Goal: Task Accomplishment & Management: Complete application form

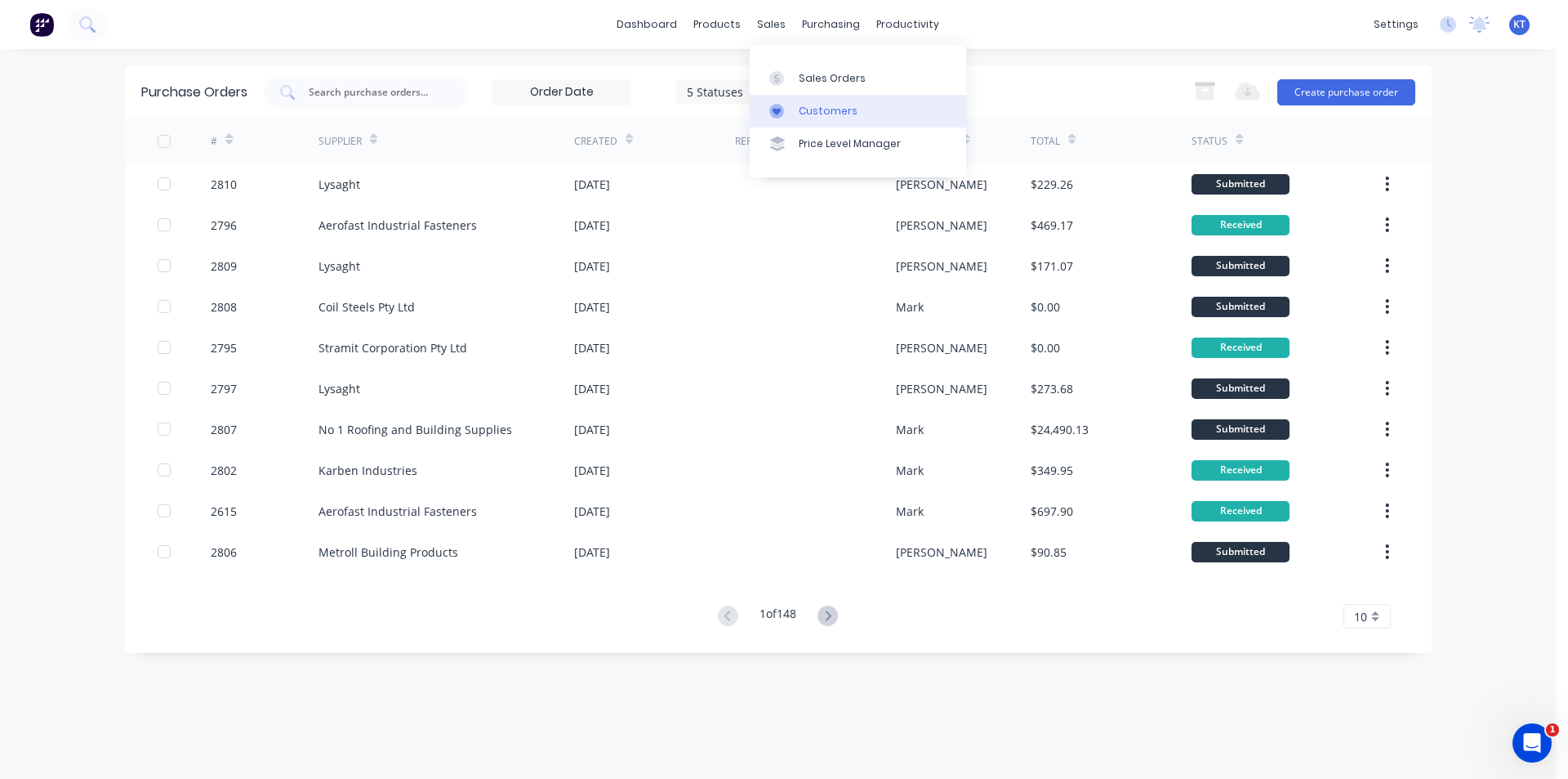
click at [800, 102] on link "Customers" at bounding box center [857, 112] width 217 height 33
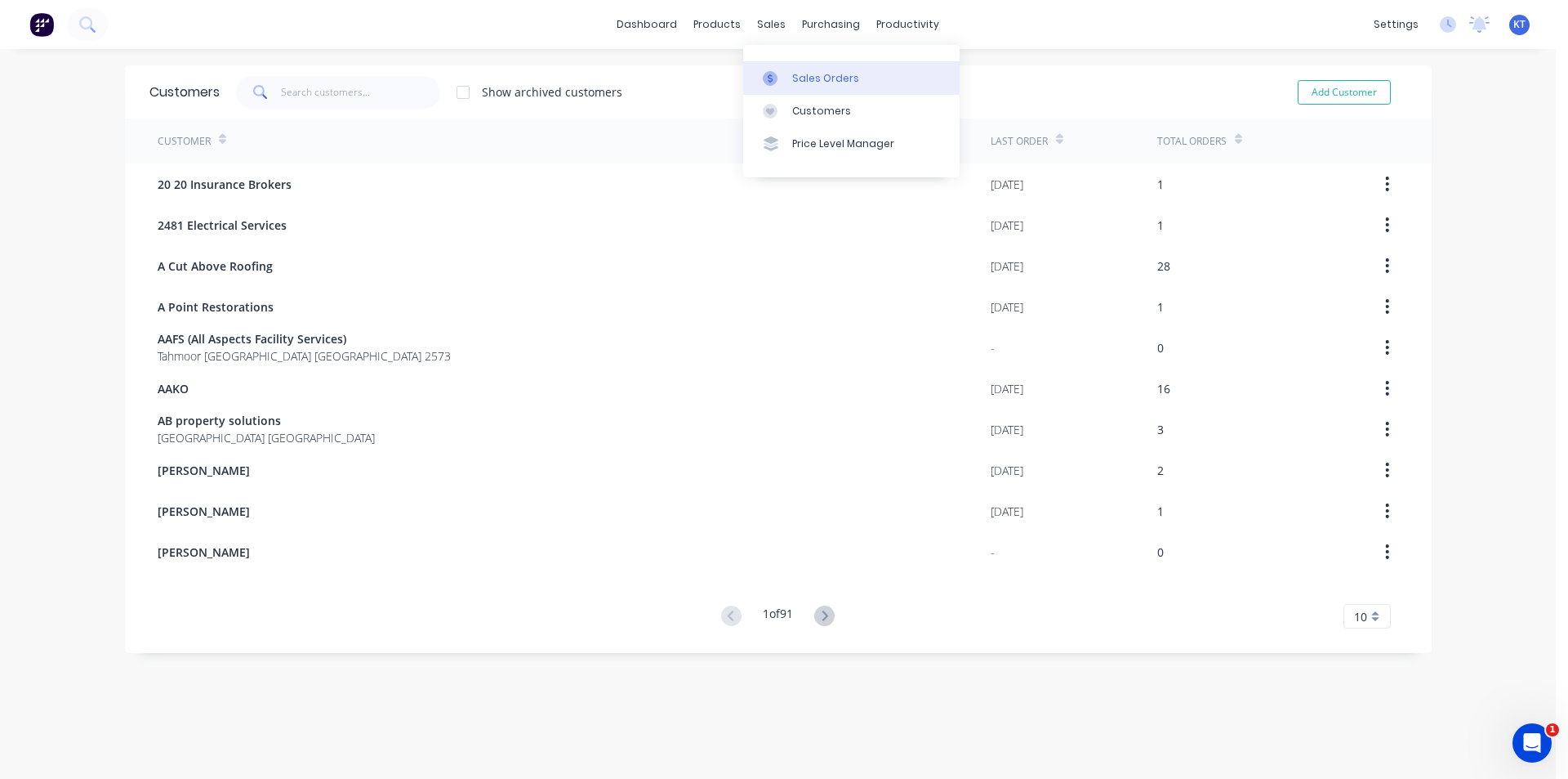
click at [797, 79] on div "Sales Orders" at bounding box center [825, 79] width 67 height 15
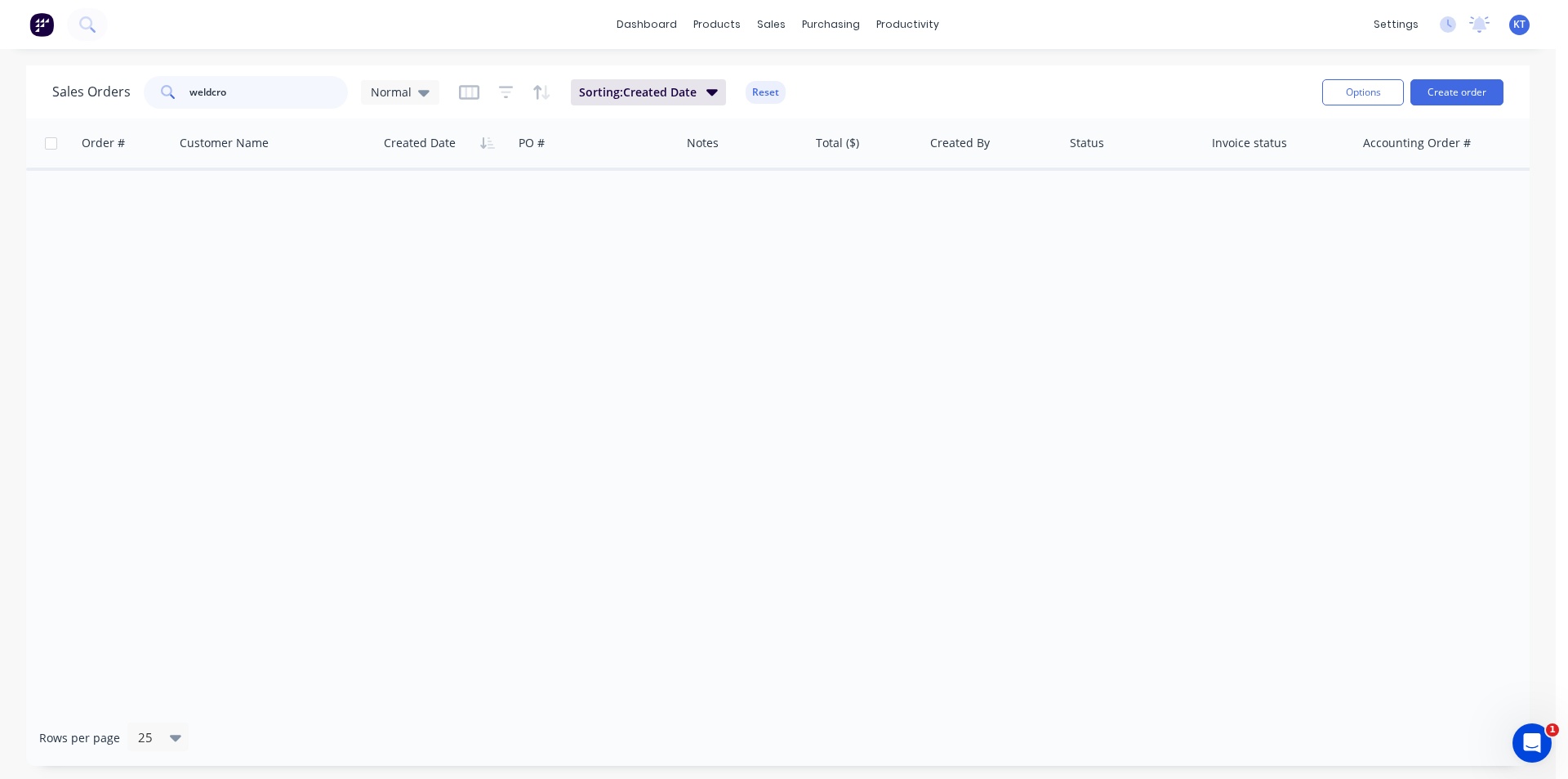
click at [311, 90] on input "weldcro" at bounding box center [269, 92] width 159 height 33
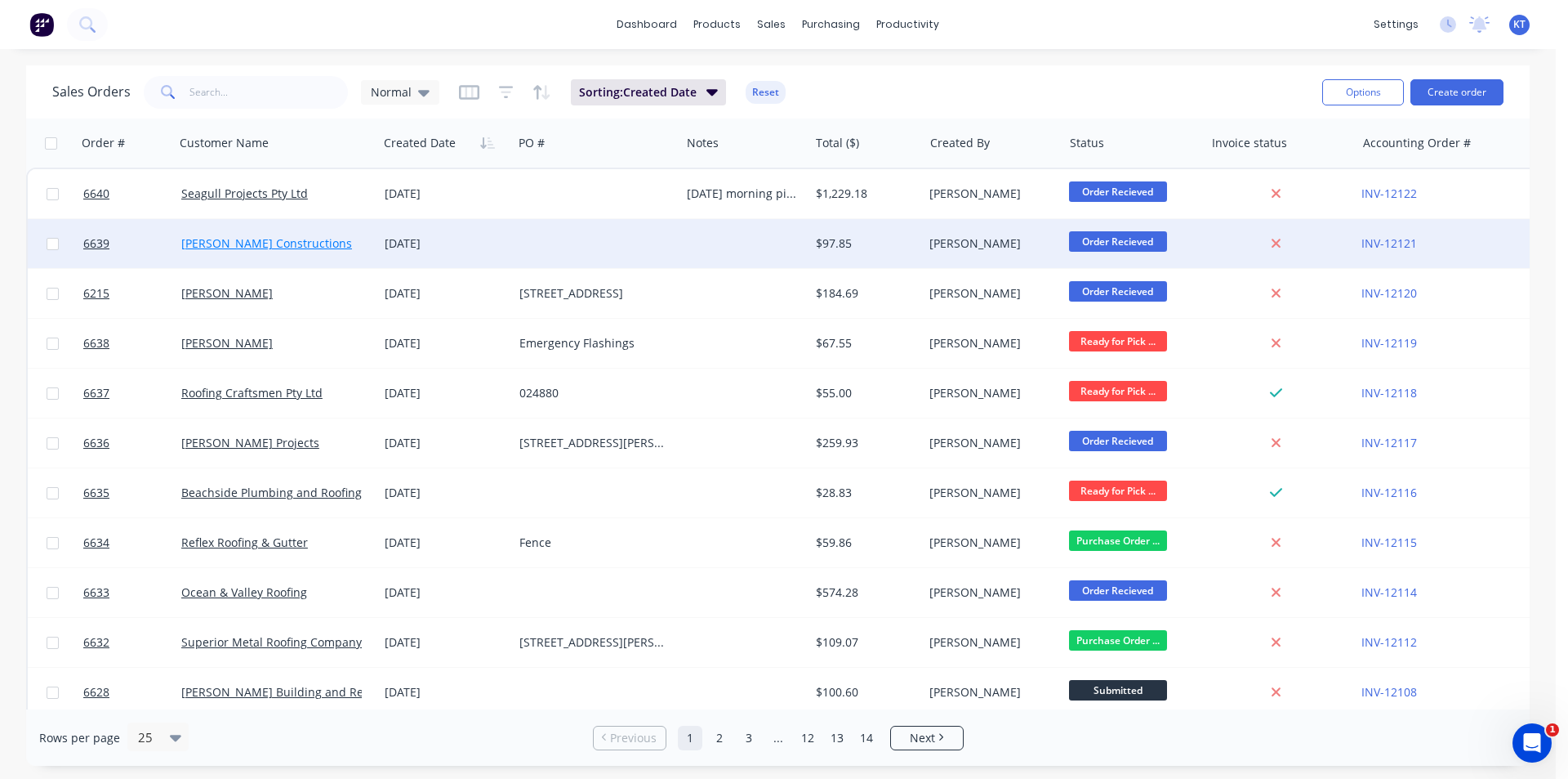
click at [290, 250] on link "[PERSON_NAME] Constructions" at bounding box center [266, 242] width 171 height 16
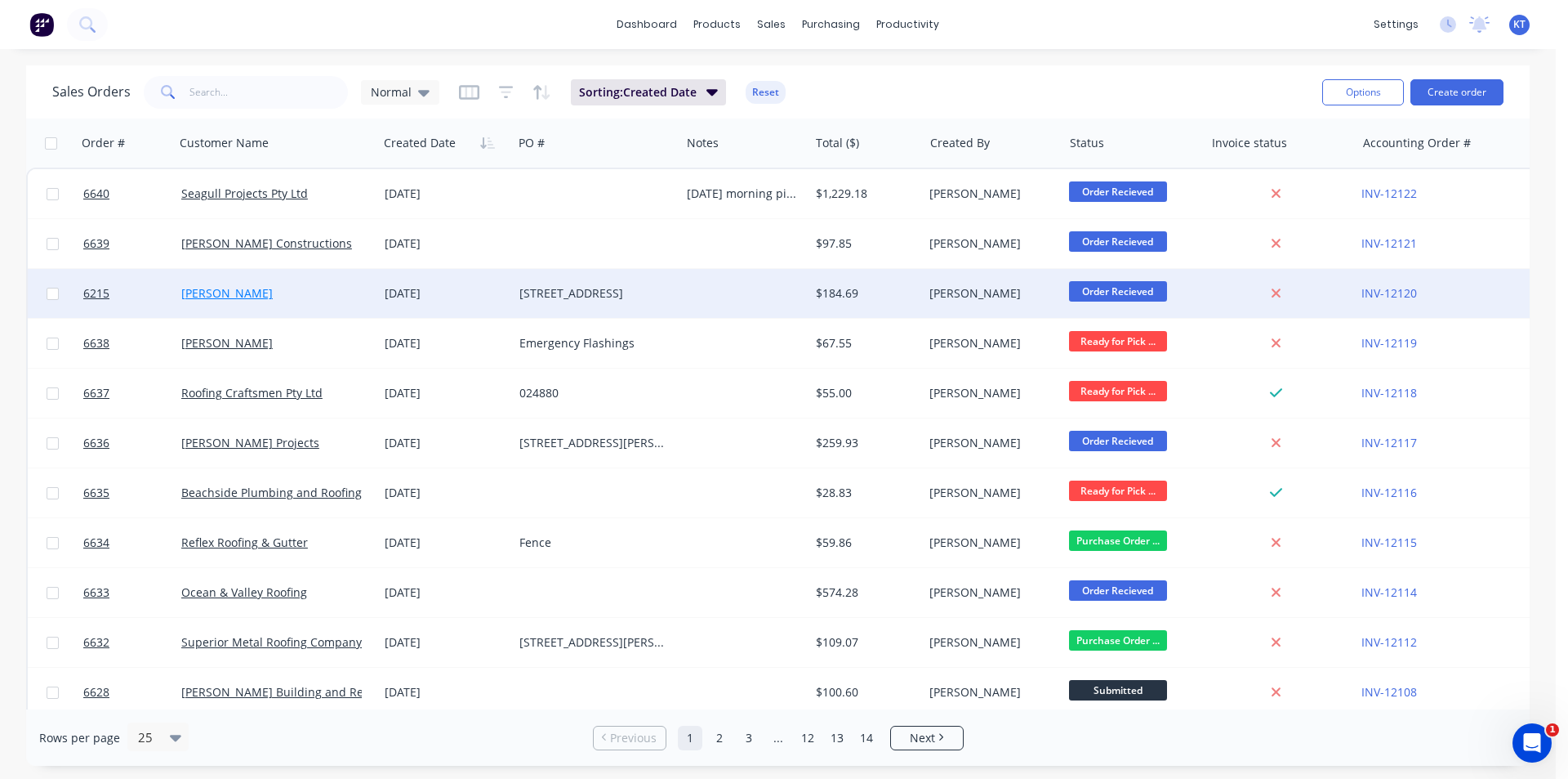
click at [220, 296] on link "[PERSON_NAME]" at bounding box center [227, 293] width 91 height 16
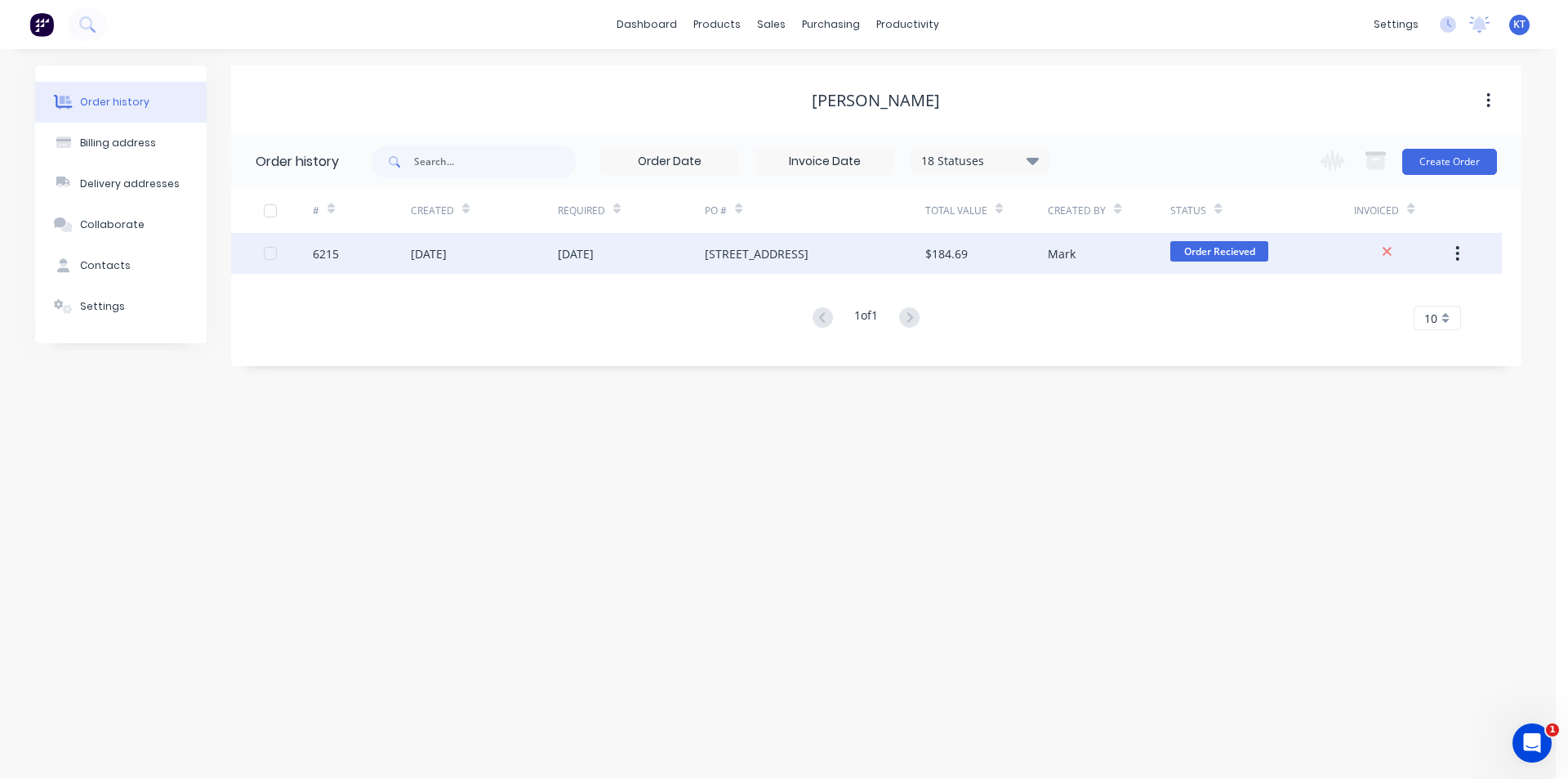
click at [1059, 267] on div "Mark" at bounding box center [1109, 253] width 122 height 41
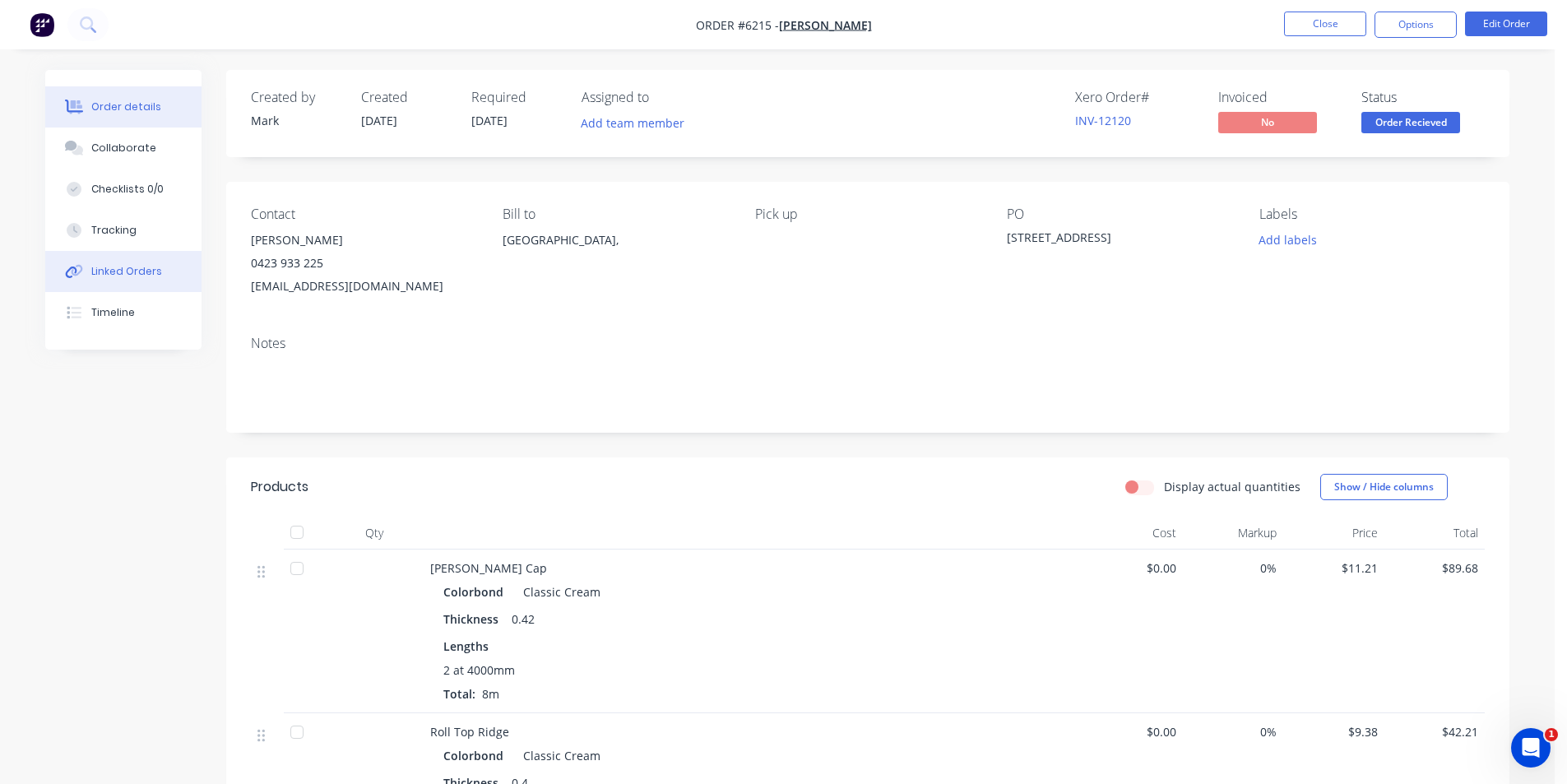
click at [141, 281] on button "Linked Orders" at bounding box center [123, 271] width 157 height 41
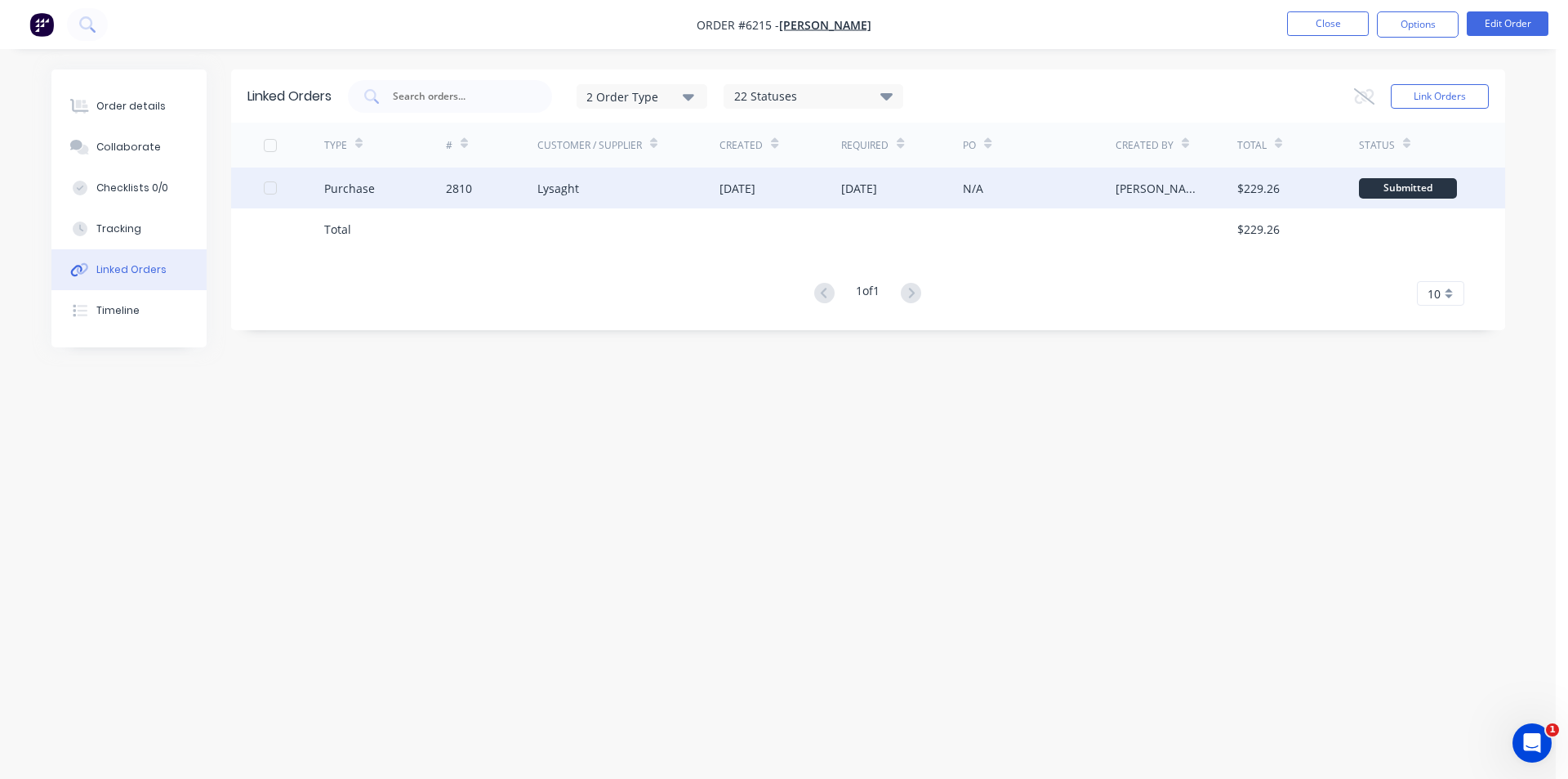
click at [818, 182] on div "[DATE]" at bounding box center [779, 187] width 122 height 41
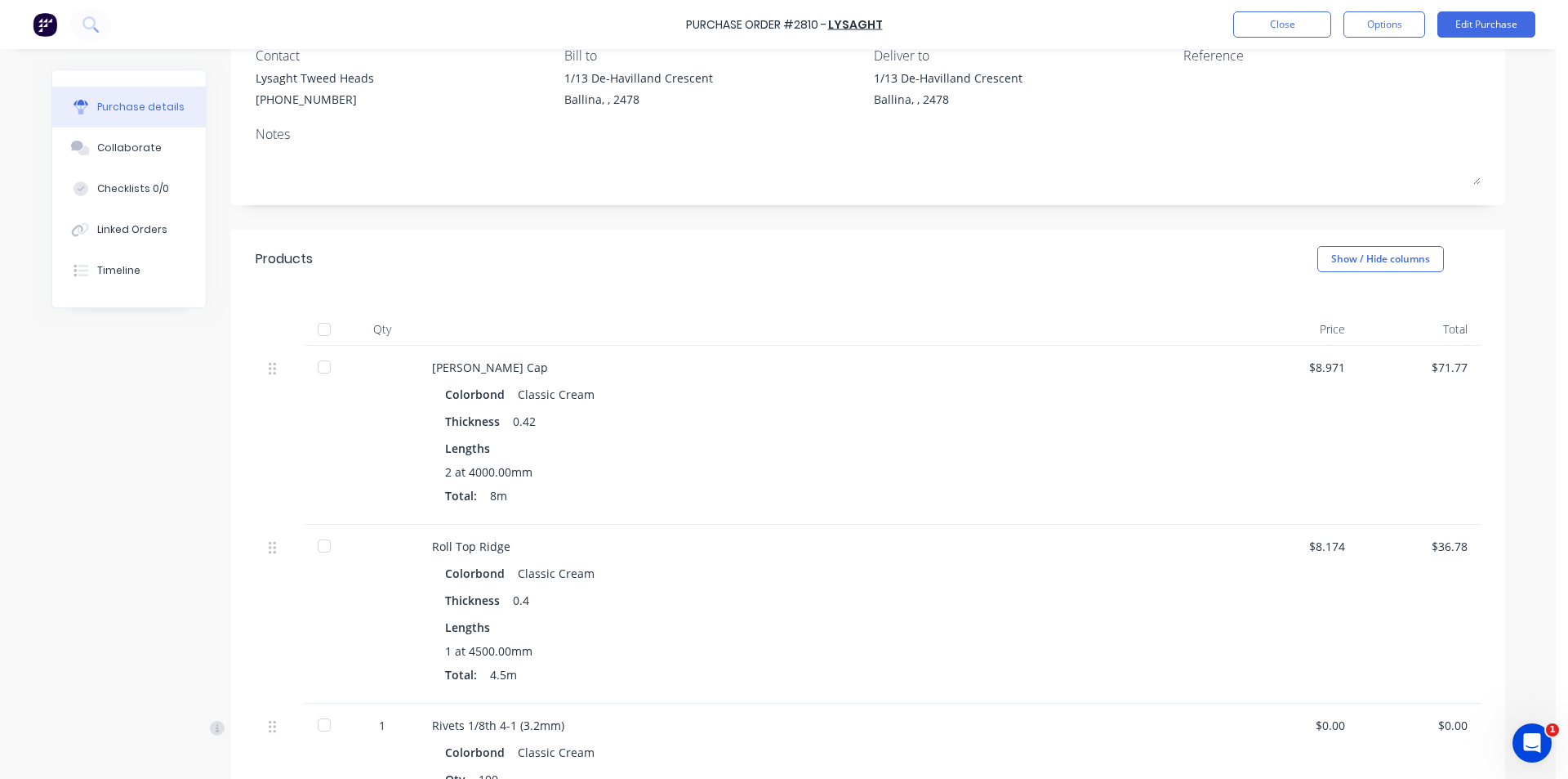
scroll to position [326, 0]
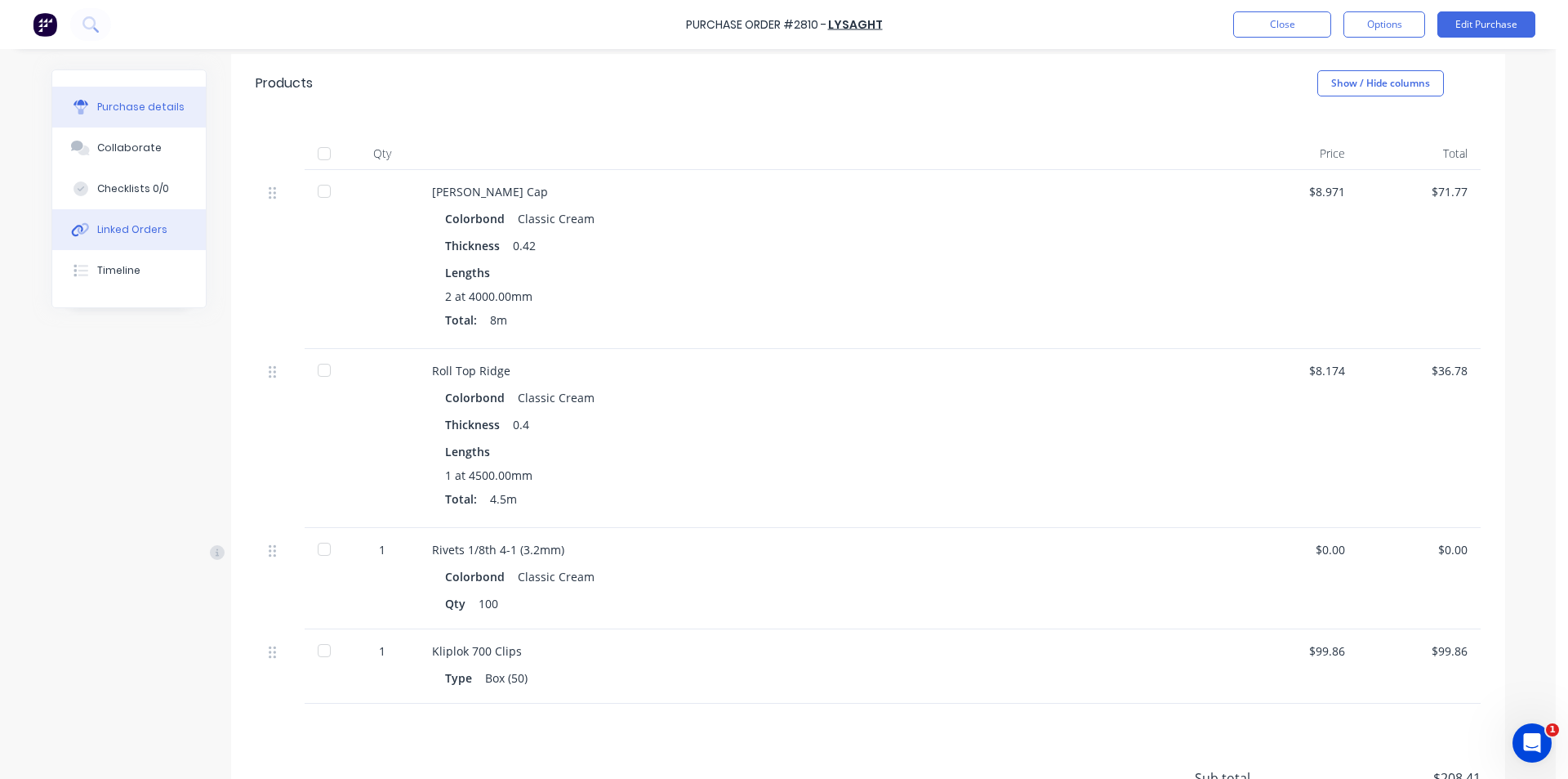
drag, startPoint x: 150, startPoint y: 165, endPoint x: 188, endPoint y: 233, distance: 77.9
click at [152, 174] on div "Purchase details Collaborate Checklists 0/0 Linked Orders Timeline" at bounding box center [129, 188] width 154 height 237
click at [156, 151] on button "Collaborate" at bounding box center [129, 147] width 154 height 41
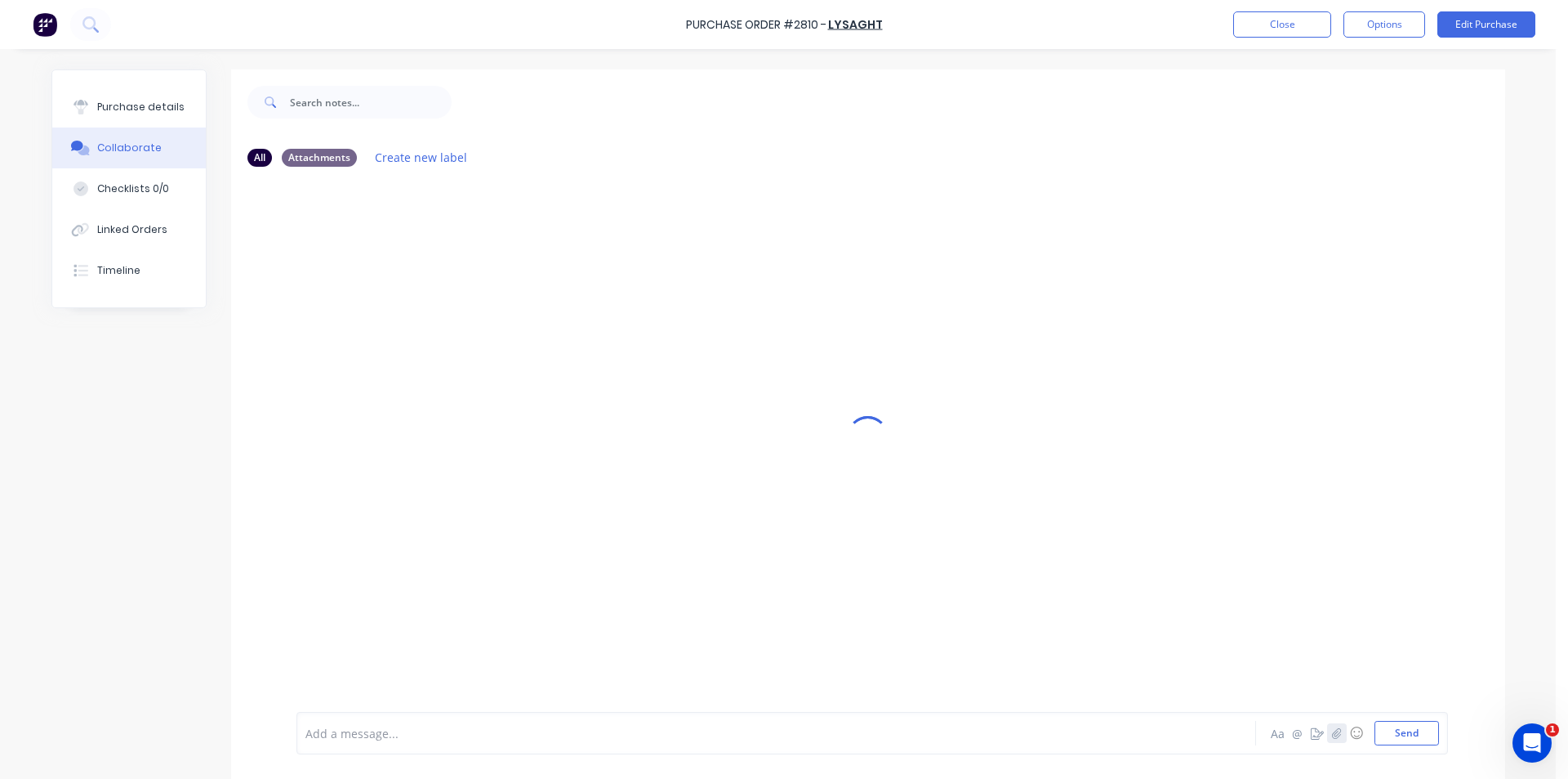
click at [1332, 737] on icon "button" at bounding box center [1337, 732] width 9 height 11
click at [1393, 730] on button "Send" at bounding box center [1406, 732] width 65 height 25
click at [1280, 30] on button "Close" at bounding box center [1281, 25] width 98 height 27
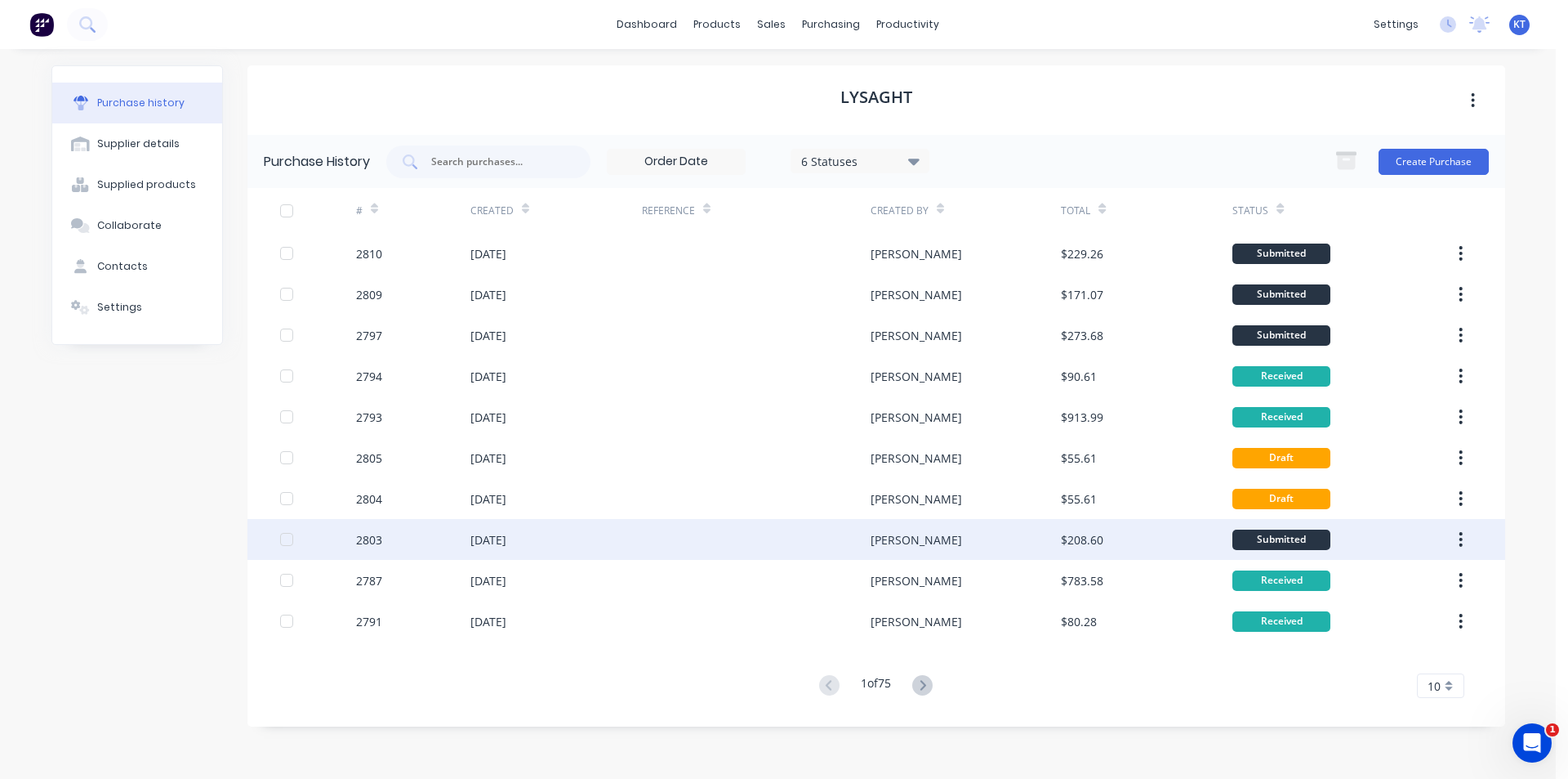
click at [477, 531] on div "[DATE]" at bounding box center [488, 539] width 36 height 17
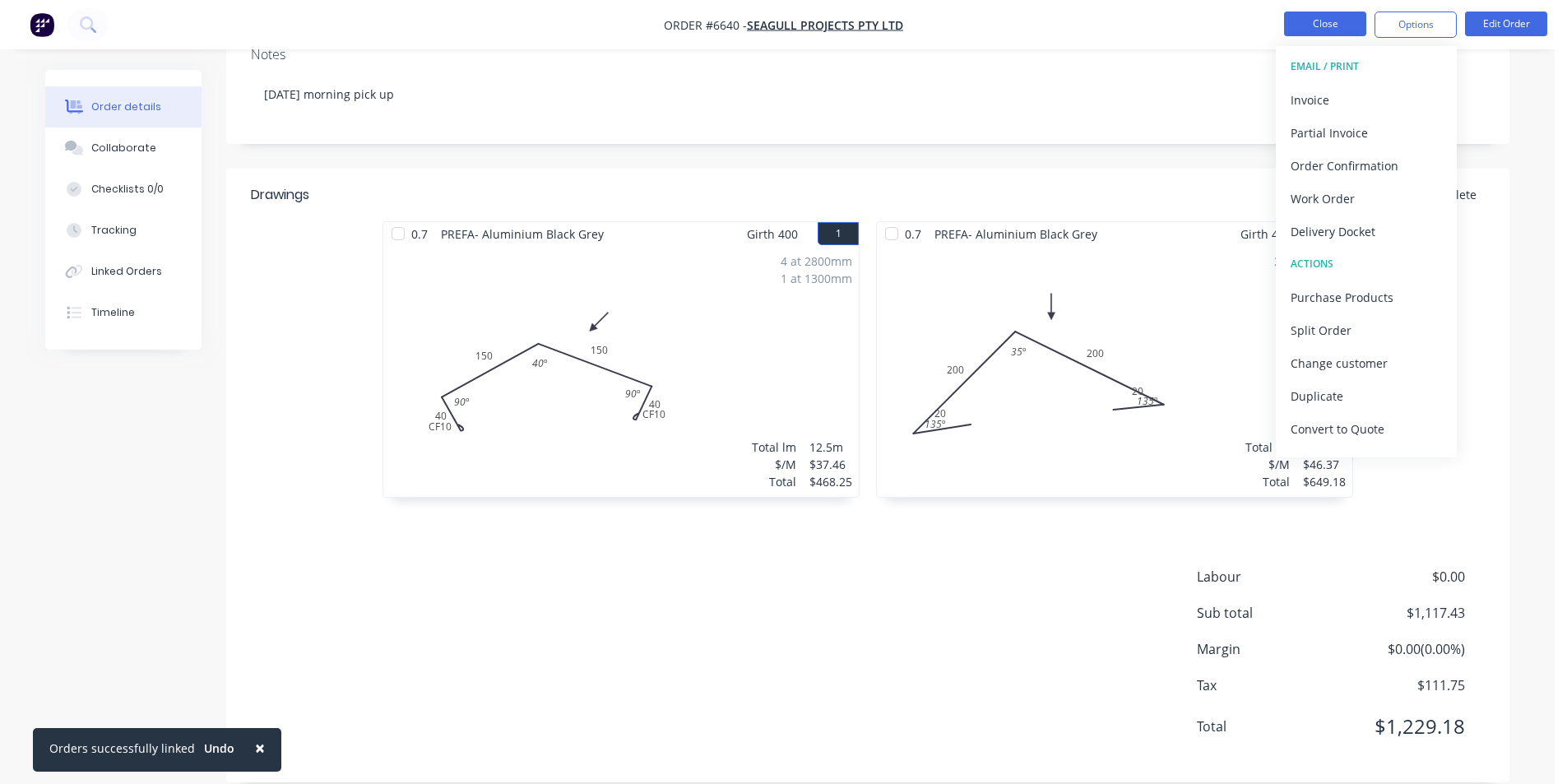
scroll to position [312, 0]
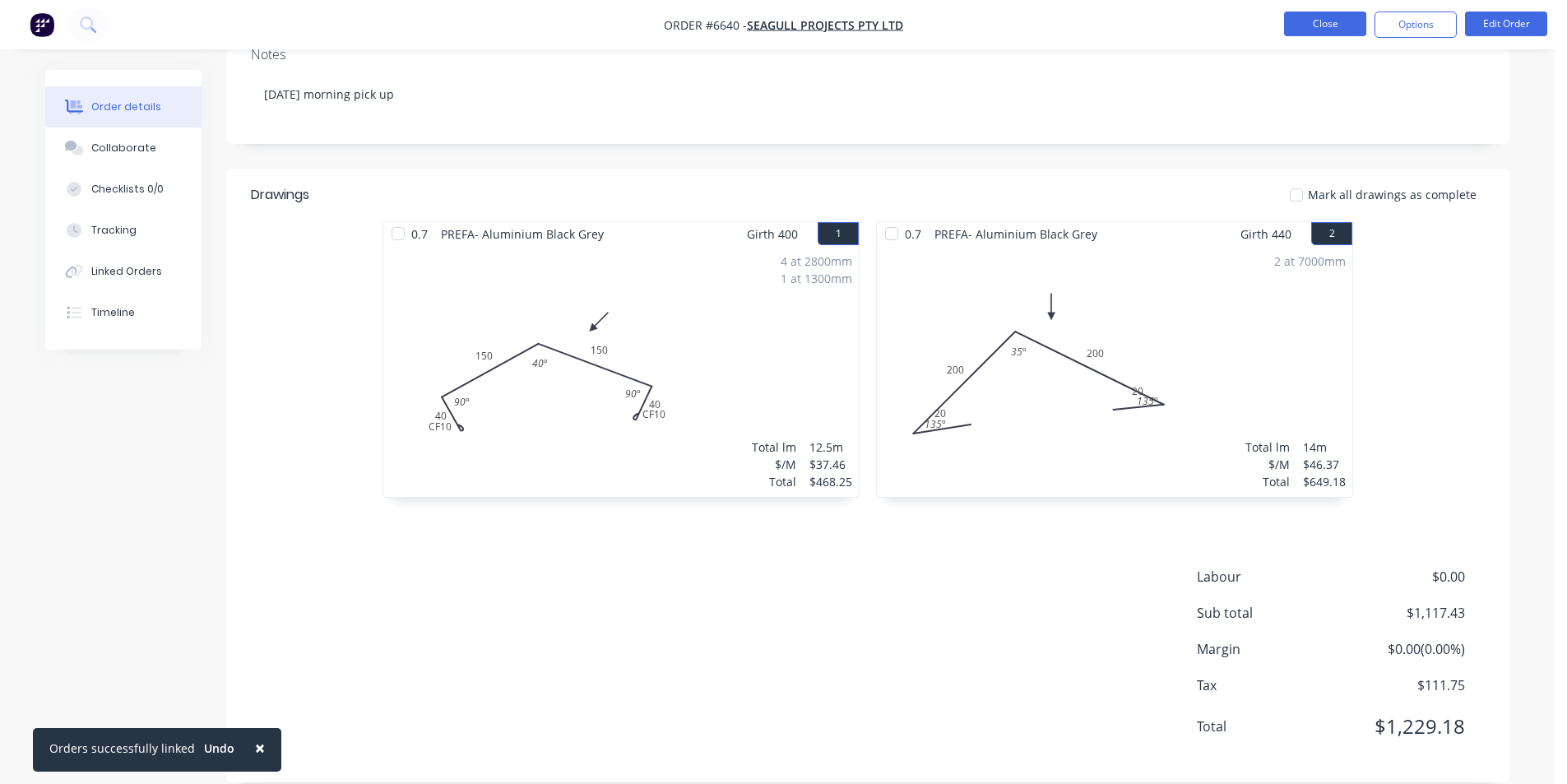
click at [1337, 31] on button "Close" at bounding box center [1325, 24] width 82 height 25
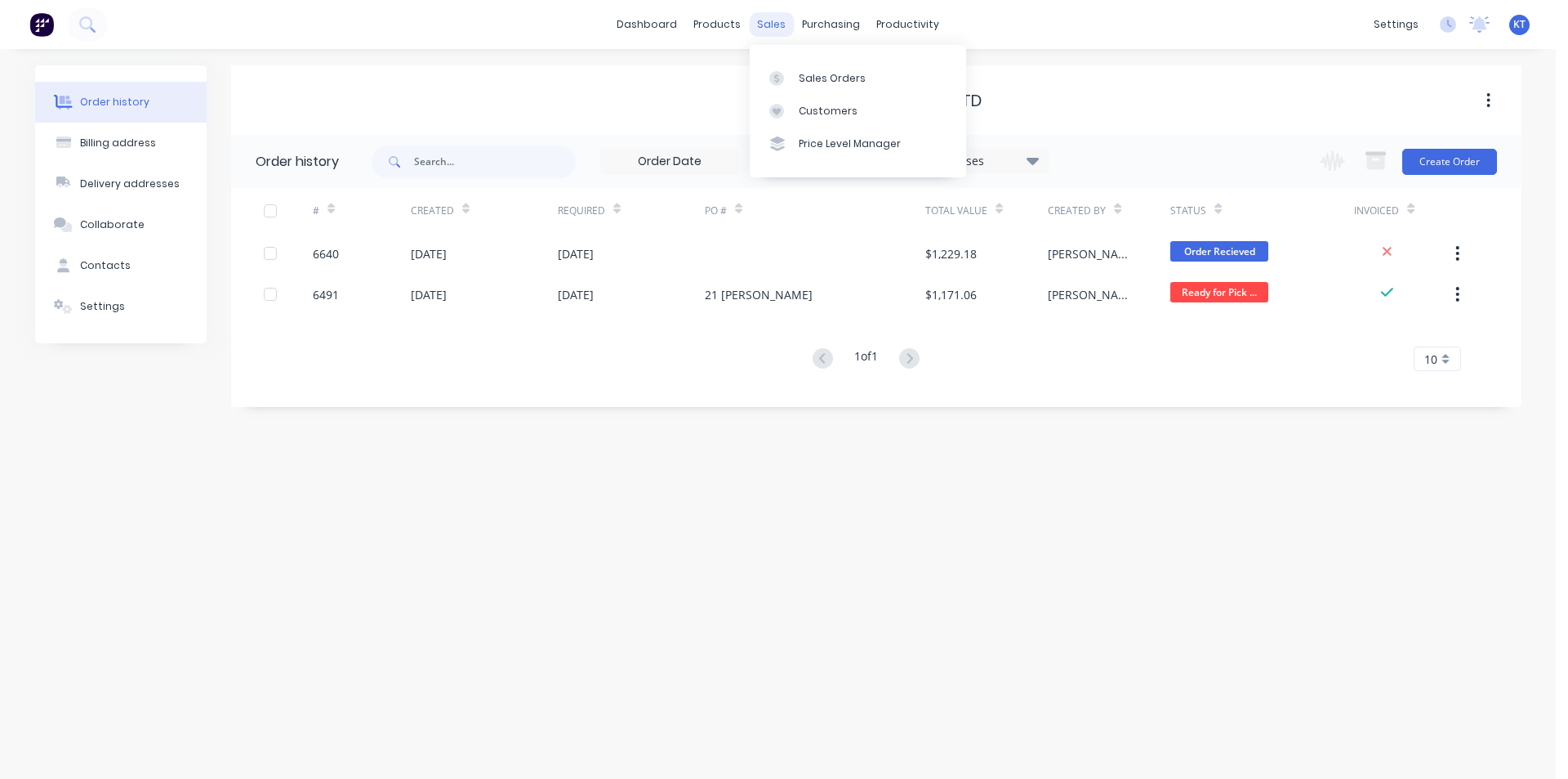
click at [761, 23] on div "sales" at bounding box center [770, 24] width 45 height 25
click at [812, 71] on div "Sales Orders" at bounding box center [832, 79] width 67 height 15
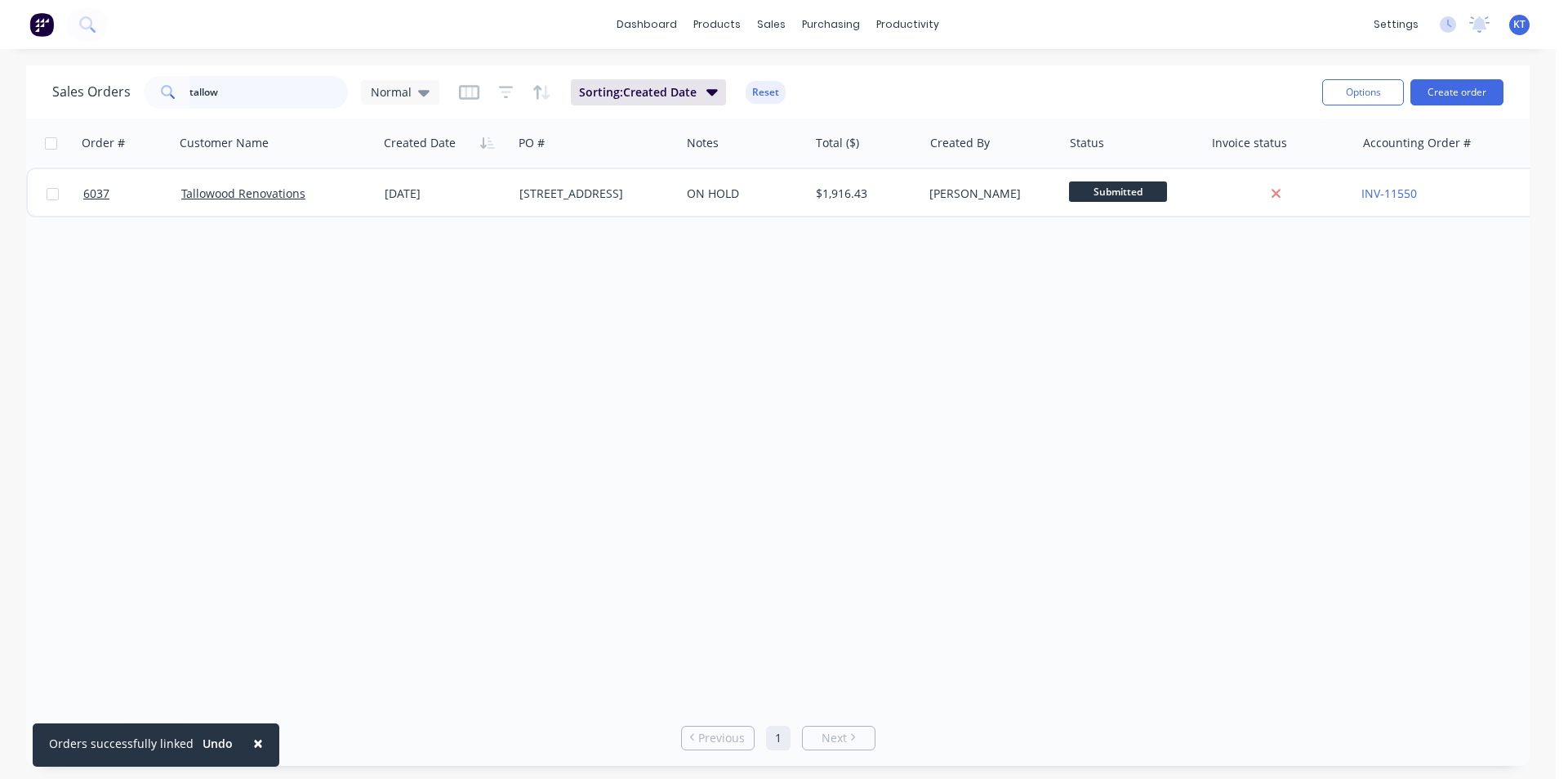
click at [212, 90] on input "tallow" at bounding box center [269, 92] width 159 height 33
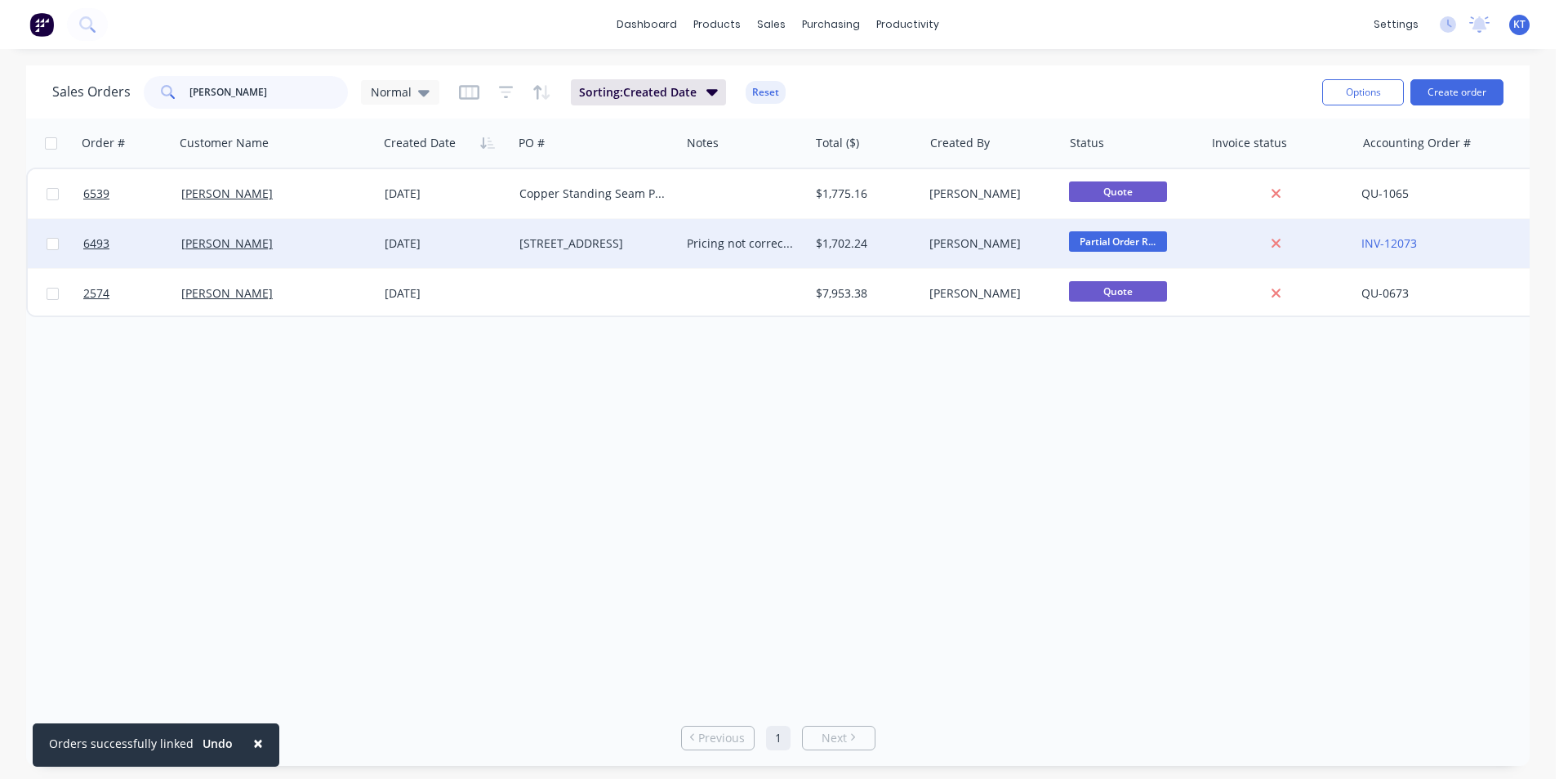
type input "bastien"
click at [916, 244] on div "$1,702.24" at bounding box center [866, 243] width 101 height 16
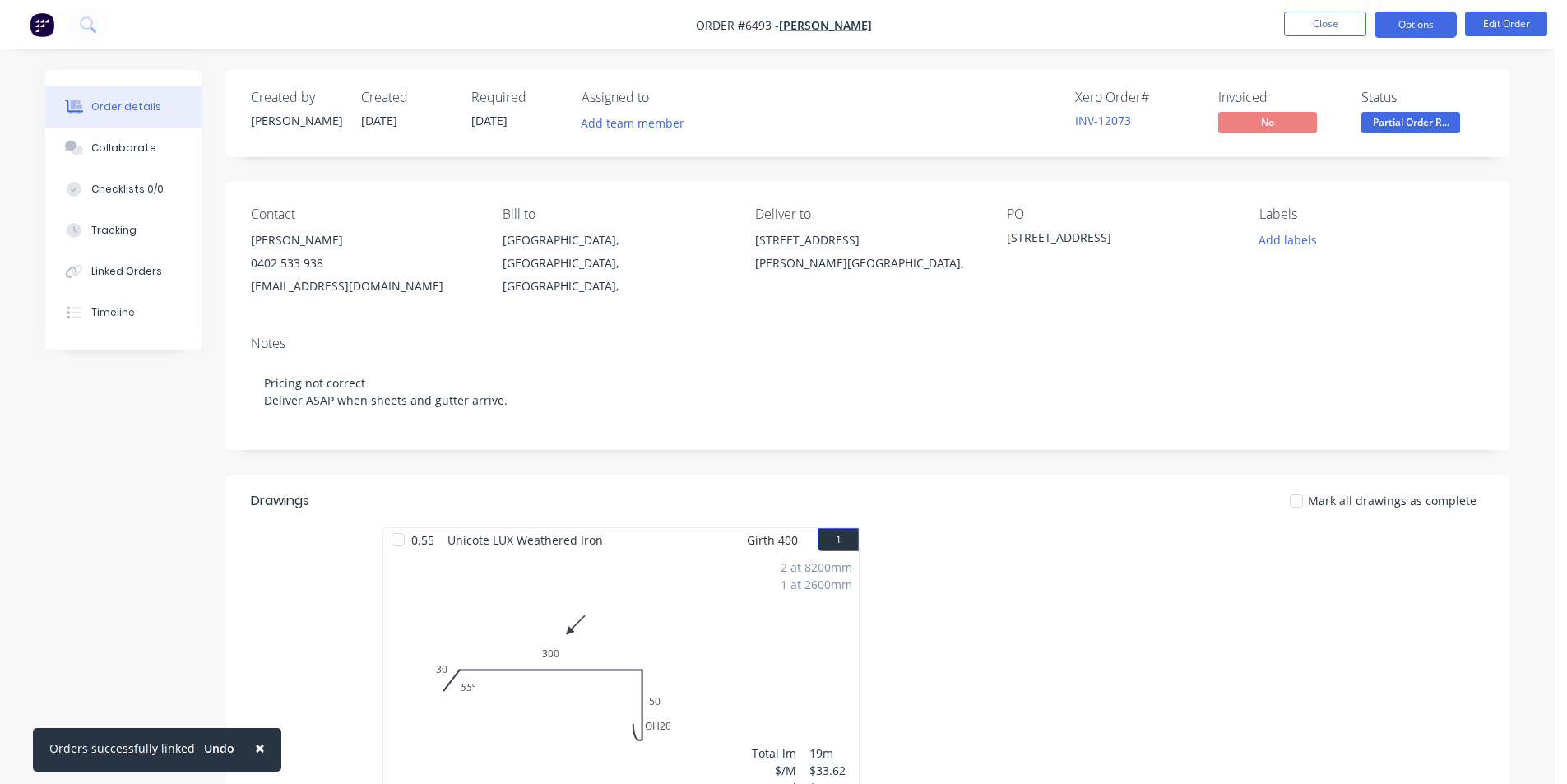
click at [1413, 28] on button "Options" at bounding box center [1415, 25] width 82 height 27
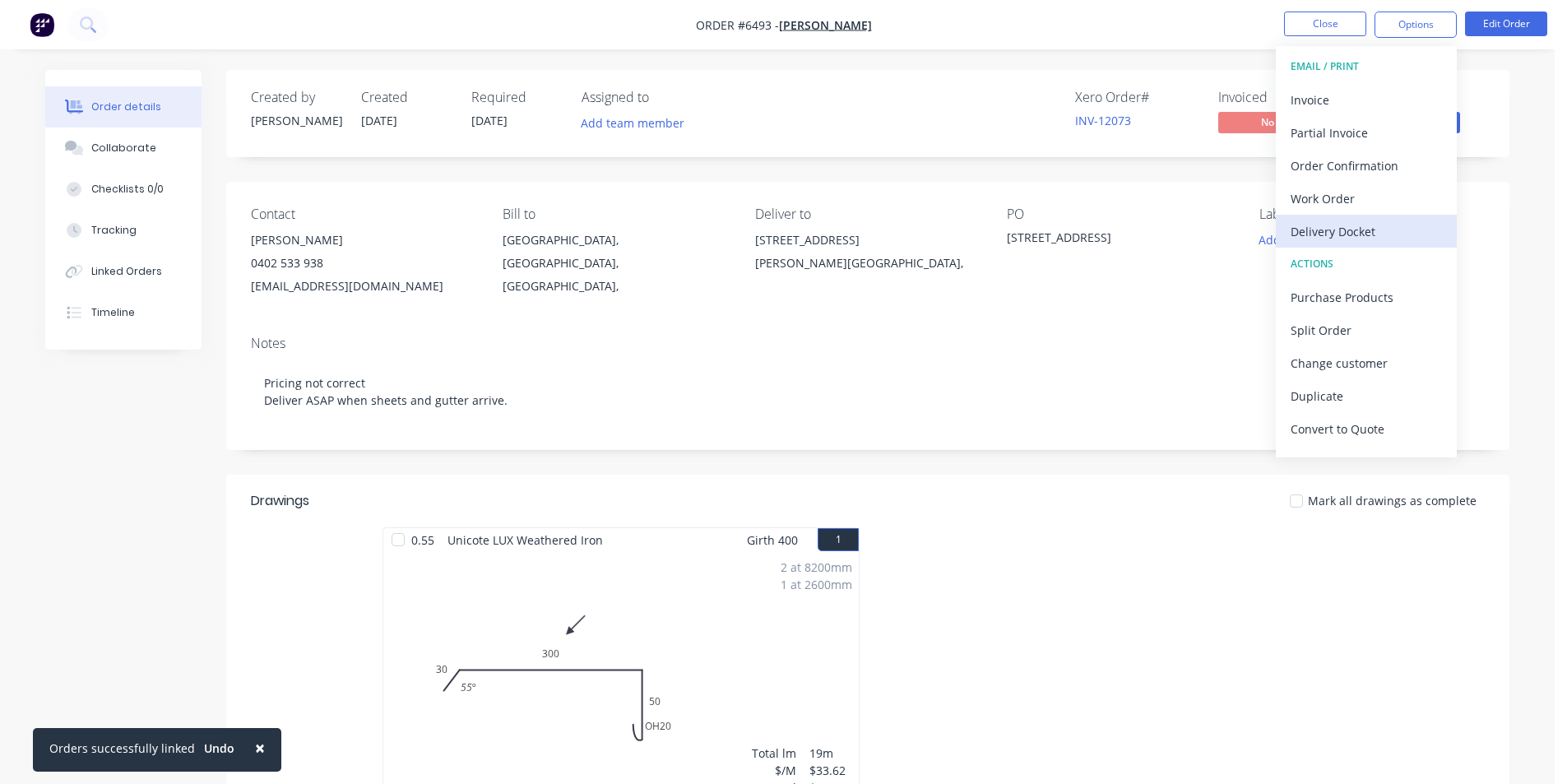
click at [1389, 247] on button "Delivery Docket" at bounding box center [1366, 231] width 181 height 33
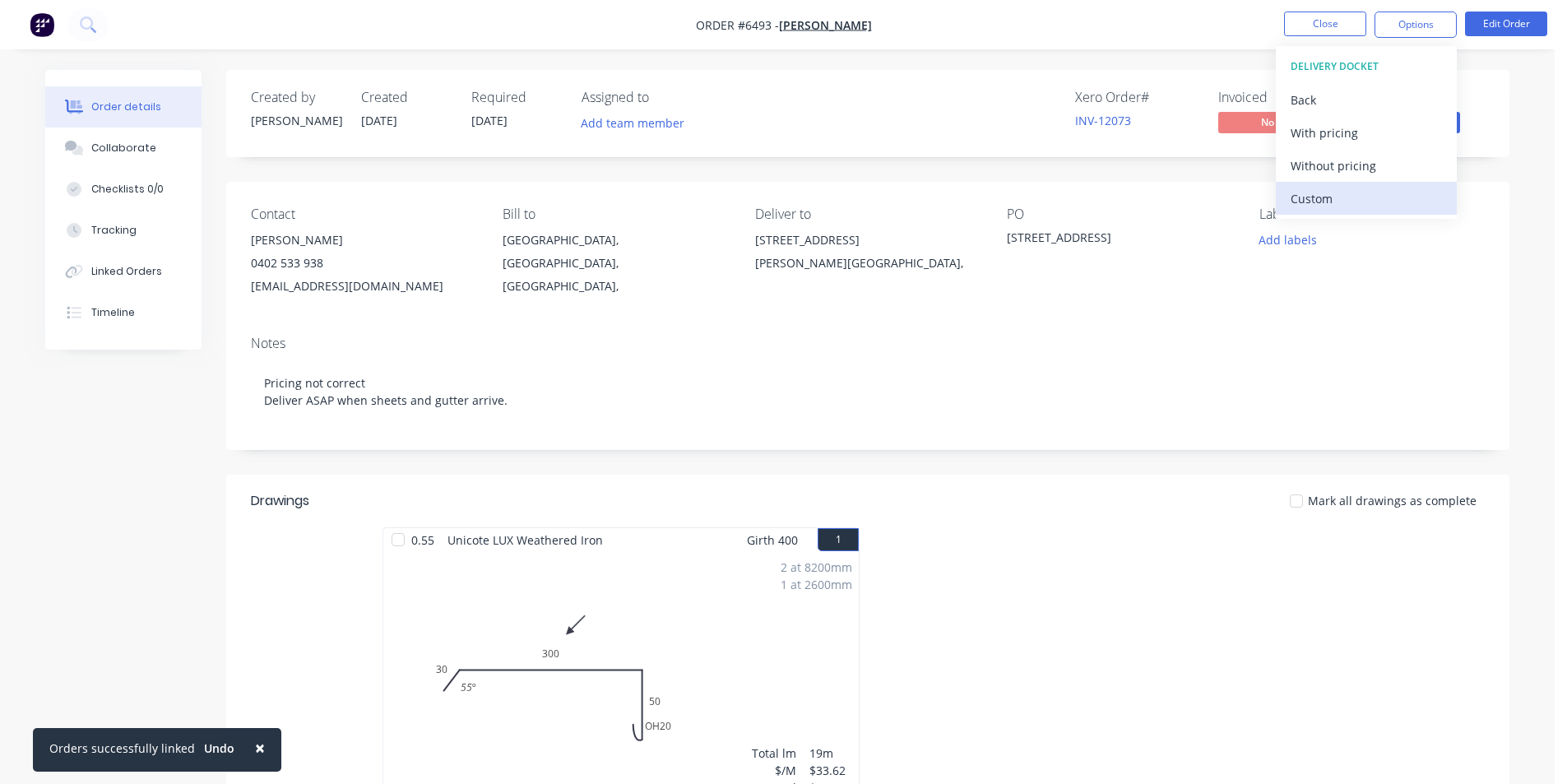
click at [1387, 198] on div "Custom" at bounding box center [1366, 199] width 151 height 24
click at [1364, 88] on div "Back" at bounding box center [1366, 100] width 151 height 24
click at [1355, 170] on div "Without pricing" at bounding box center [1366, 166] width 151 height 24
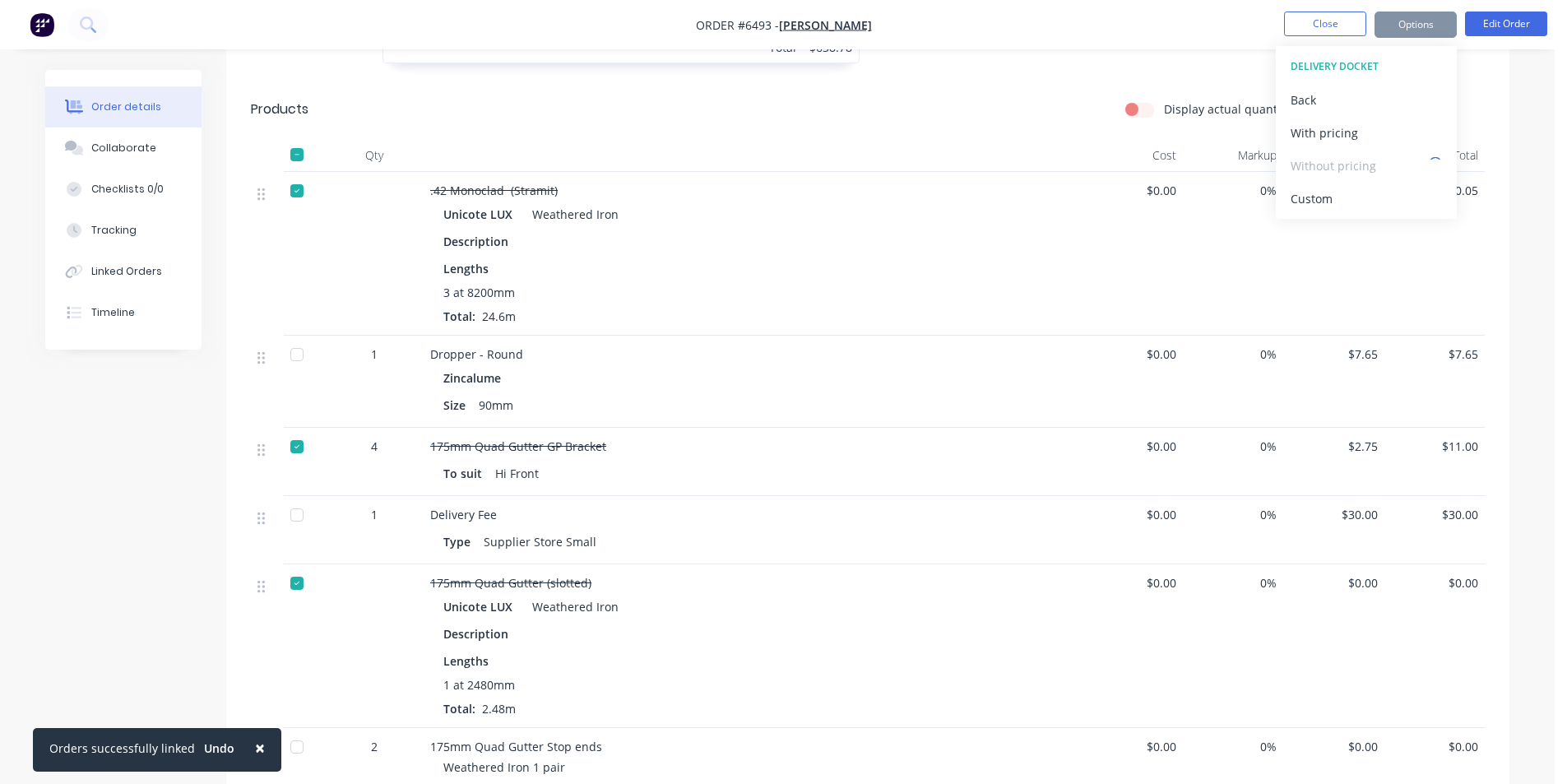
scroll to position [658, 0]
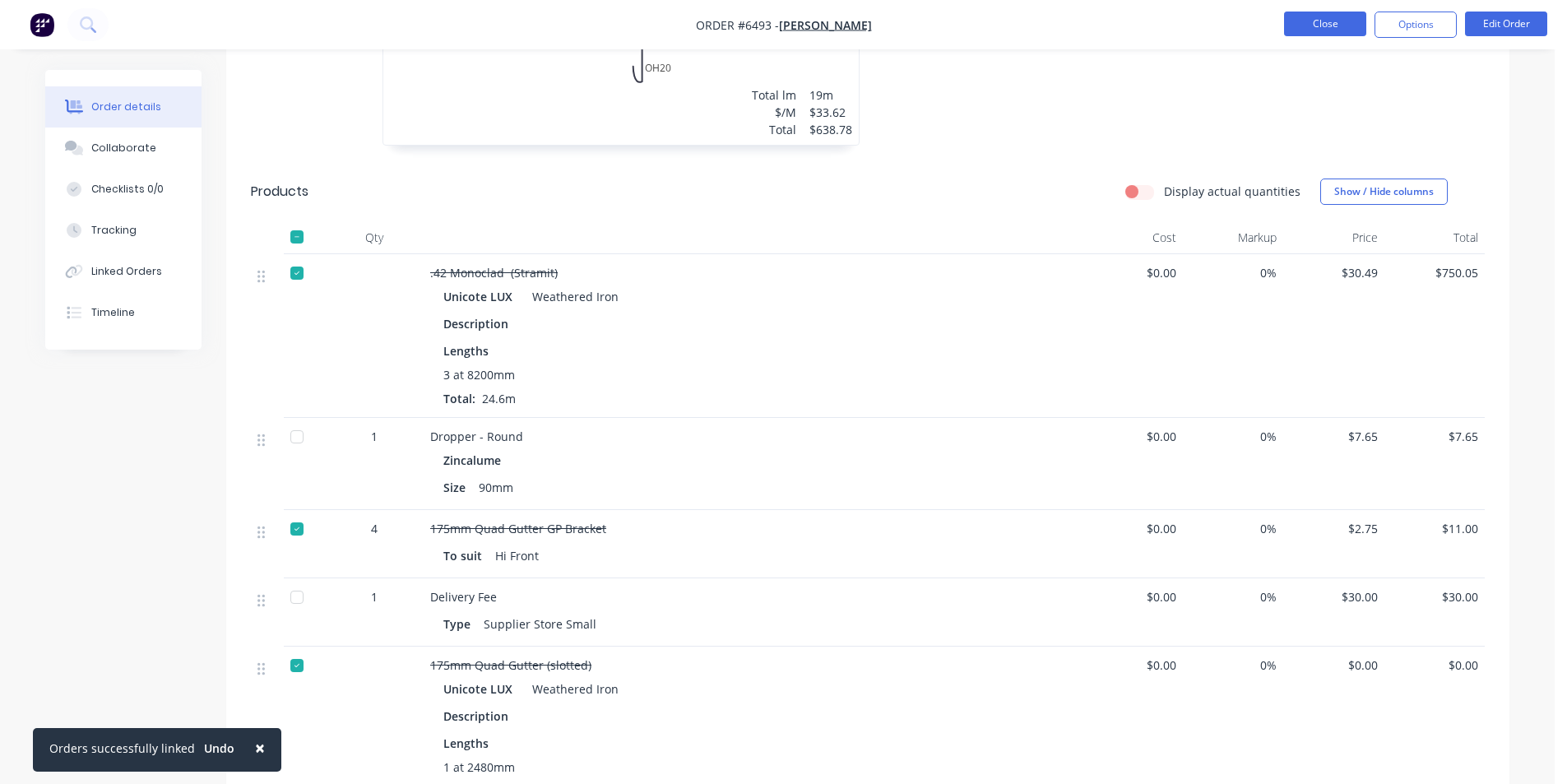
click at [1319, 20] on button "Close" at bounding box center [1325, 24] width 82 height 25
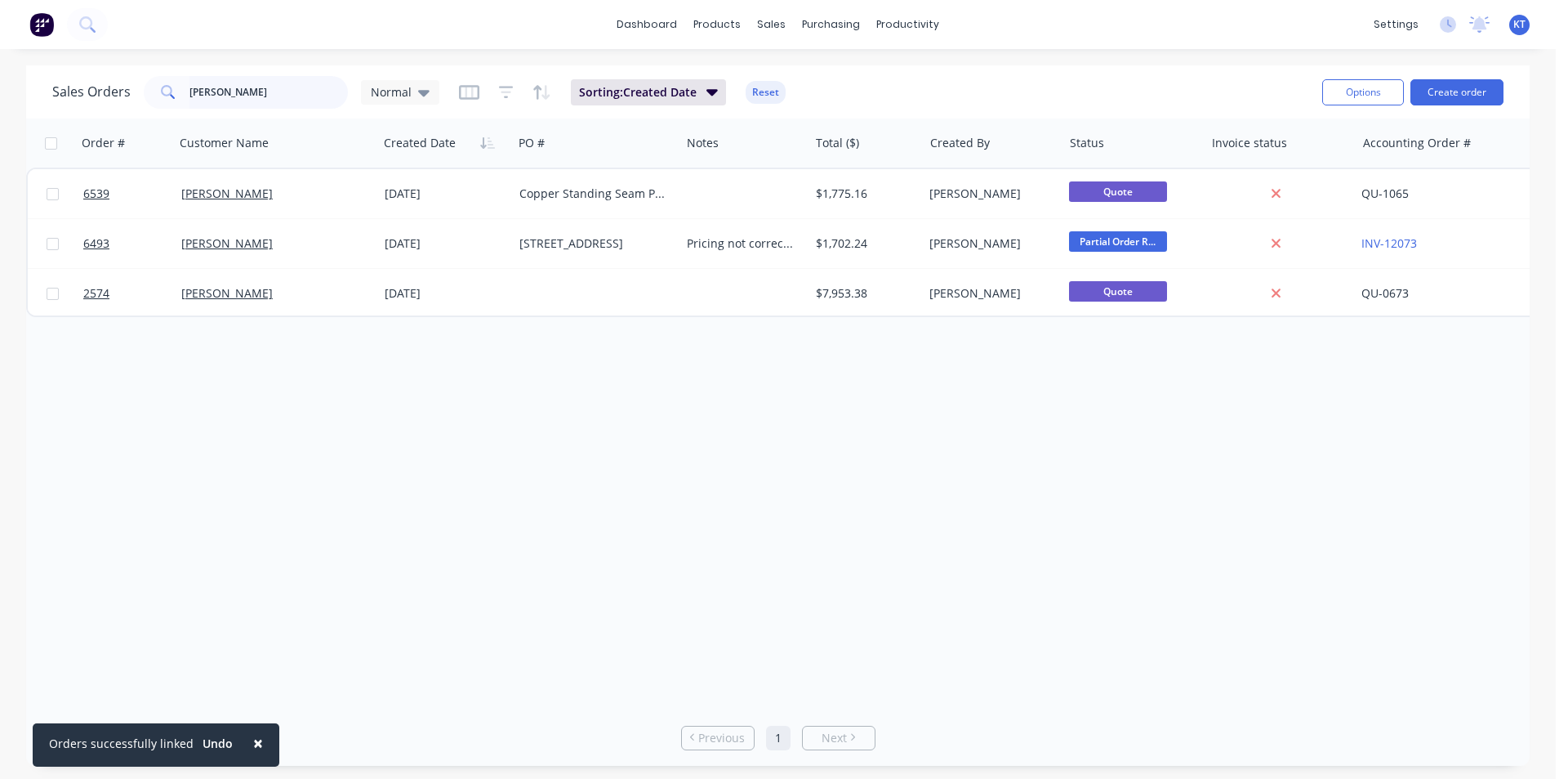
click at [263, 100] on input "bastien" at bounding box center [269, 92] width 159 height 33
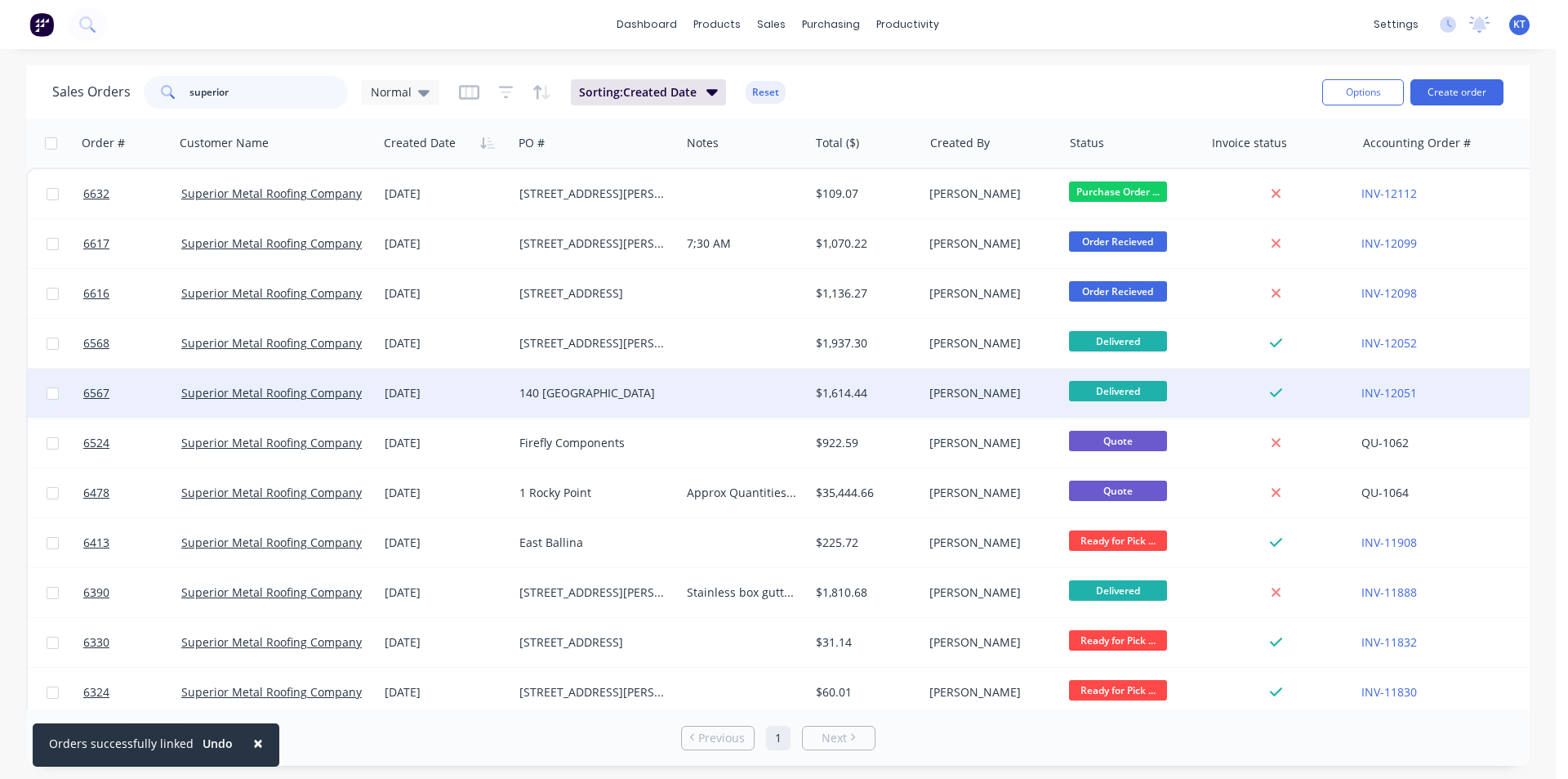
type input "superior"
click at [357, 411] on div "Superior Metal Roofing Company Pty Ltd" at bounding box center [276, 393] width 204 height 49
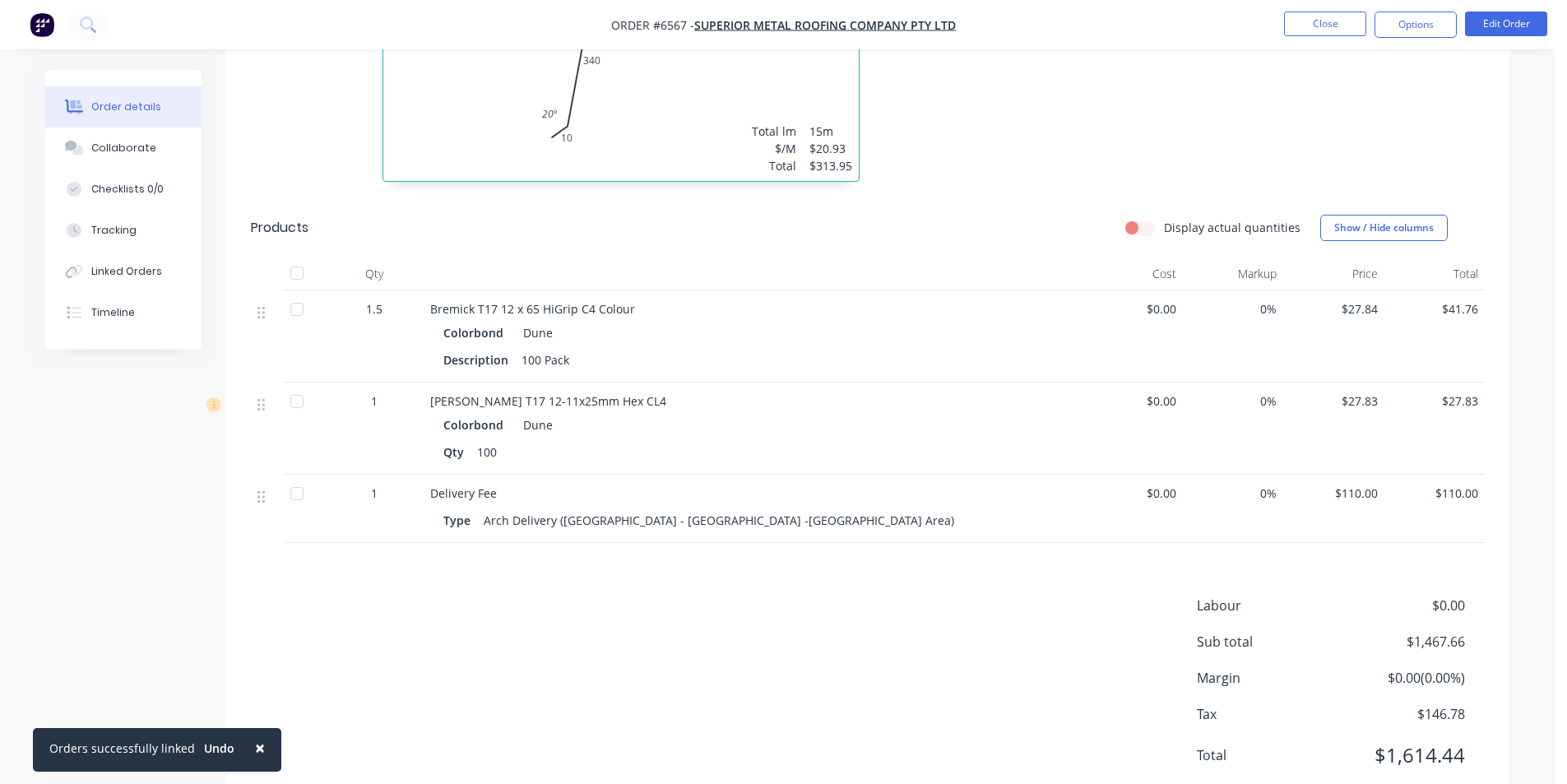
scroll to position [1535, 0]
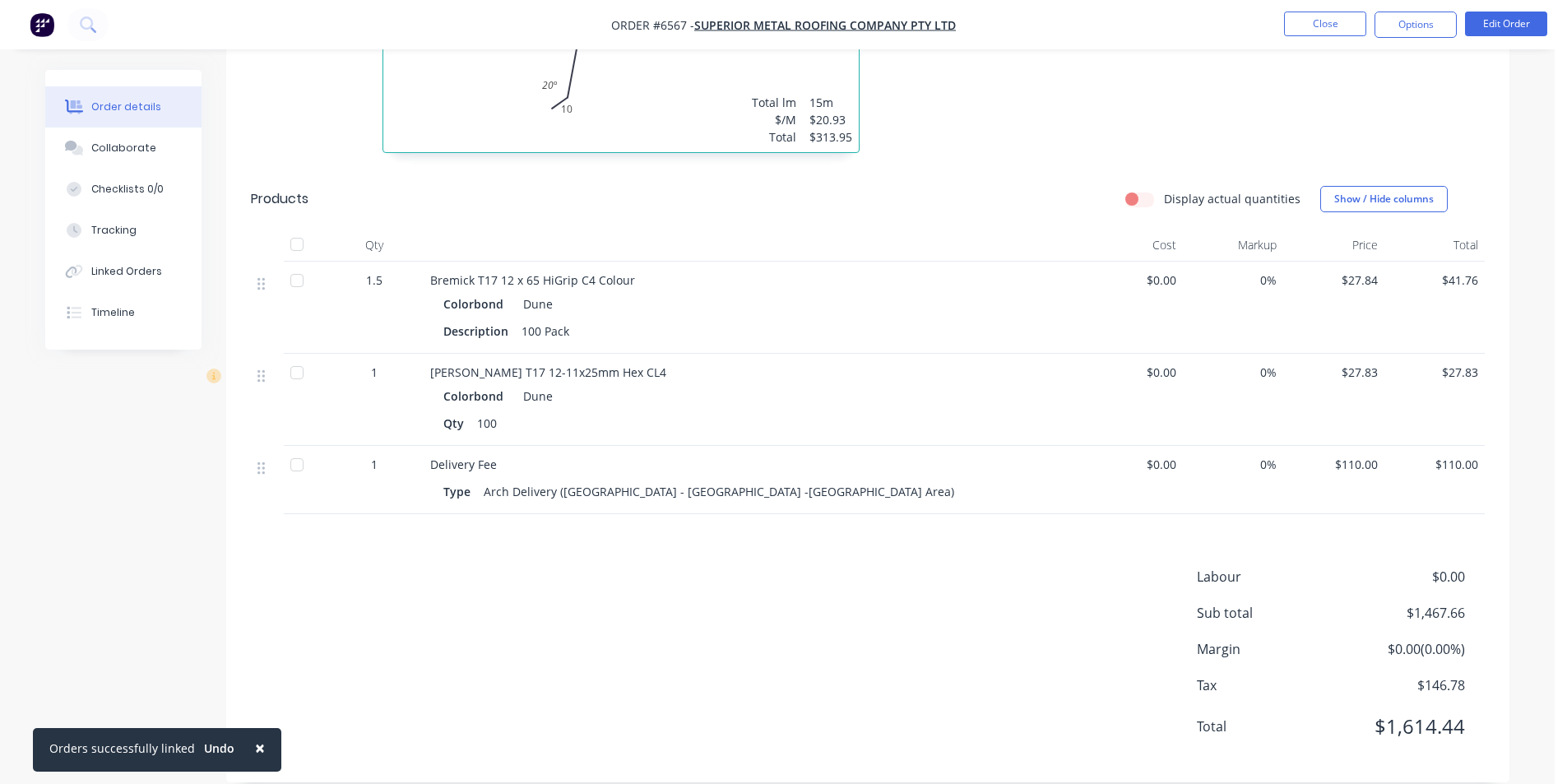
click at [300, 228] on div at bounding box center [297, 245] width 33 height 33
click at [1428, 12] on button "Options" at bounding box center [1415, 25] width 82 height 27
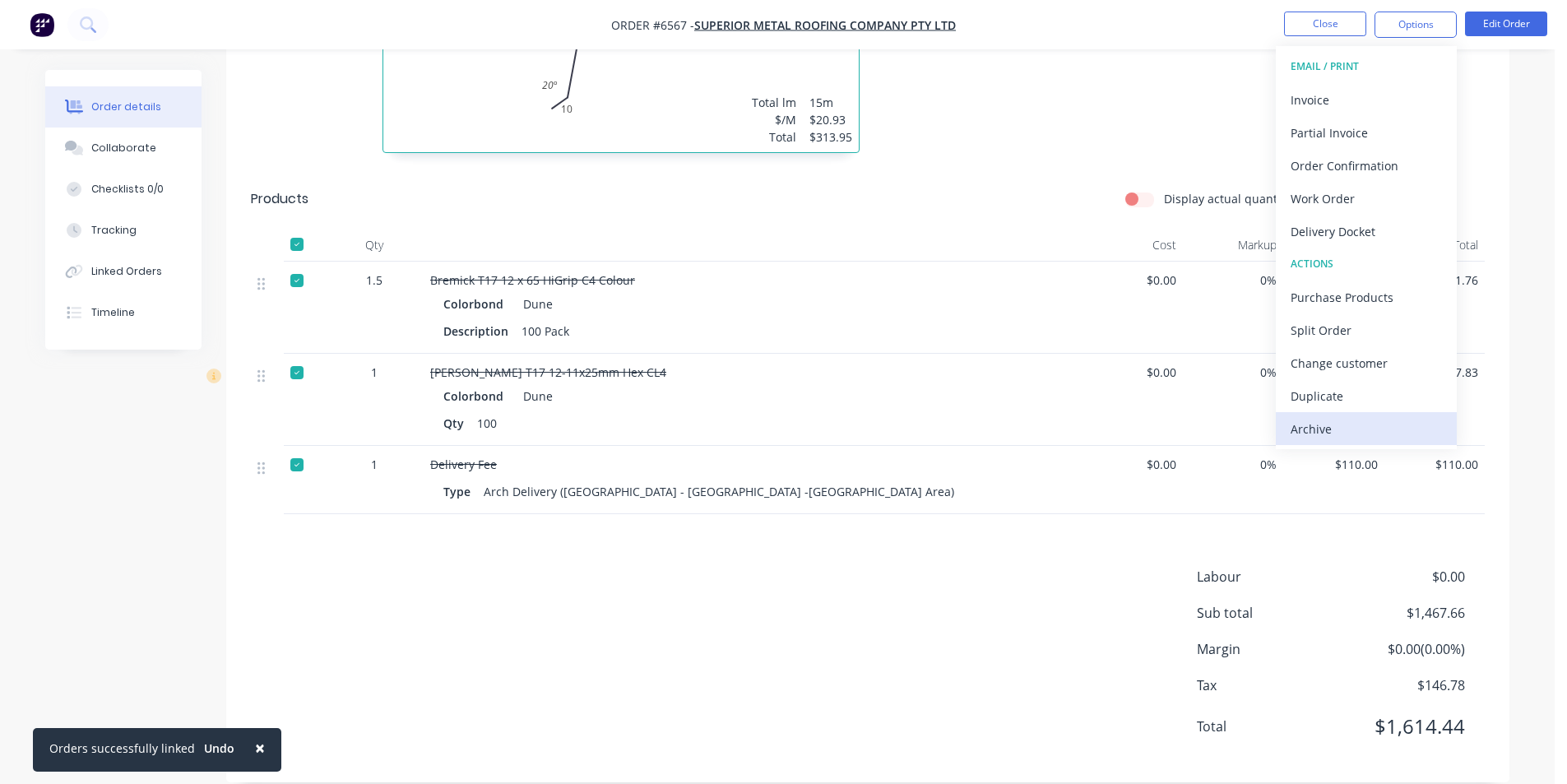
click at [1343, 438] on div "Archive" at bounding box center [1366, 429] width 151 height 24
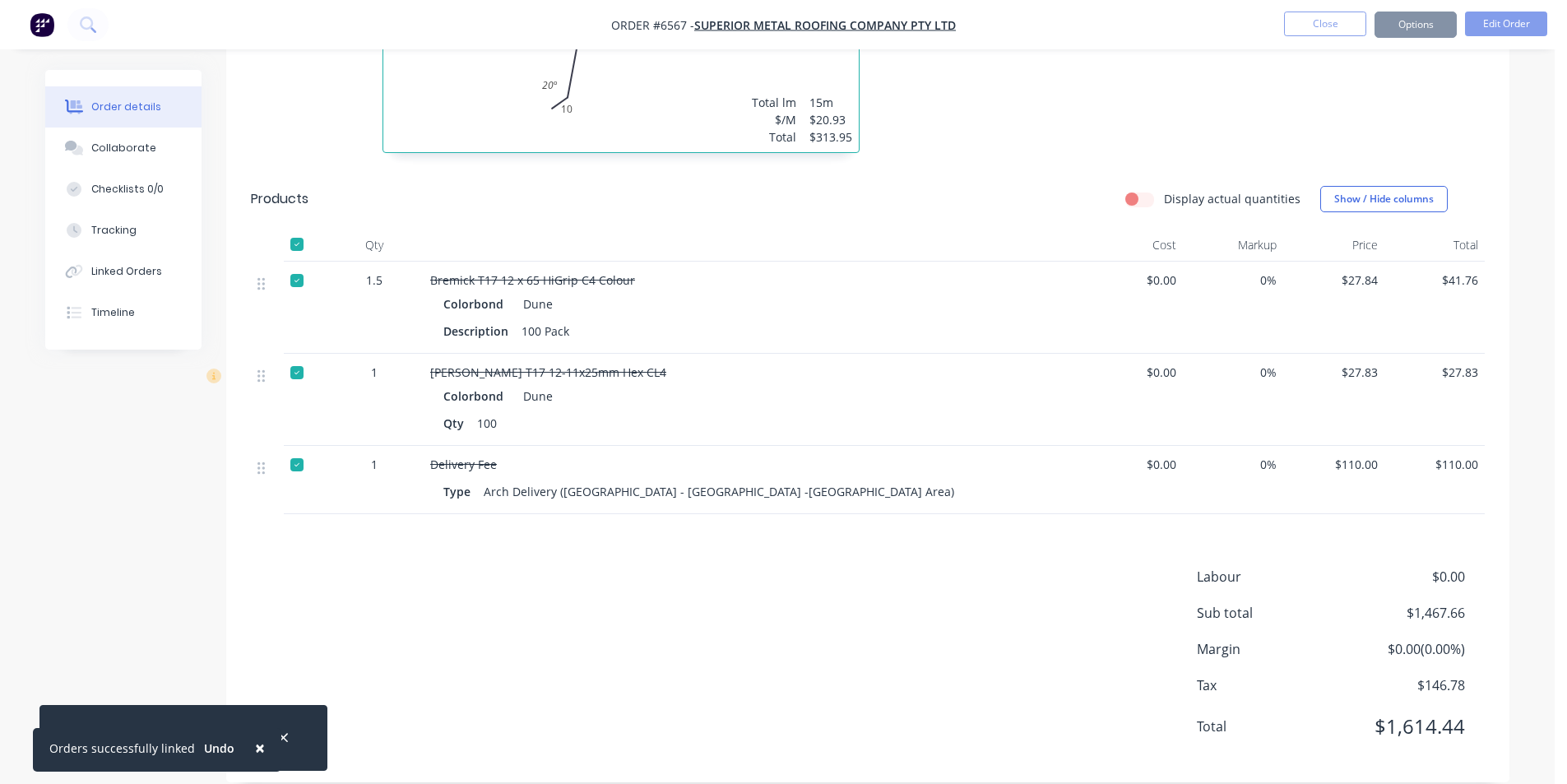
click at [1320, 8] on nav "Order #6567 - Superior Metal Roofing Company Pty Ltd Close Options Edit Order" at bounding box center [784, 25] width 1567 height 50
click at [1319, 20] on button "Close" at bounding box center [1325, 24] width 82 height 25
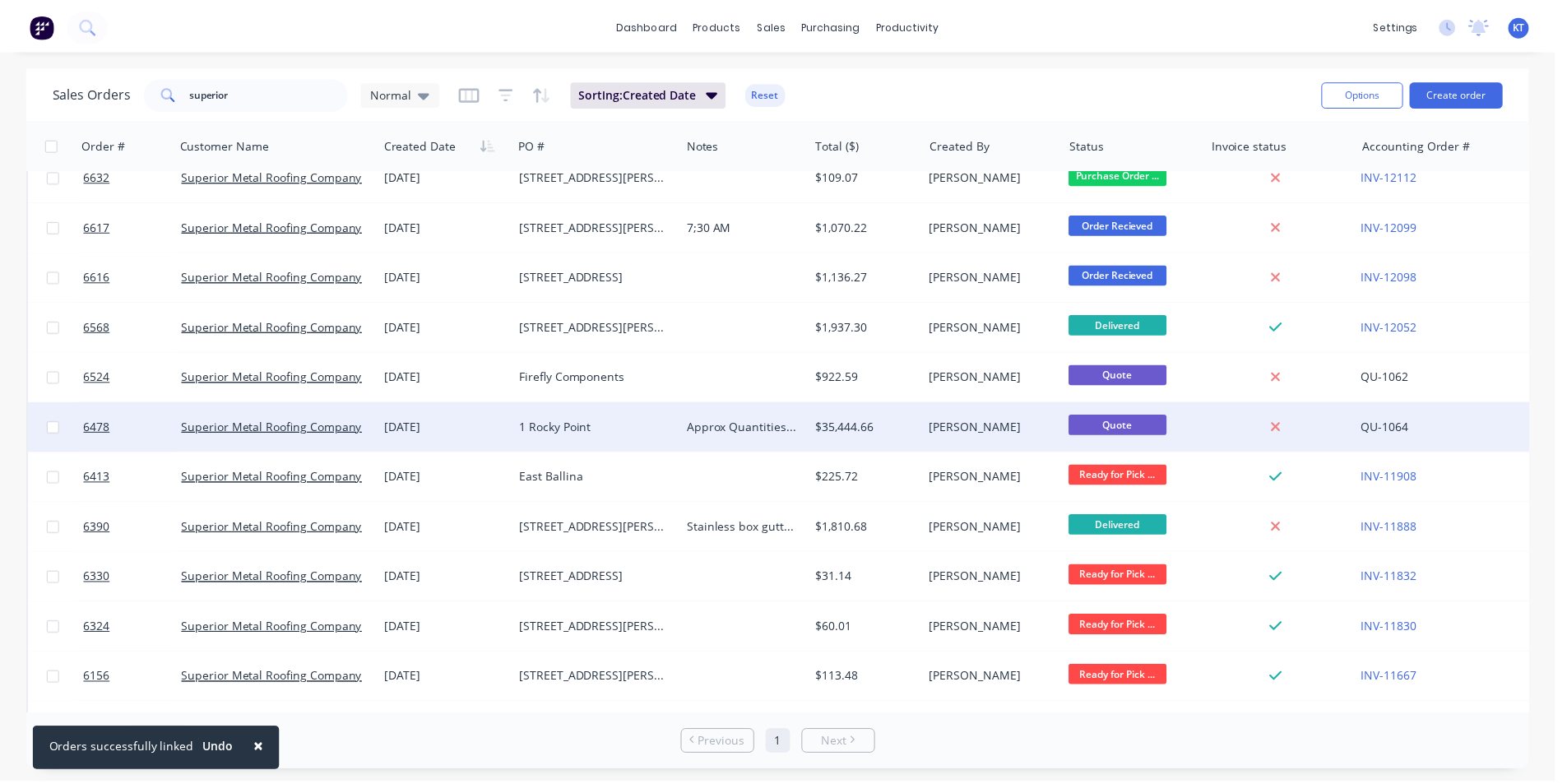
scroll to position [165, 0]
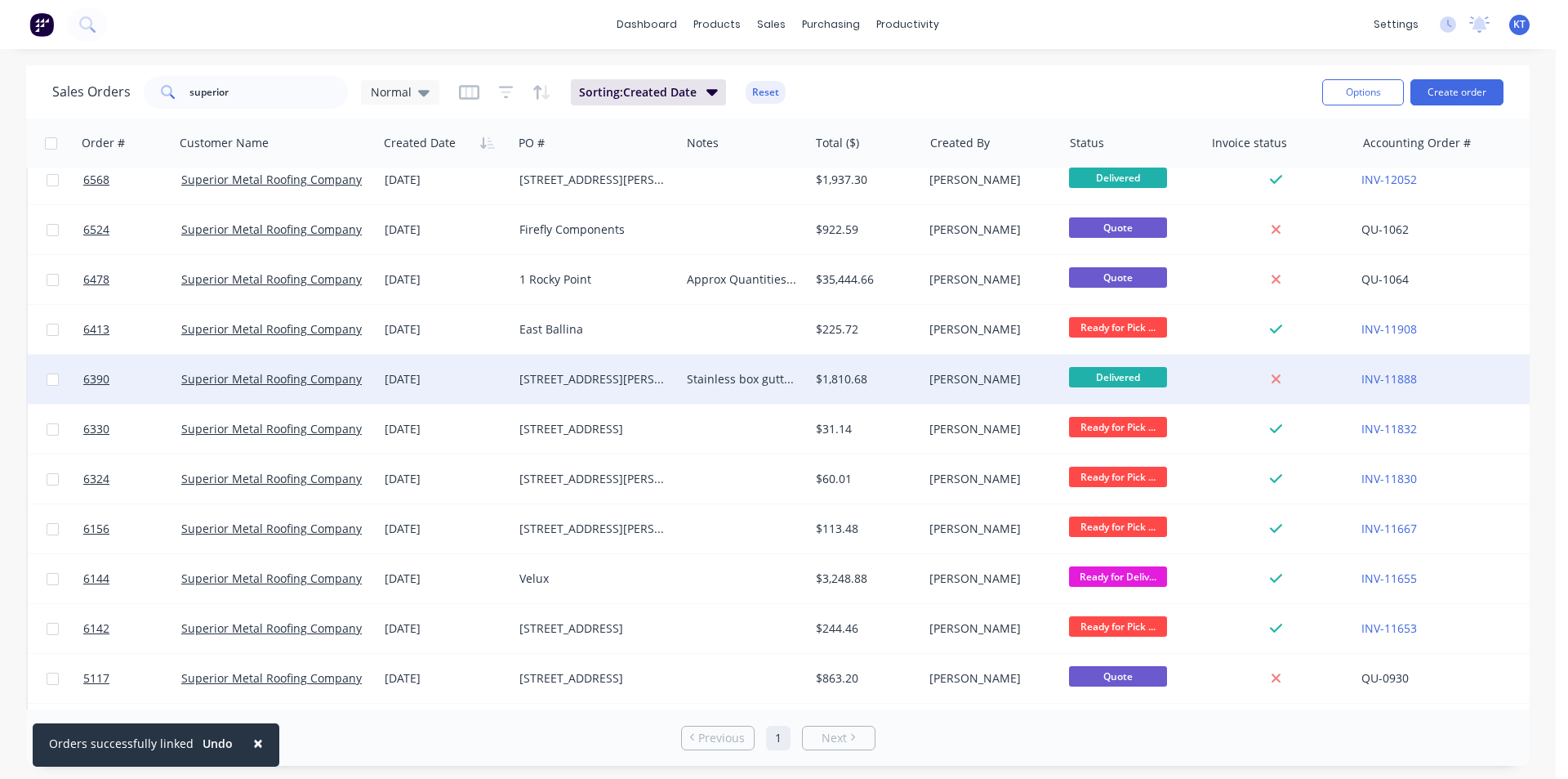
click at [786, 397] on div "Stainless box gutter fabricated and leak tested, No leaks 20\08\2025. BF" at bounding box center [744, 379] width 128 height 49
click at [964, 396] on div "[PERSON_NAME]" at bounding box center [992, 379] width 139 height 49
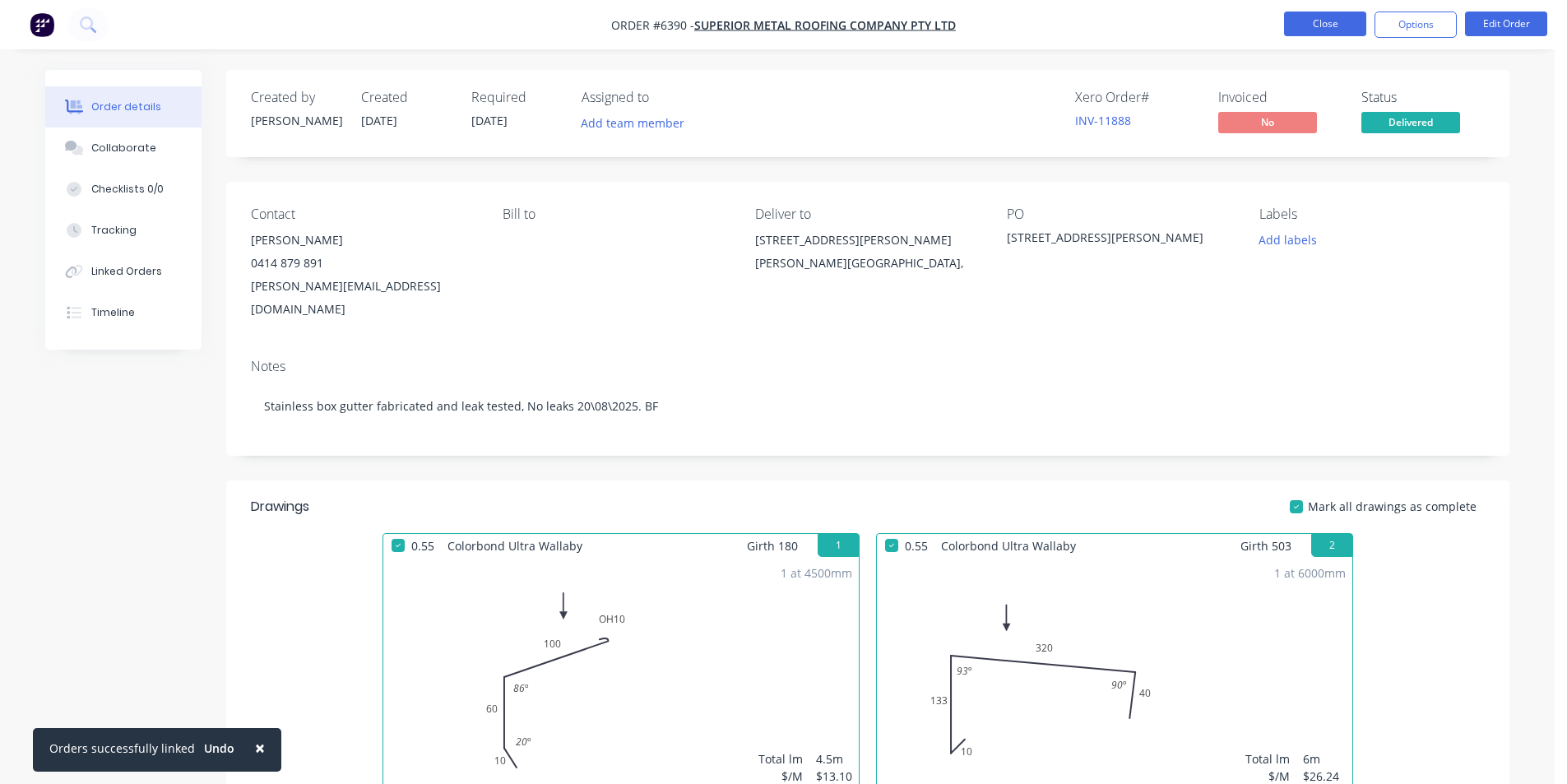
click at [1319, 25] on button "Close" at bounding box center [1325, 24] width 82 height 25
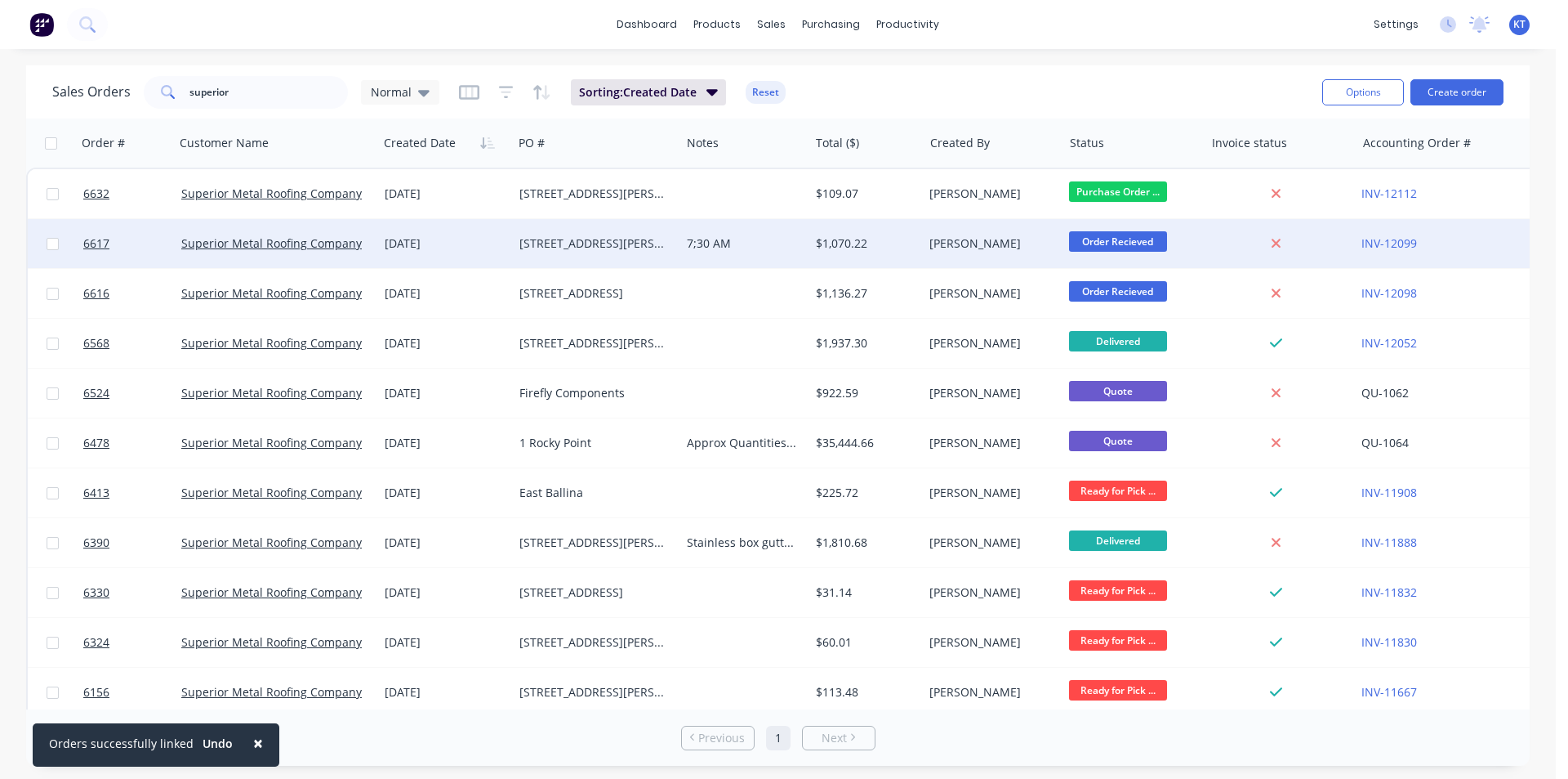
click at [849, 240] on div "$1,070.22" at bounding box center [863, 243] width 96 height 16
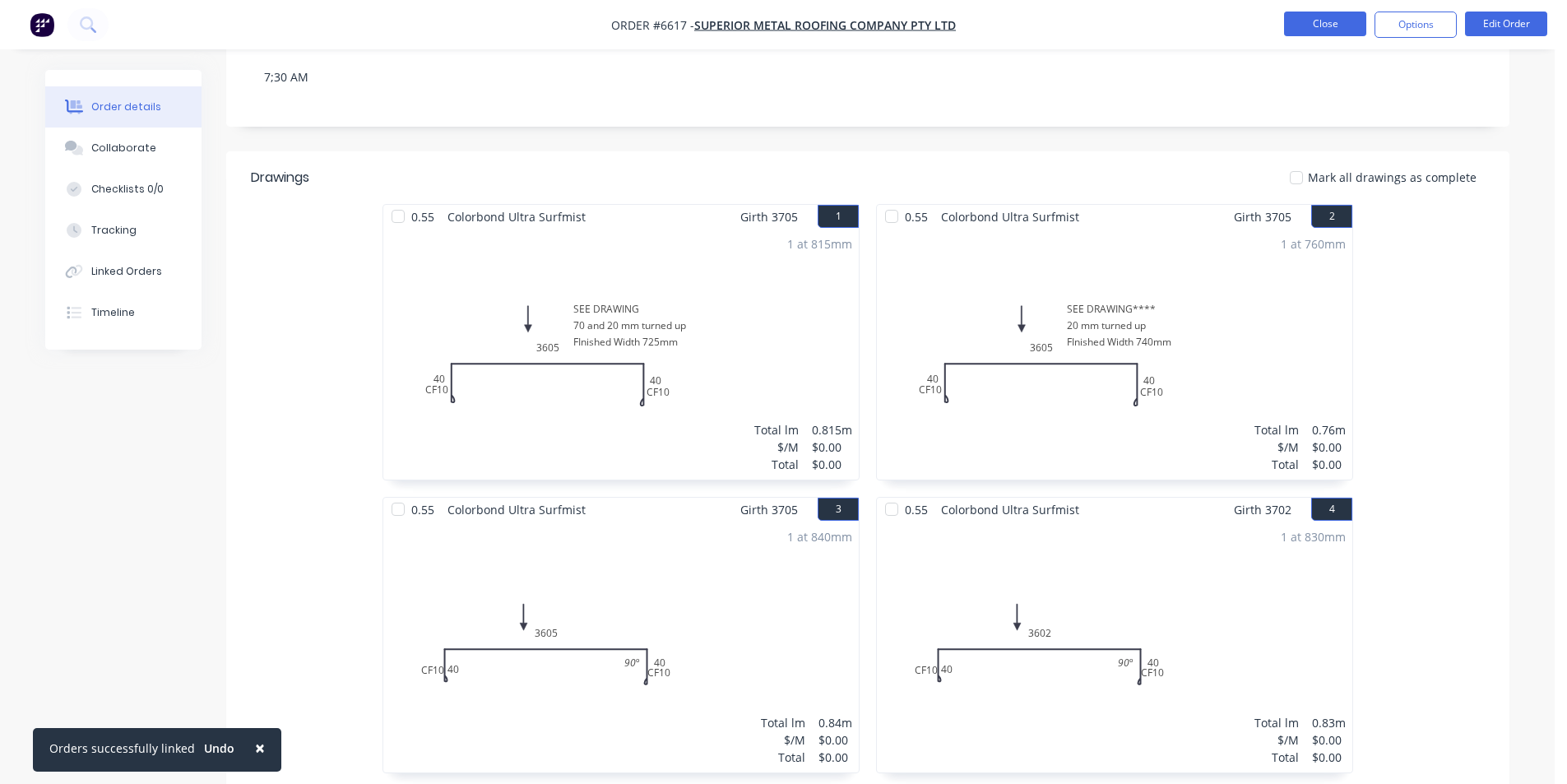
scroll to position [411, 0]
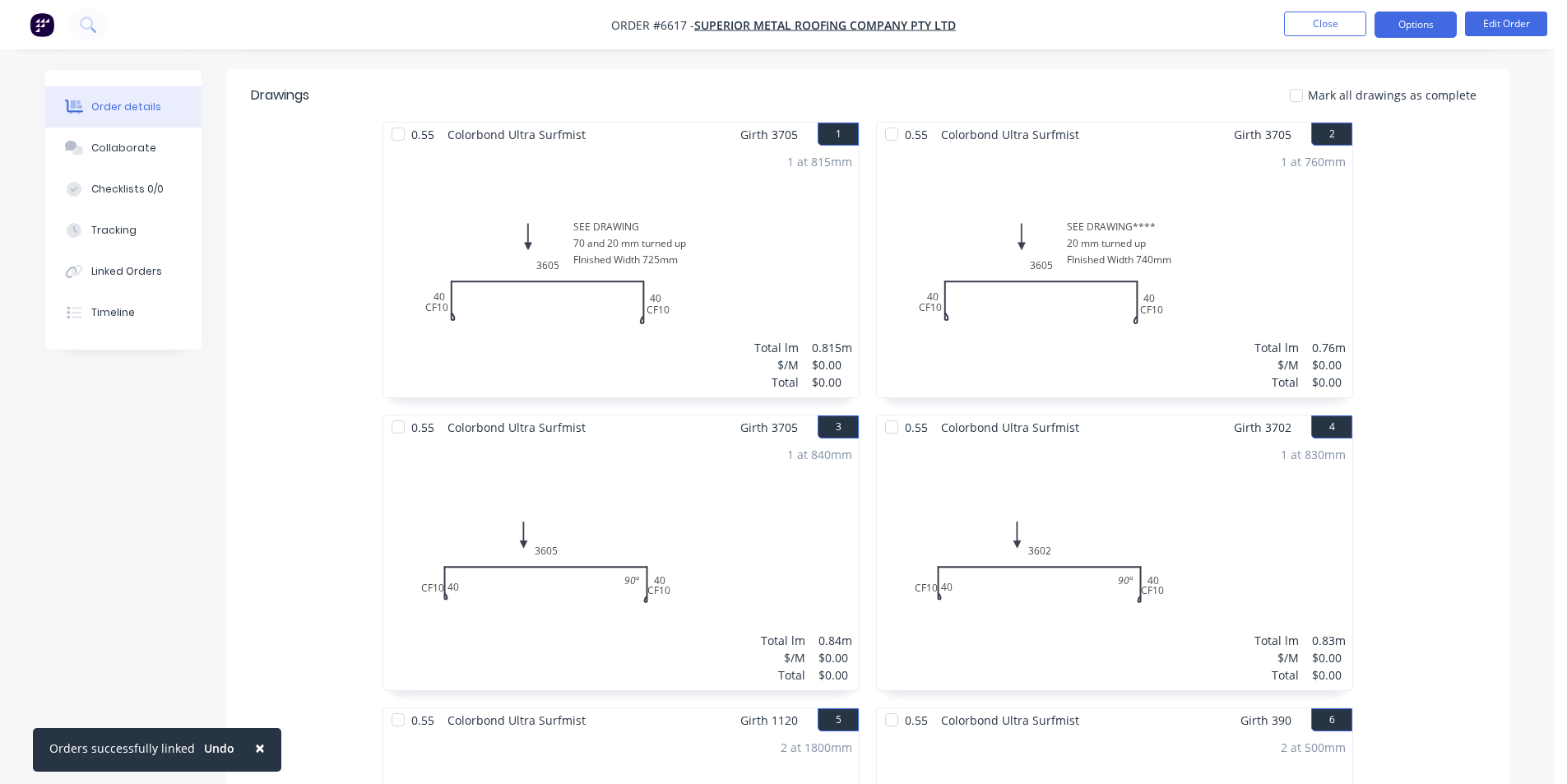
click at [1429, 21] on button "Options" at bounding box center [1415, 25] width 82 height 27
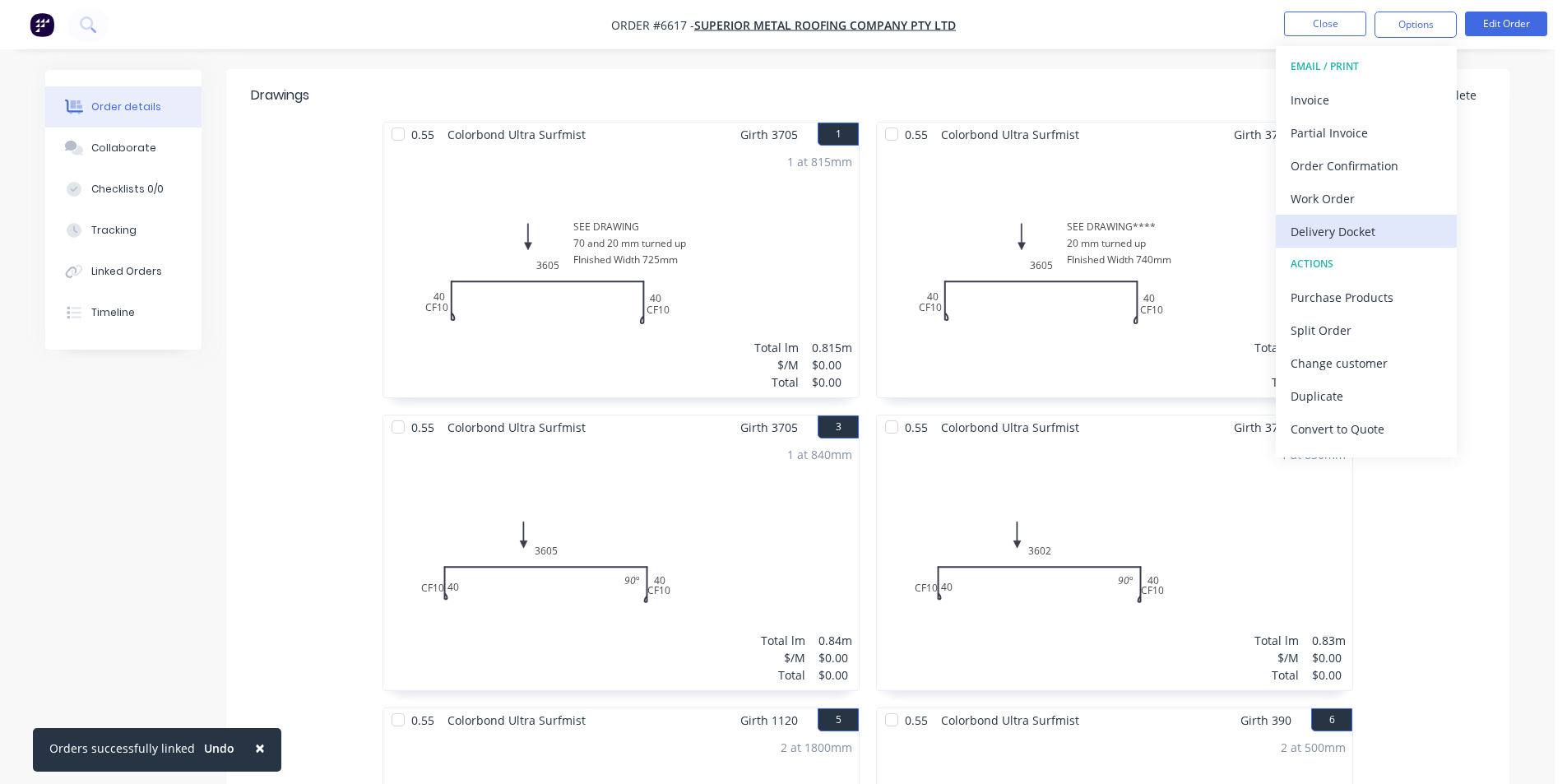
click at [1387, 236] on div "Delivery Docket" at bounding box center [1366, 232] width 151 height 24
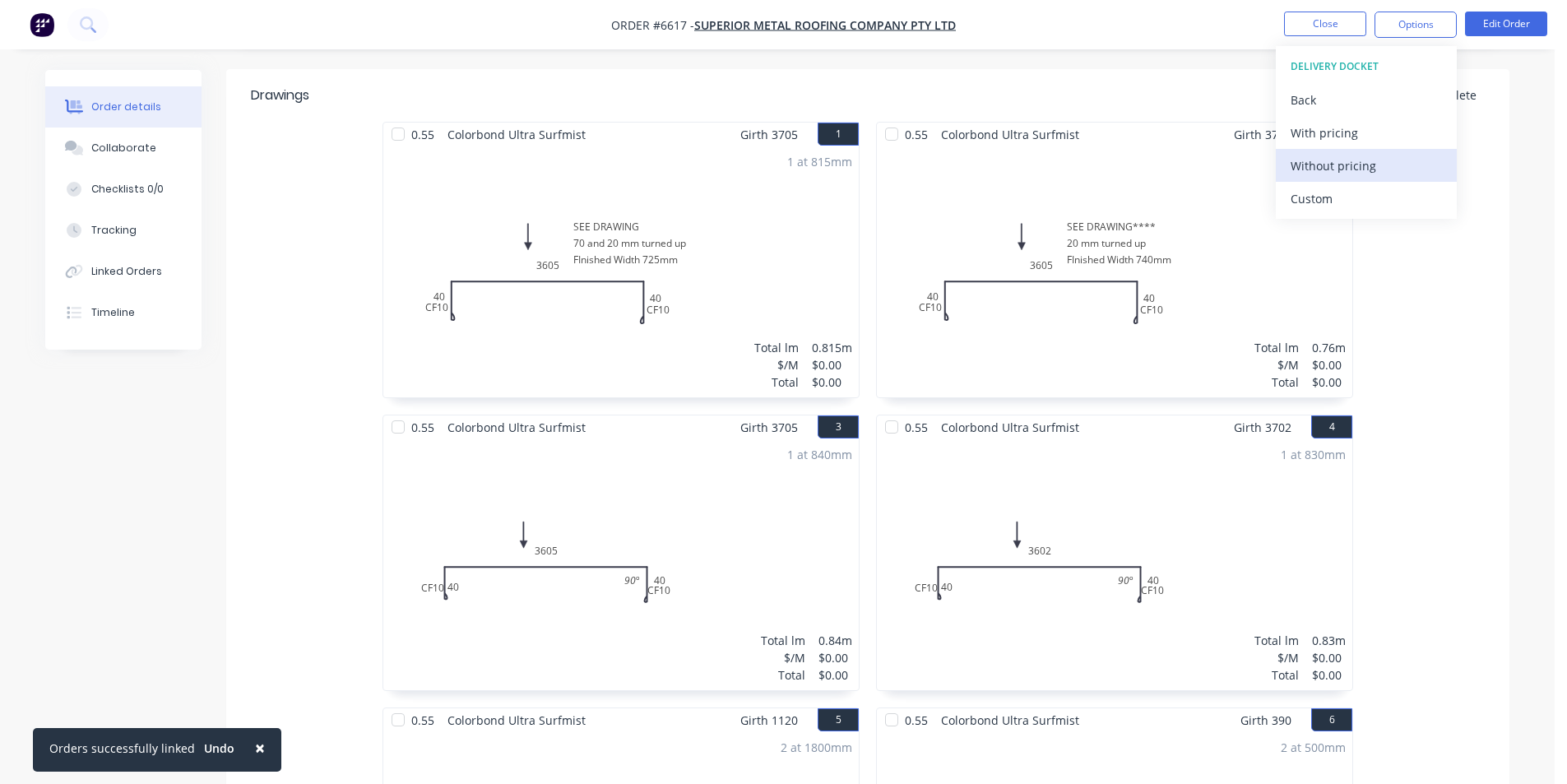
click at [1389, 170] on div "Without pricing" at bounding box center [1366, 166] width 151 height 24
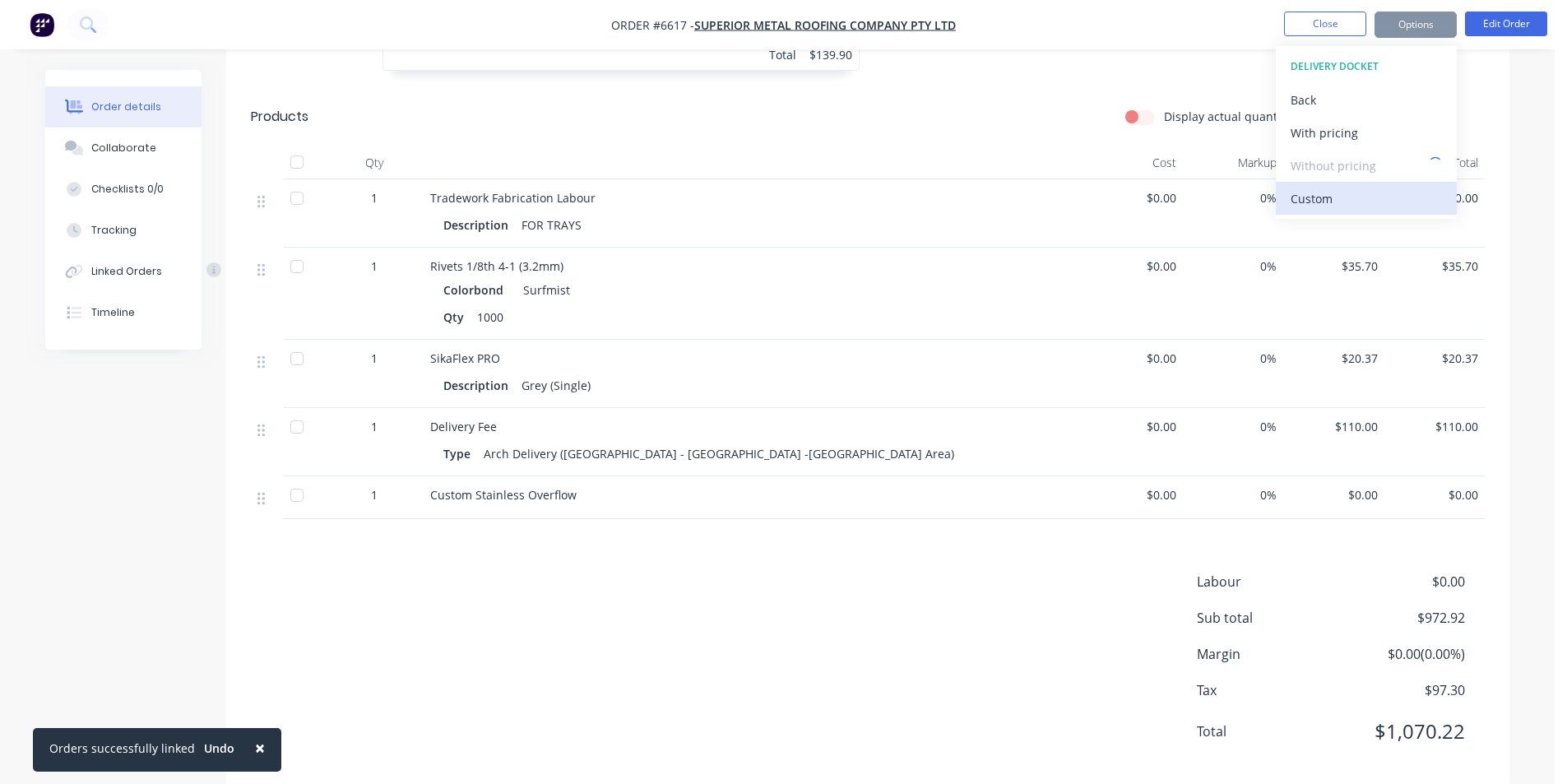
scroll to position [2208, 0]
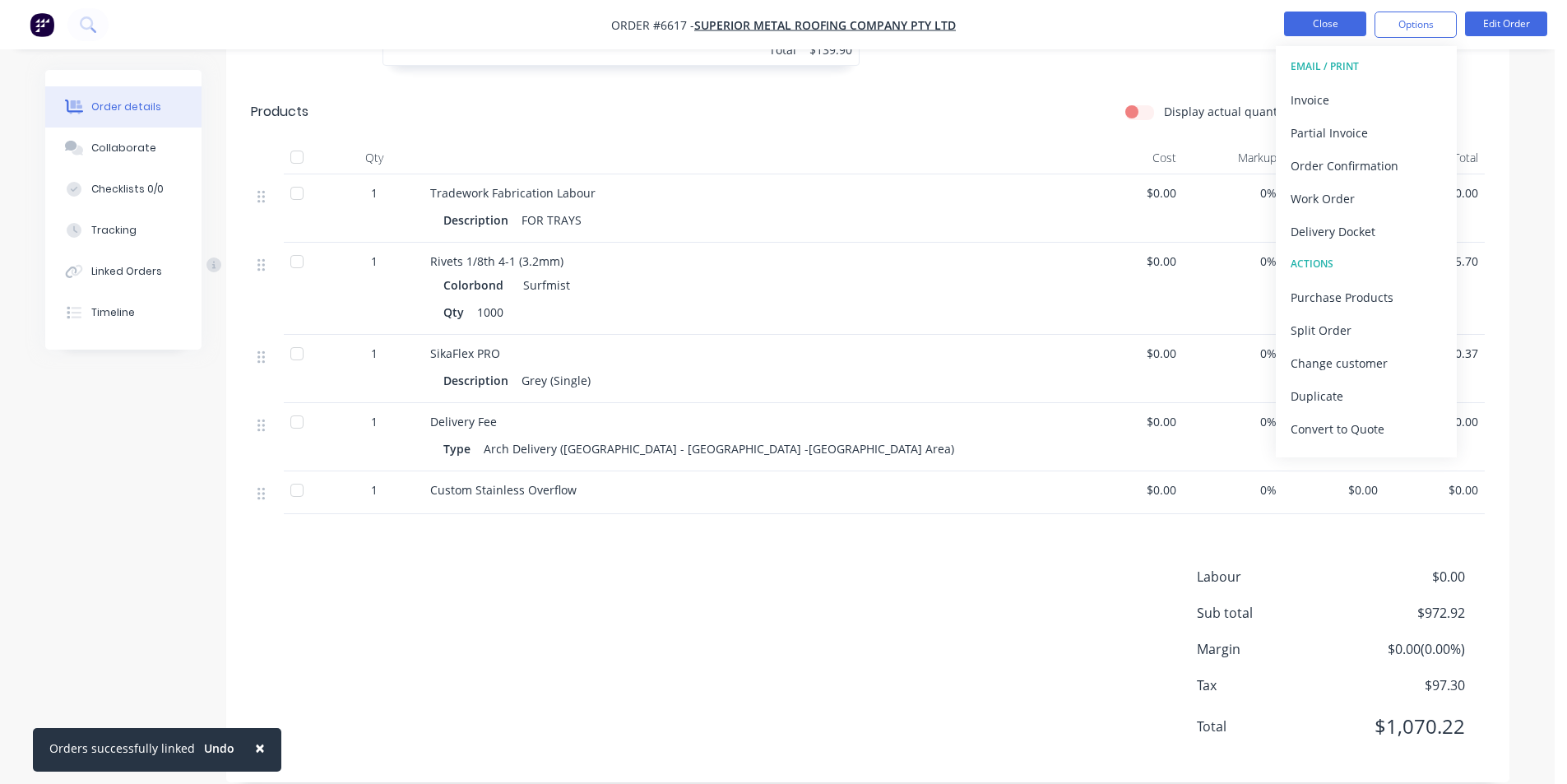
click at [1317, 25] on button "Close" at bounding box center [1325, 24] width 82 height 25
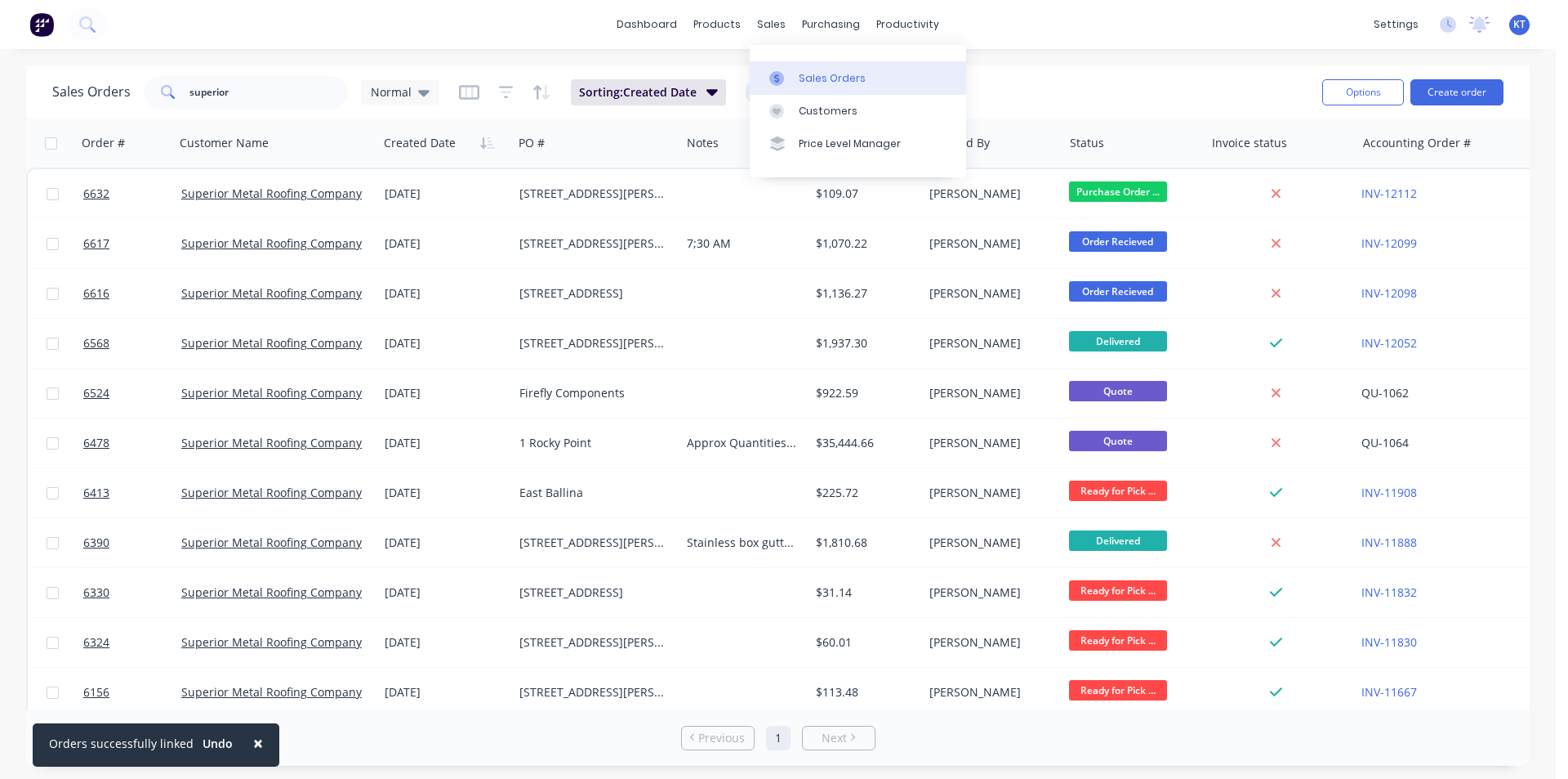
click at [808, 89] on link "Sales Orders" at bounding box center [857, 78] width 217 height 33
click at [1468, 91] on button "Create order" at bounding box center [1457, 92] width 93 height 27
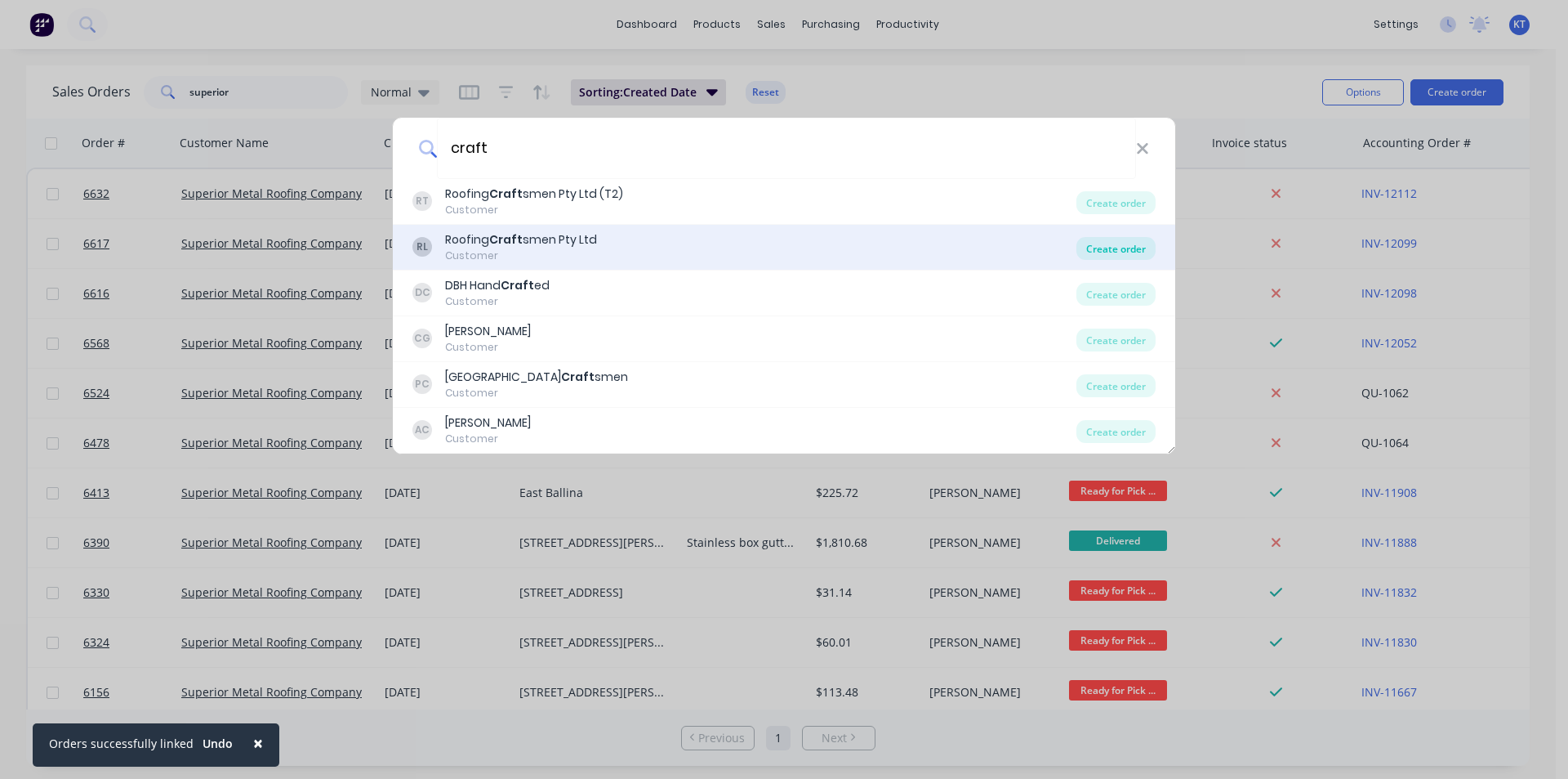
type input "craft"
click at [1097, 252] on div "Create order" at bounding box center [1116, 248] width 79 height 23
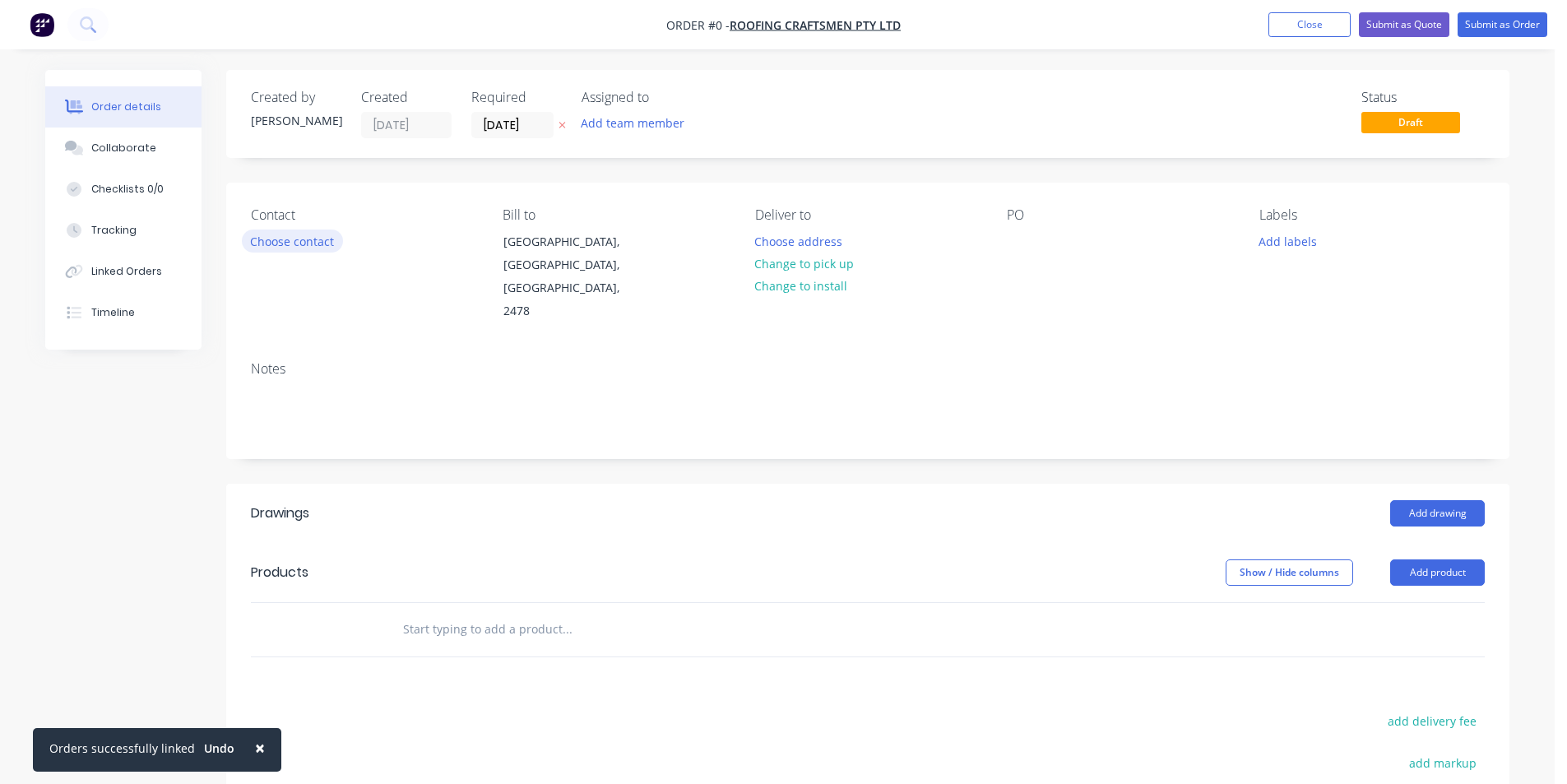
click at [274, 240] on button "Choose contact" at bounding box center [293, 240] width 101 height 22
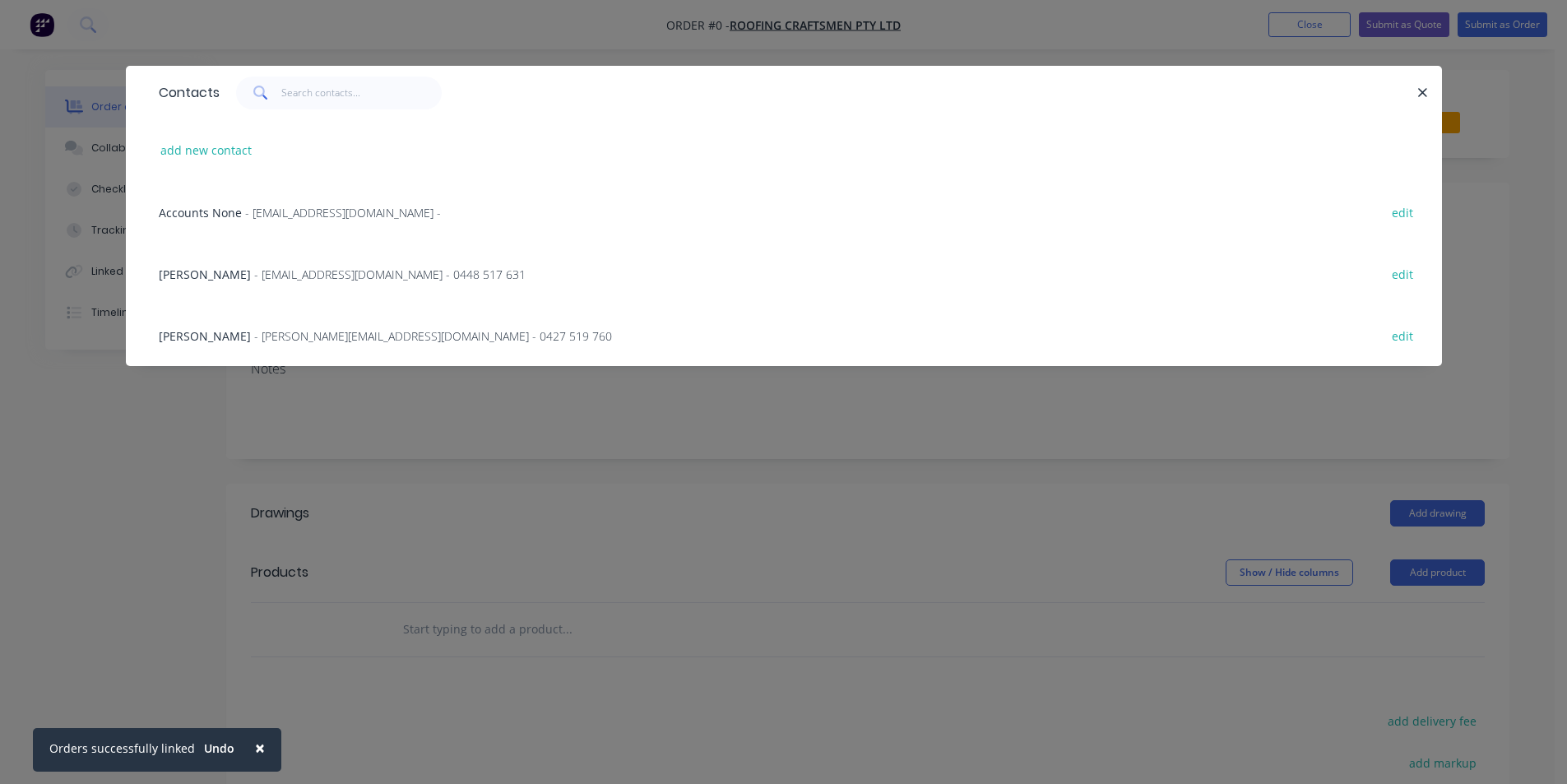
click at [300, 273] on span "- matt@roofingcraftsmen.com.au - 0448 517 631" at bounding box center [389, 274] width 272 height 16
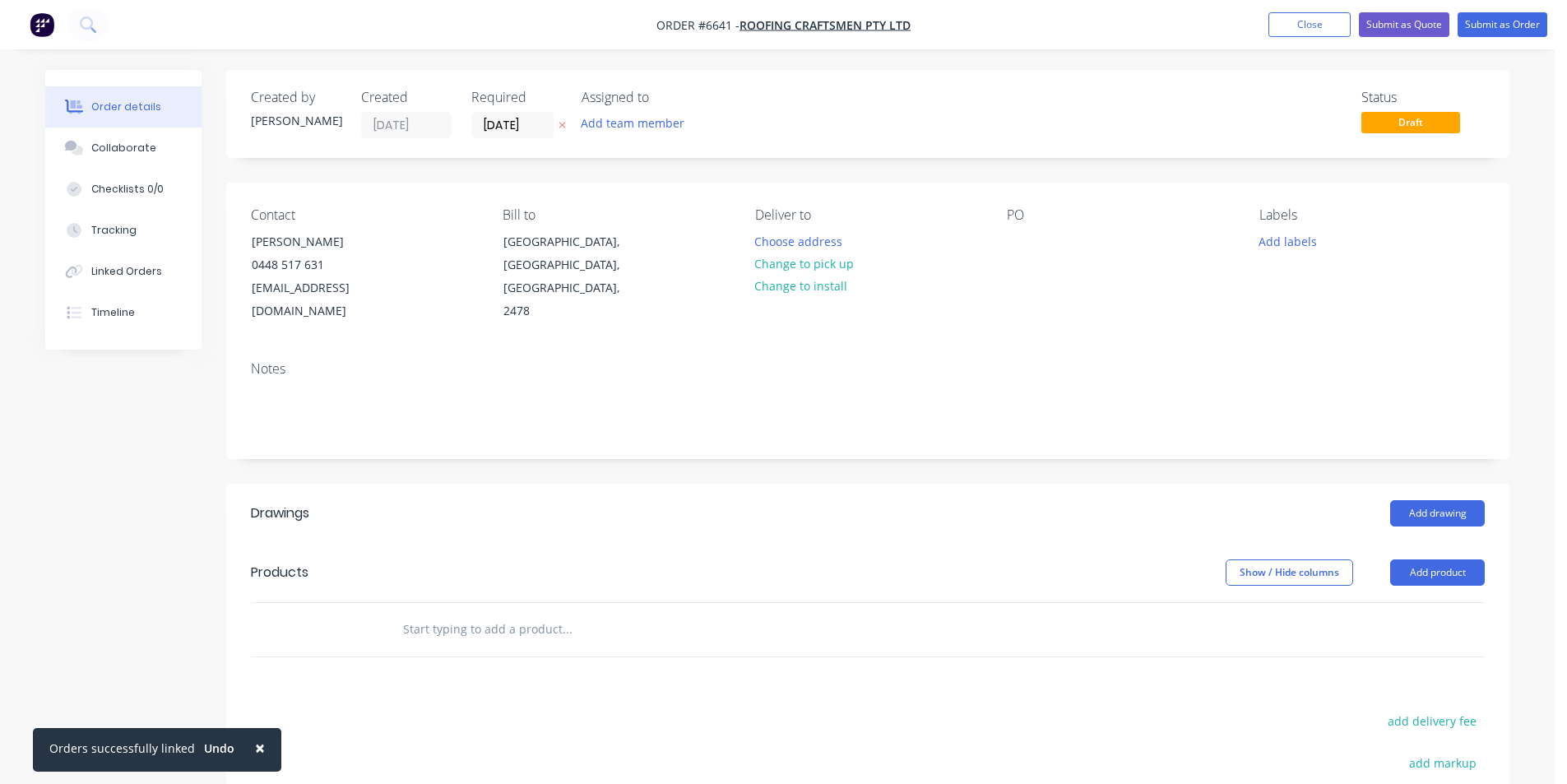
drag, startPoint x: 785, startPoint y: 261, endPoint x: 1082, endPoint y: 275, distance: 297.3
click at [785, 260] on button "Change to pick up" at bounding box center [805, 263] width 117 height 22
click at [1025, 252] on div at bounding box center [1020, 241] width 27 height 24
click at [1420, 500] on button "Add drawing" at bounding box center [1437, 513] width 95 height 27
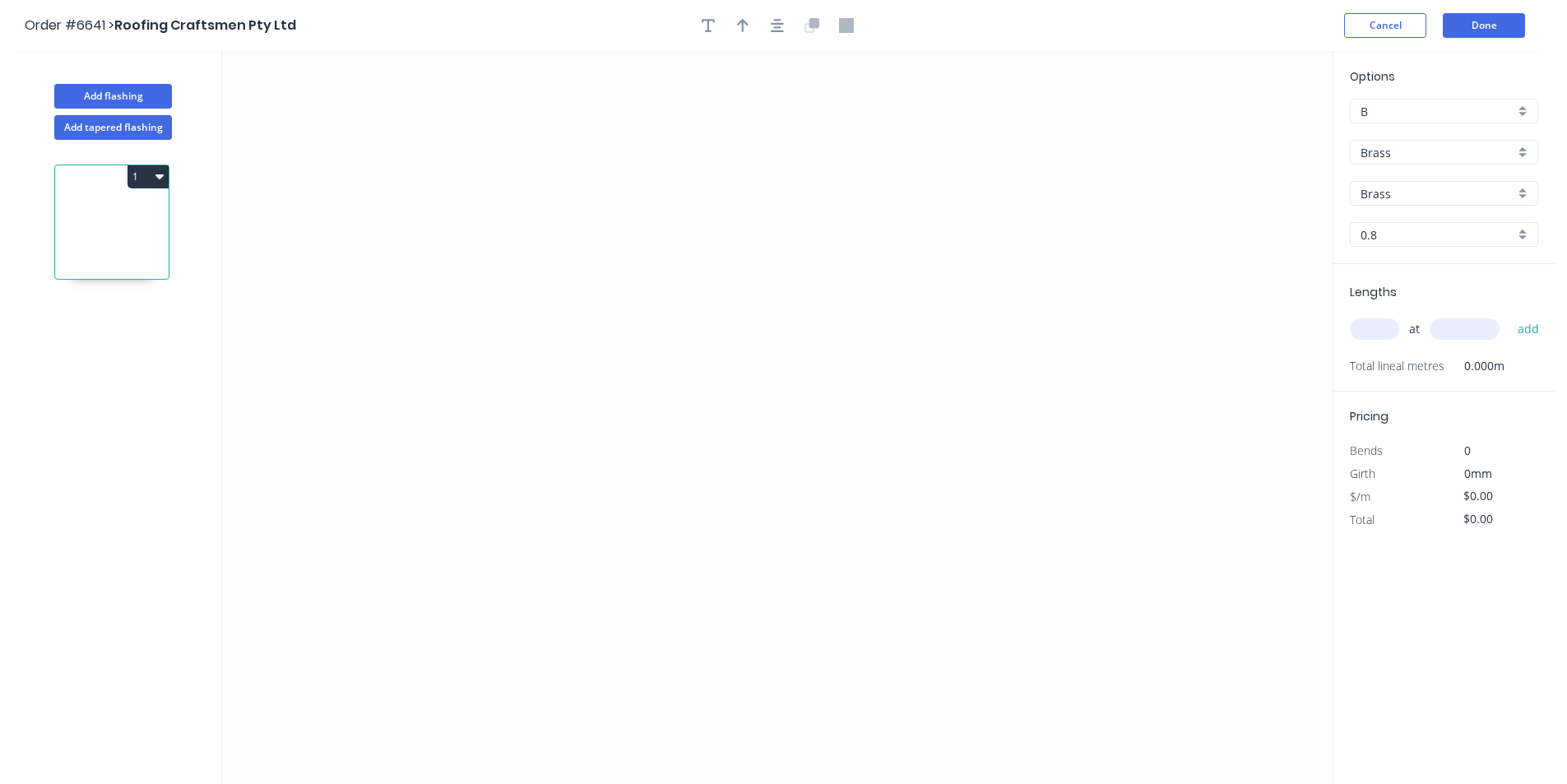
click at [1552, 159] on div "Options B B Brass Brass Brass Brass 0.8 0.8" at bounding box center [1445, 166] width 221 height 197
click at [1539, 156] on div "Options B B Brass Brass Brass Brass 0.8 0.8" at bounding box center [1445, 166] width 221 height 197
click at [1527, 153] on div "Brass" at bounding box center [1445, 152] width 189 height 25
click at [1429, 217] on div "Colorbond" at bounding box center [1444, 212] width 187 height 29
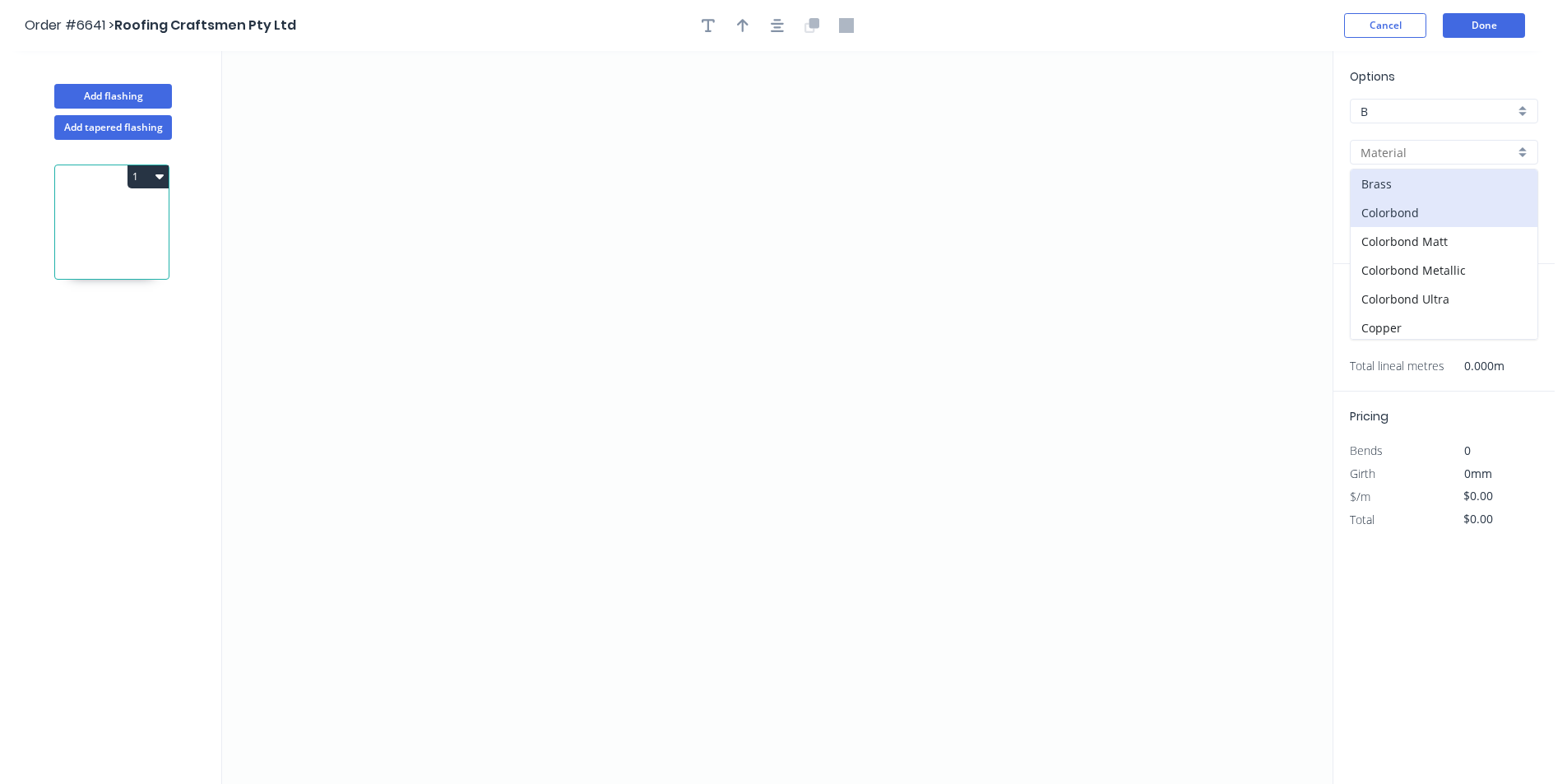
type input "Colorbond"
type input "Basalt"
type input "0.55"
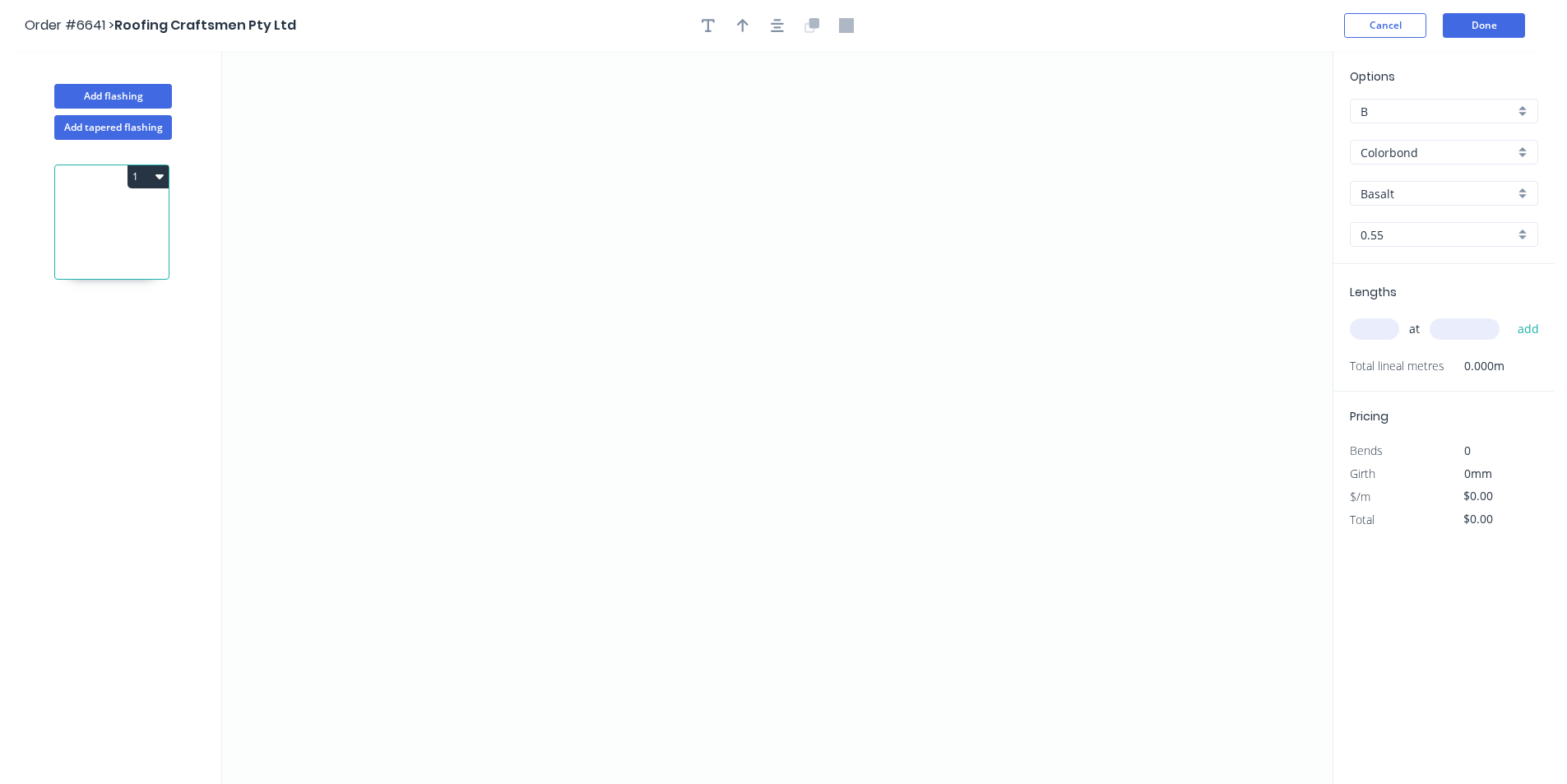
click at [1452, 200] on input "Basalt" at bounding box center [1437, 193] width 154 height 17
click at [1416, 335] on div "Monument" at bounding box center [1444, 323] width 187 height 29
type input "Monument"
click at [759, 258] on icon "0" at bounding box center [777, 417] width 1110 height 732
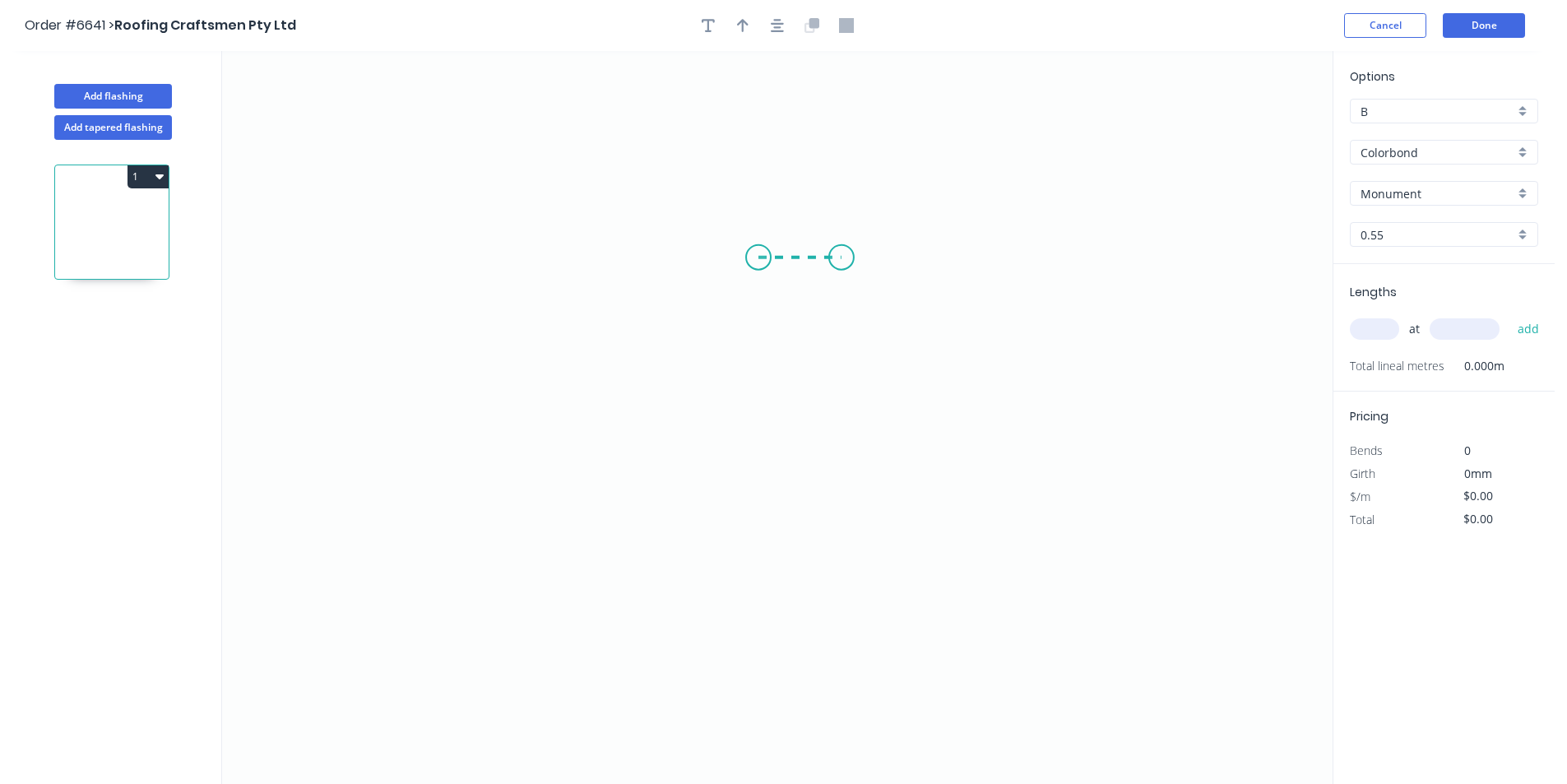
click at [842, 263] on icon "0" at bounding box center [777, 417] width 1110 height 732
click at [849, 567] on icon "0 ?" at bounding box center [777, 417] width 1110 height 732
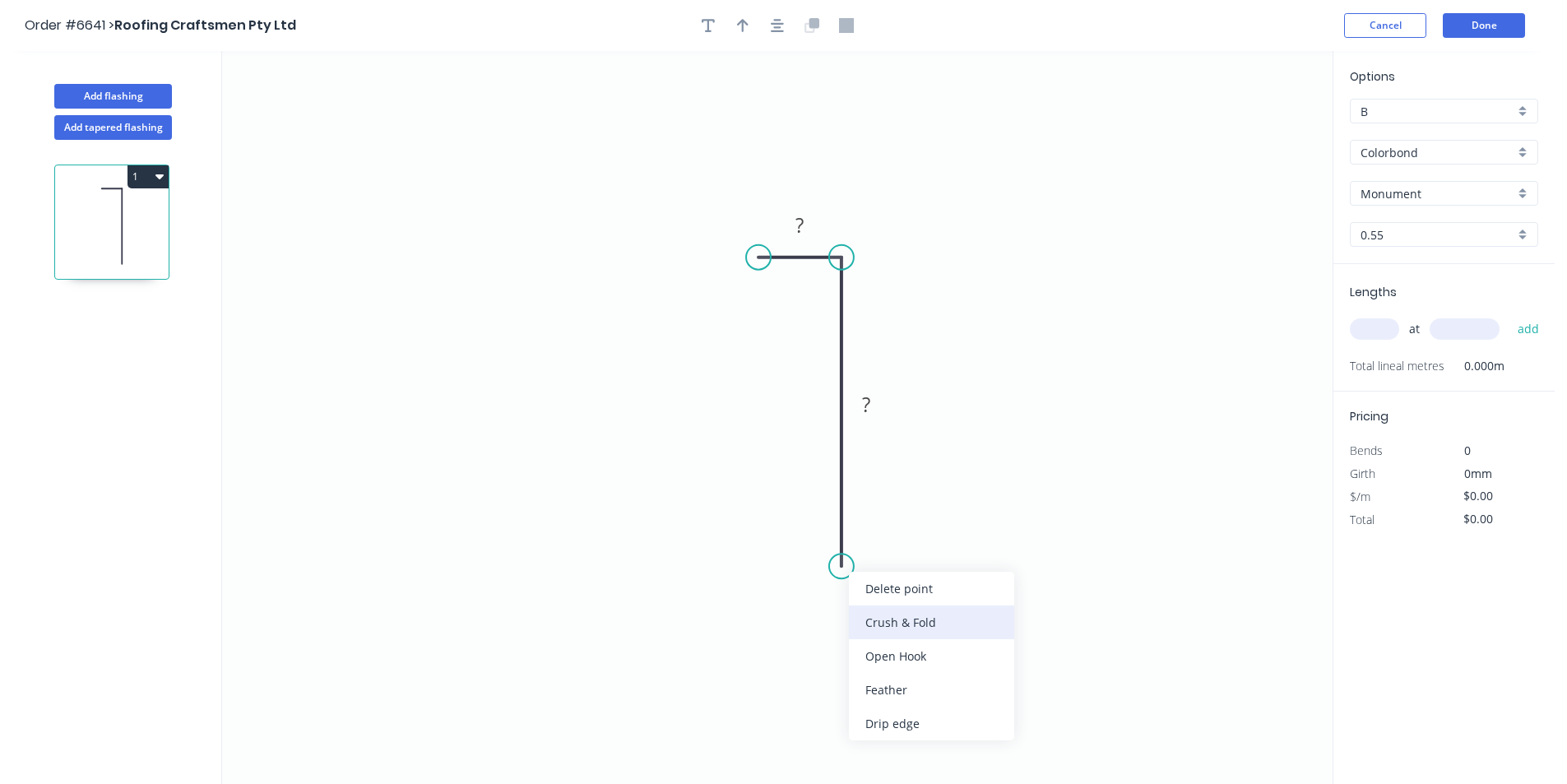
click at [903, 635] on div "Crush & Fold" at bounding box center [932, 622] width 166 height 34
click at [871, 617] on div "Flip bend" at bounding box center [916, 621] width 166 height 34
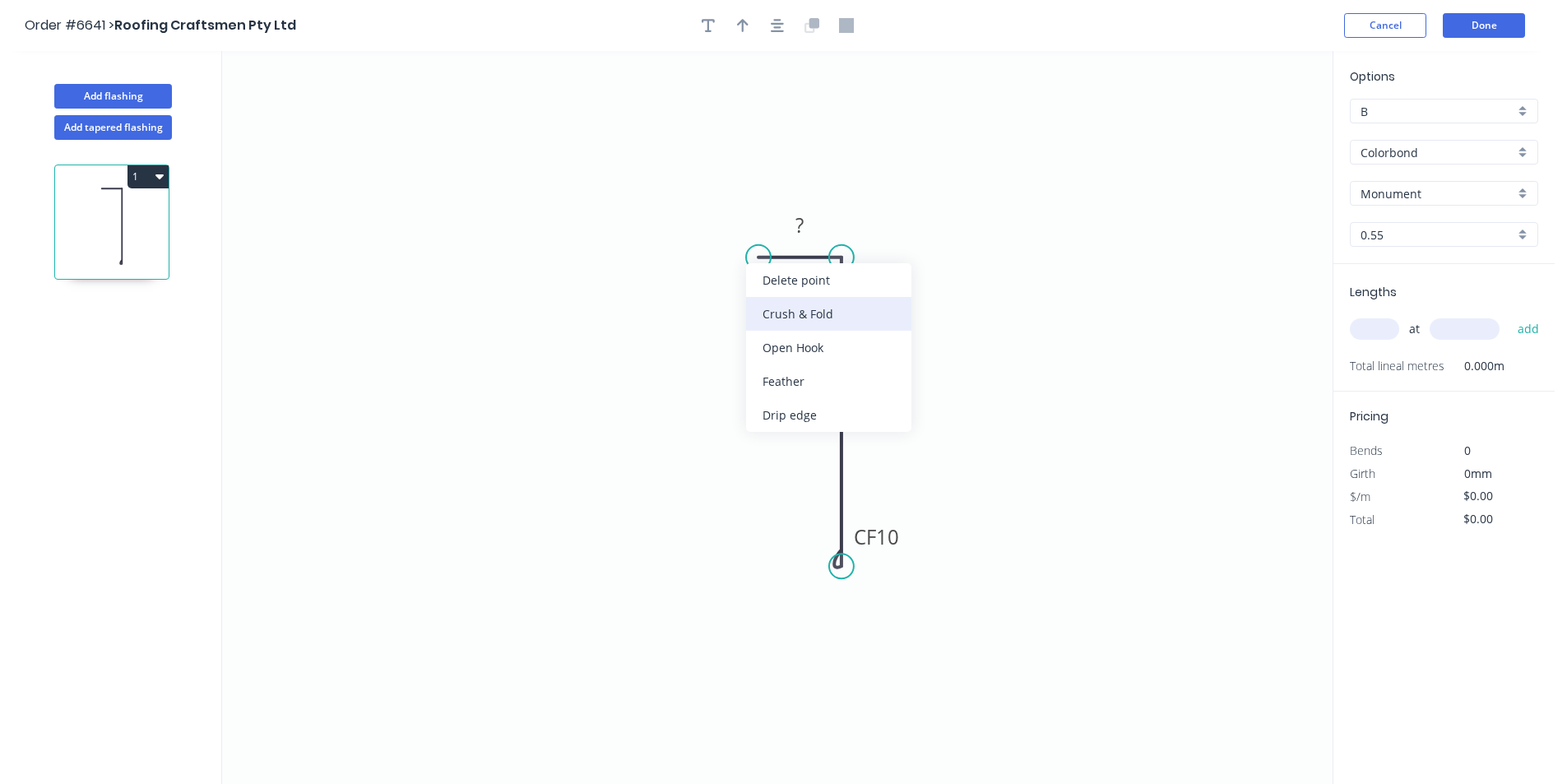
click at [810, 304] on div "Crush & Fold" at bounding box center [830, 314] width 166 height 34
click at [796, 218] on tspan "?" at bounding box center [799, 225] width 8 height 27
type input "$12.06"
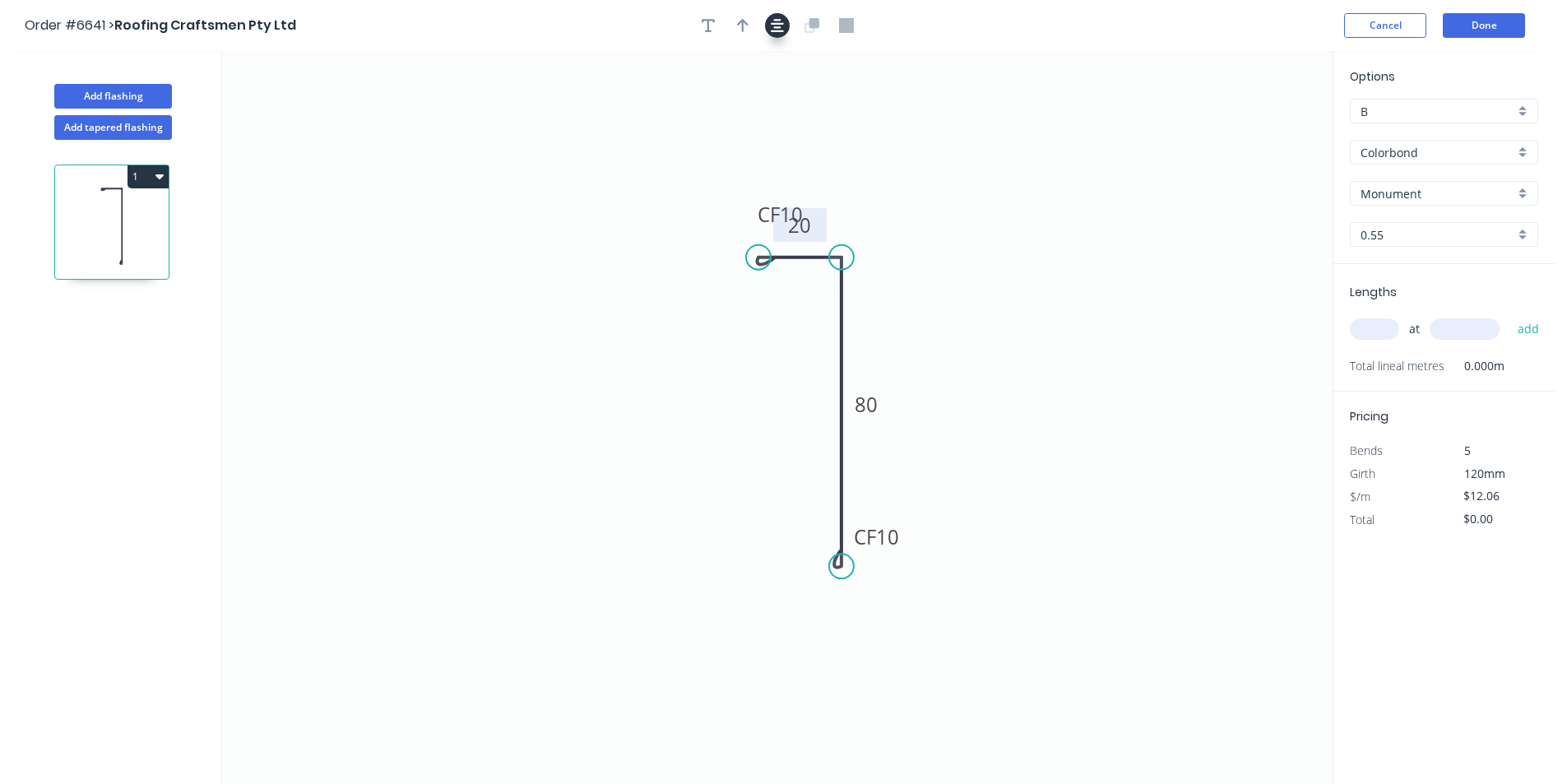
click at [778, 29] on icon "button" at bounding box center [777, 26] width 13 height 15
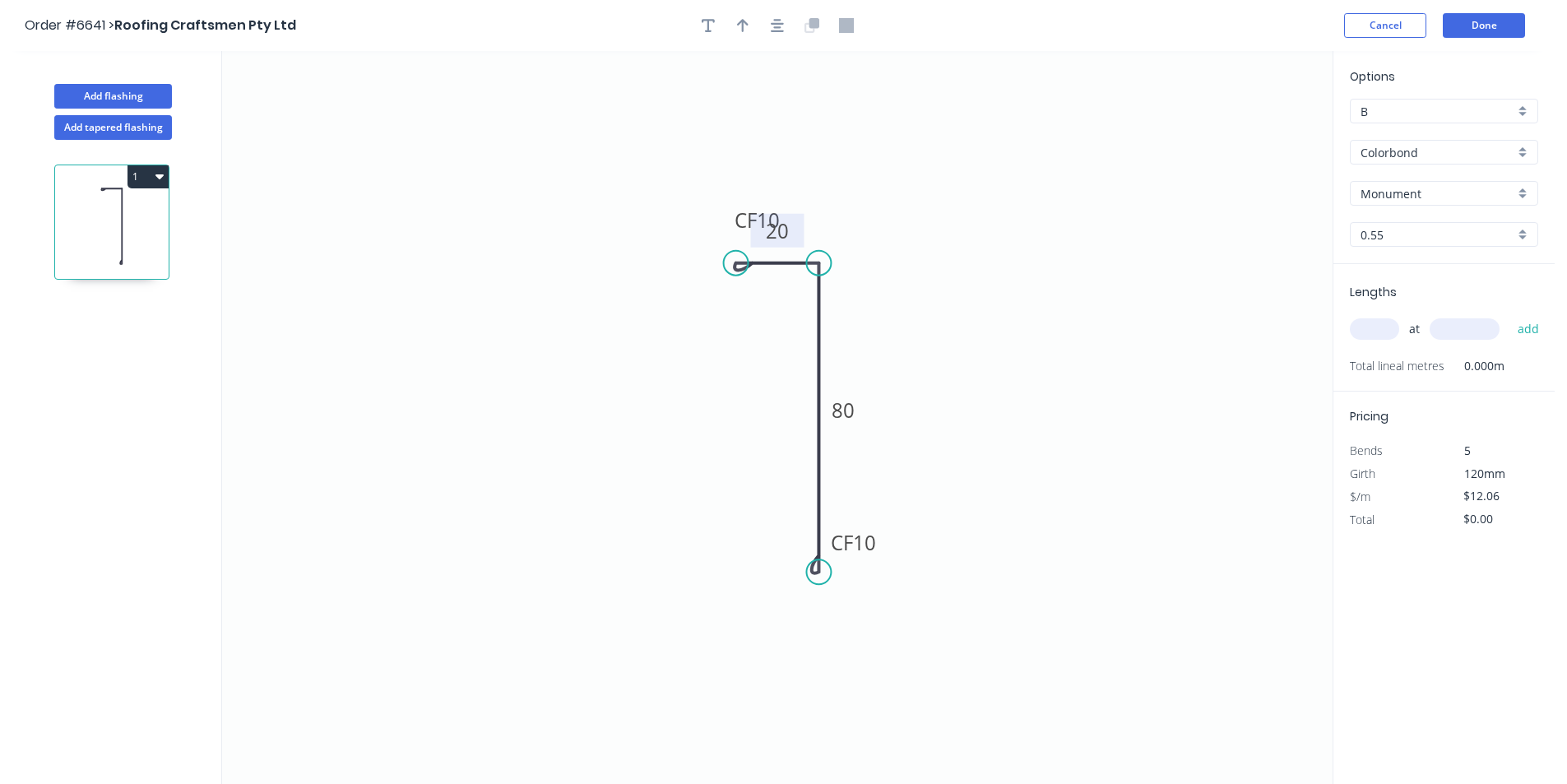
click at [760, 26] on div at bounding box center [778, 25] width 173 height 25
click at [744, 26] on icon "button" at bounding box center [743, 26] width 12 height 13
click at [1247, 127] on icon at bounding box center [1249, 114] width 15 height 52
drag, startPoint x: 1172, startPoint y: 175, endPoint x: 857, endPoint y: 245, distance: 322.7
click at [857, 245] on icon at bounding box center [871, 232] width 48 height 48
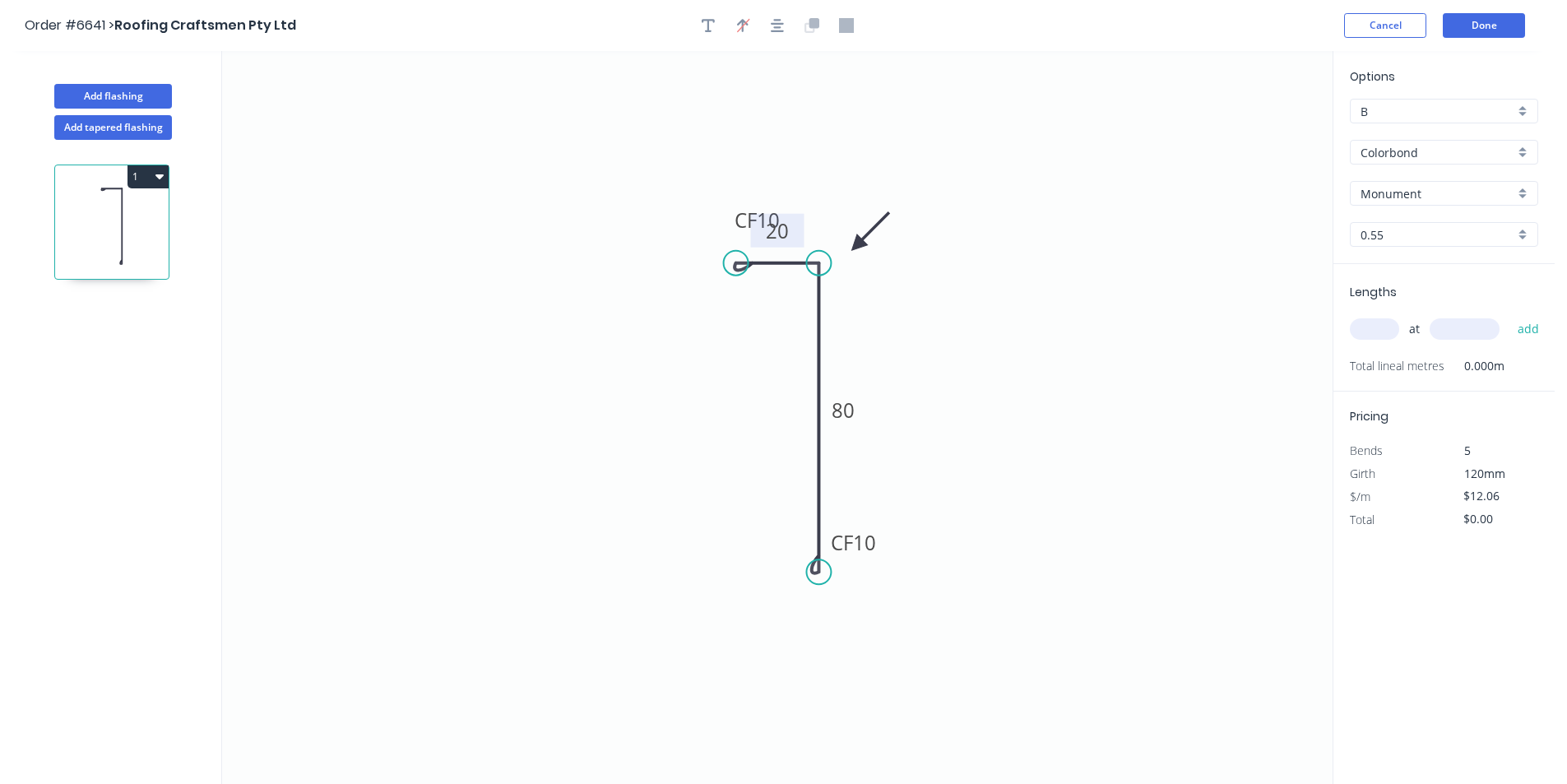
drag, startPoint x: 1358, startPoint y: 319, endPoint x: 1371, endPoint y: 329, distance: 16.4
click at [1363, 324] on input "text" at bounding box center [1375, 329] width 50 height 21
type input "1"
type input "5500"
click at [1510, 315] on button "add" at bounding box center [1529, 329] width 39 height 28
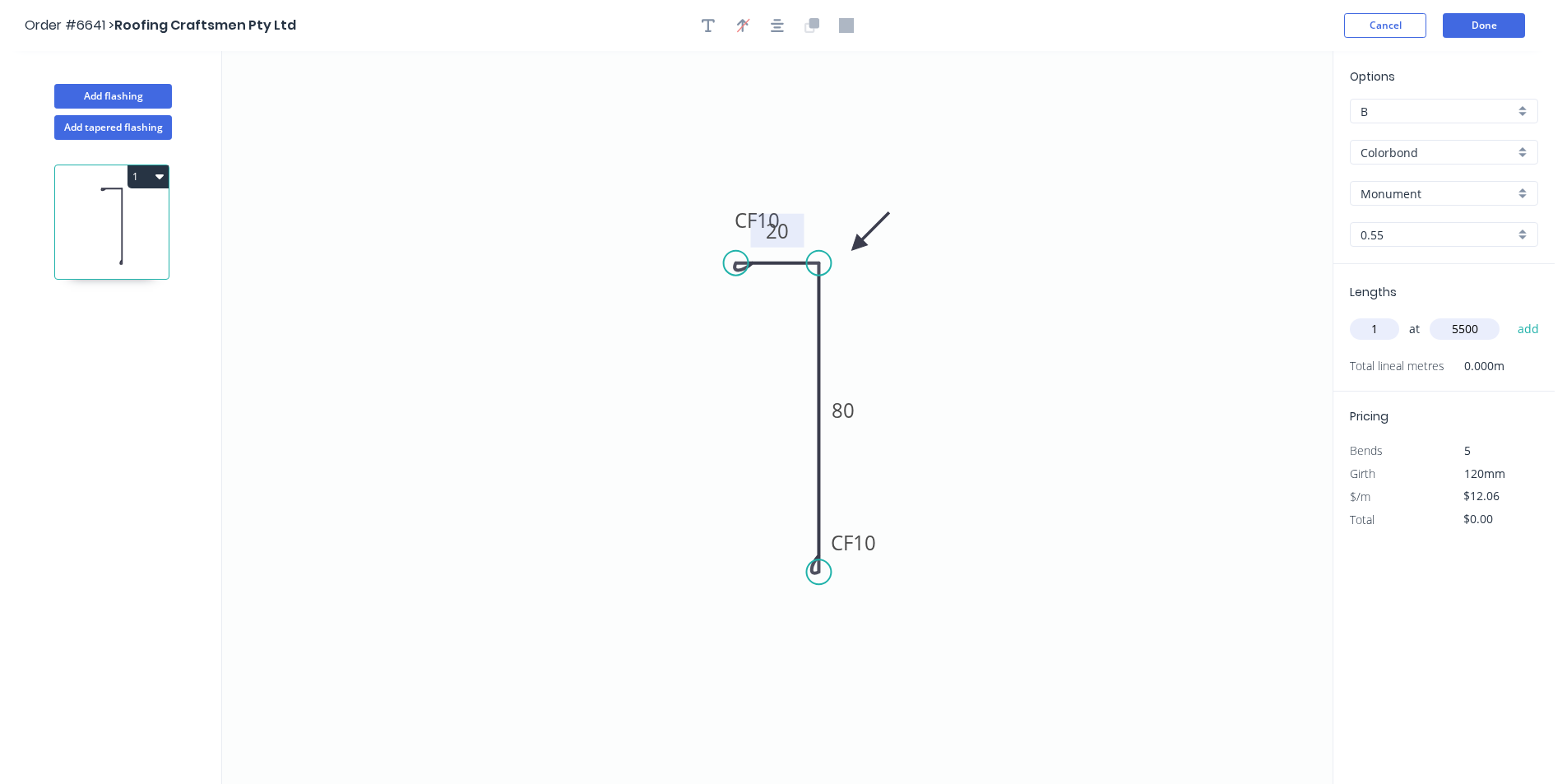
type input "$66.33"
drag, startPoint x: 726, startPoint y: 231, endPoint x: 679, endPoint y: 306, distance: 88.5
click at [664, 308] on rect at bounding box center [694, 298] width 65 height 34
click at [1484, 17] on button "Done" at bounding box center [1483, 25] width 82 height 25
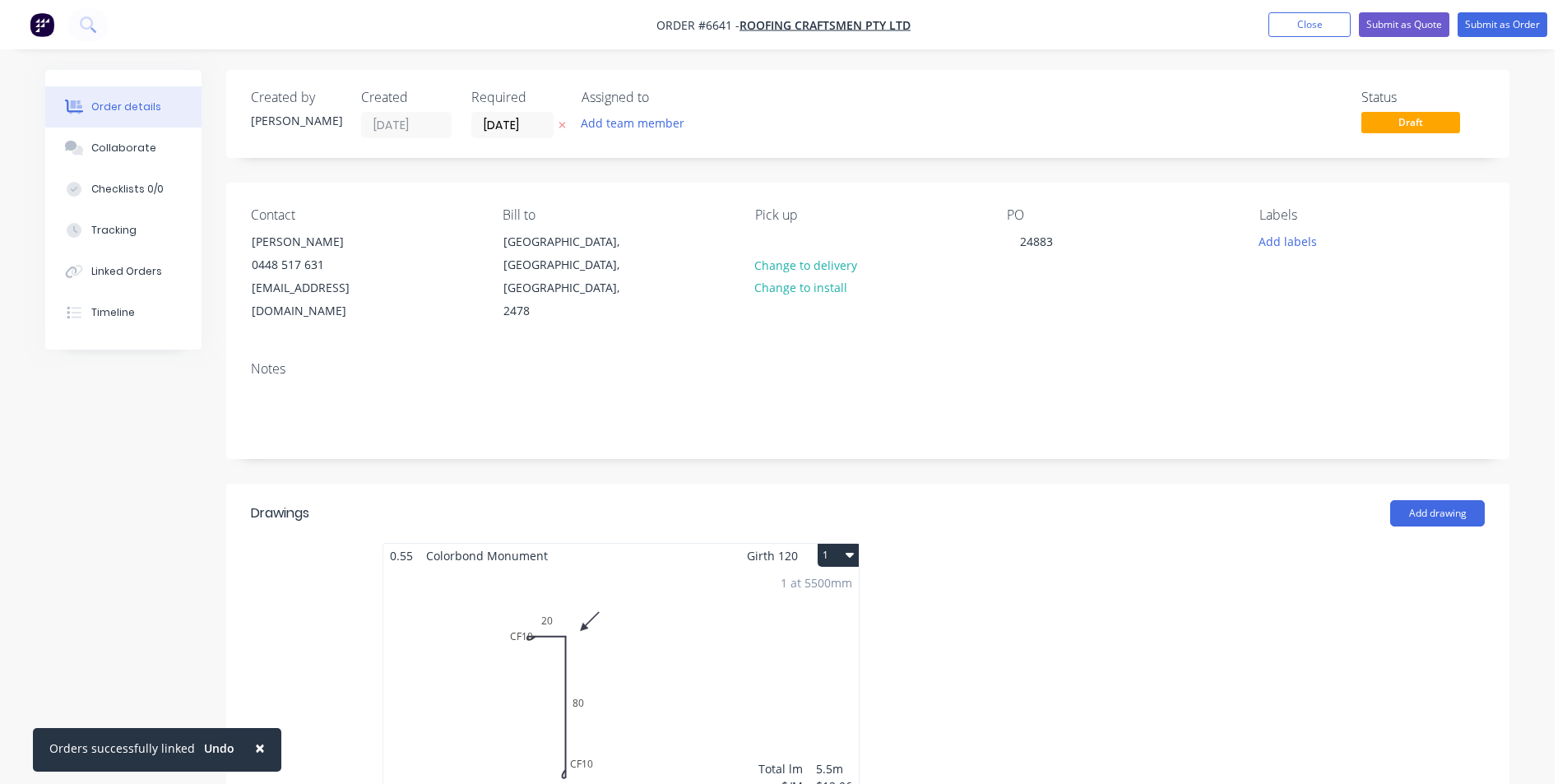
drag, startPoint x: 149, startPoint y: 151, endPoint x: 288, endPoint y: 252, distance: 171.8
click at [149, 151] on div "Collaborate" at bounding box center [123, 148] width 65 height 15
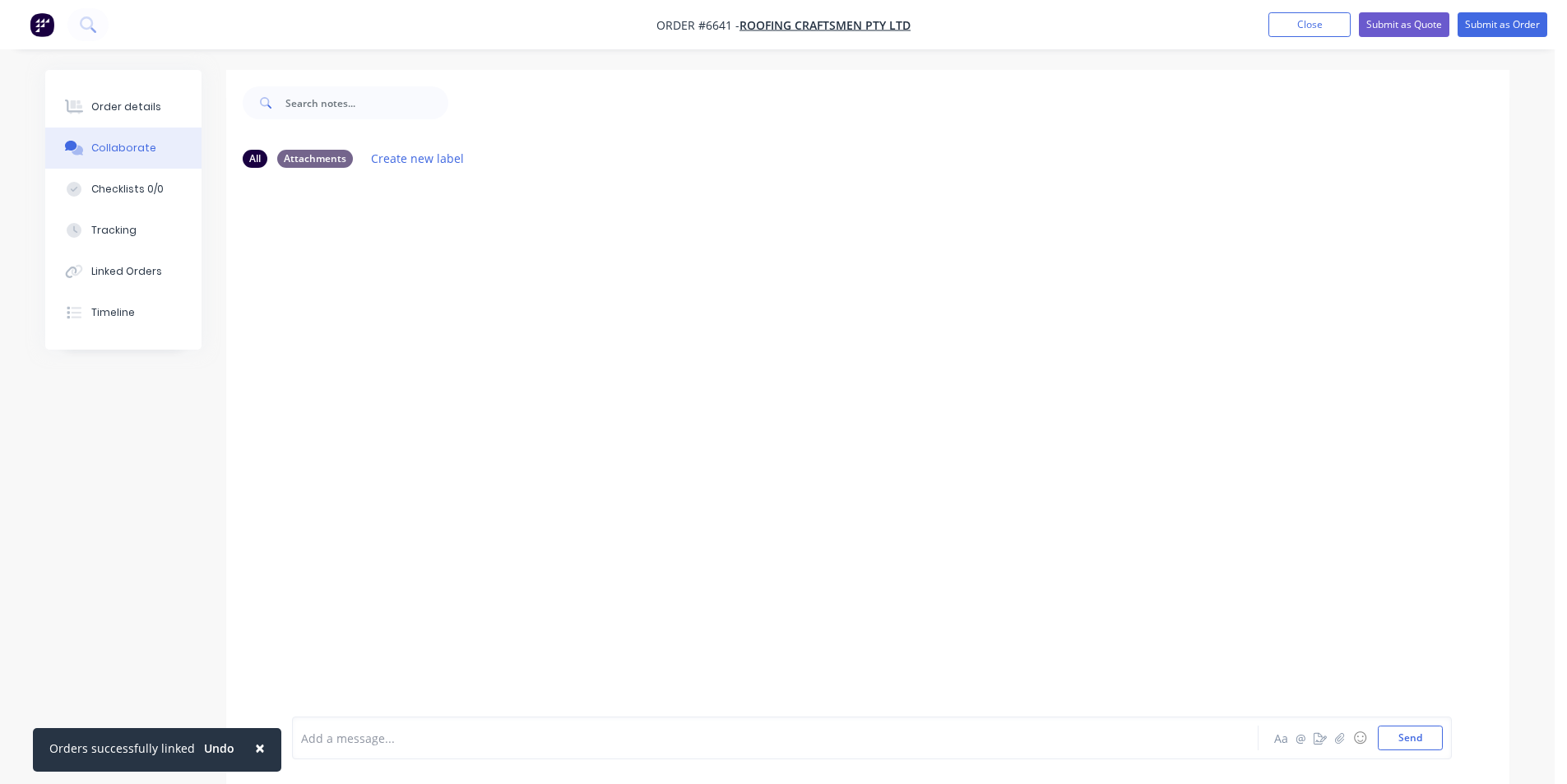
drag, startPoint x: 1524, startPoint y: 714, endPoint x: 1391, endPoint y: 748, distance: 137.3
click at [1555, 771] on div at bounding box center [1555, 771] width 0 height 0
click at [1342, 734] on icon "button" at bounding box center [1340, 737] width 10 height 12
click at [1398, 730] on button "Send" at bounding box center [1410, 737] width 65 height 25
click at [95, 119] on button "Order details" at bounding box center [123, 107] width 157 height 41
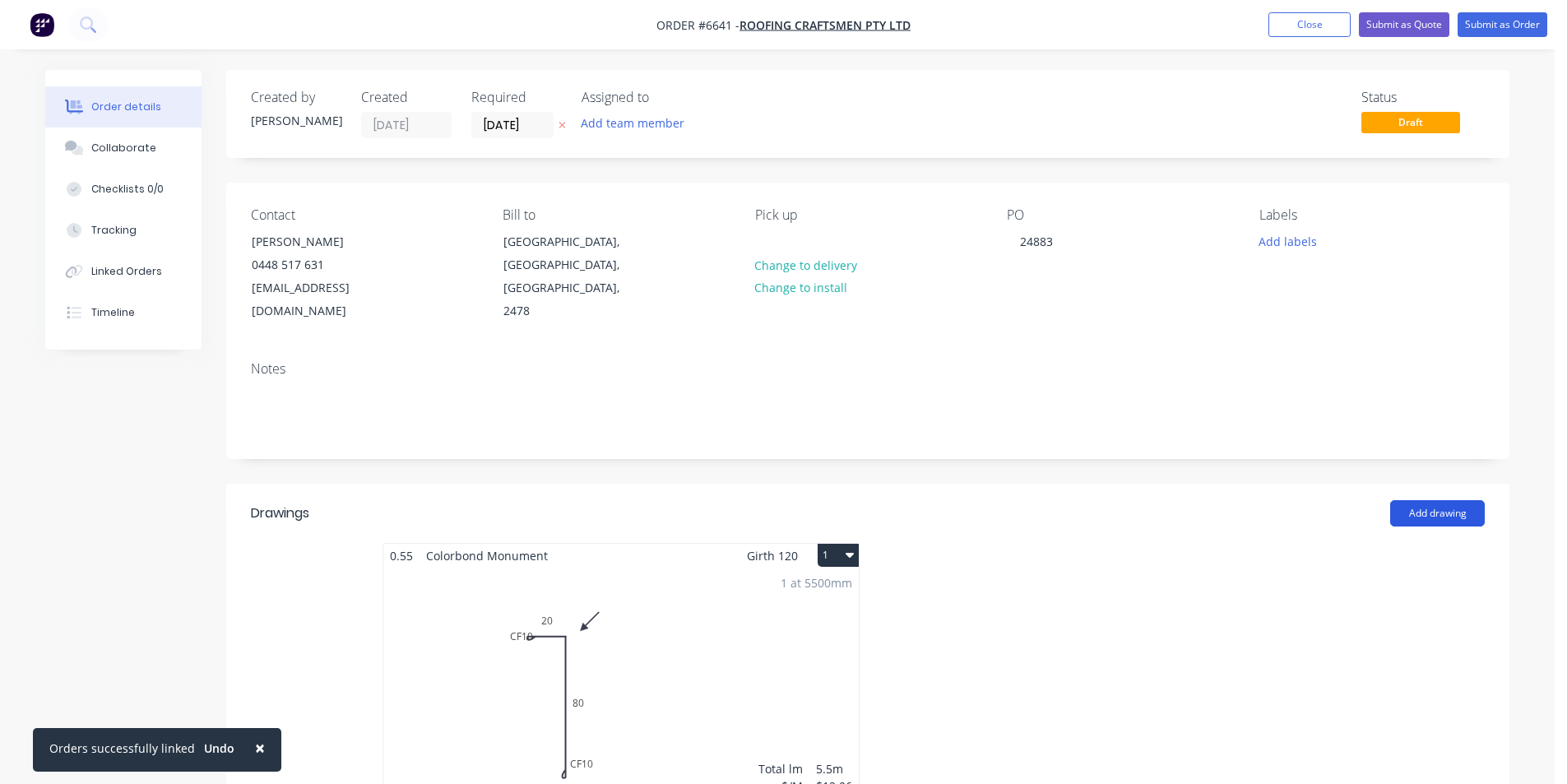
click at [1460, 500] on button "Add drawing" at bounding box center [1437, 513] width 95 height 27
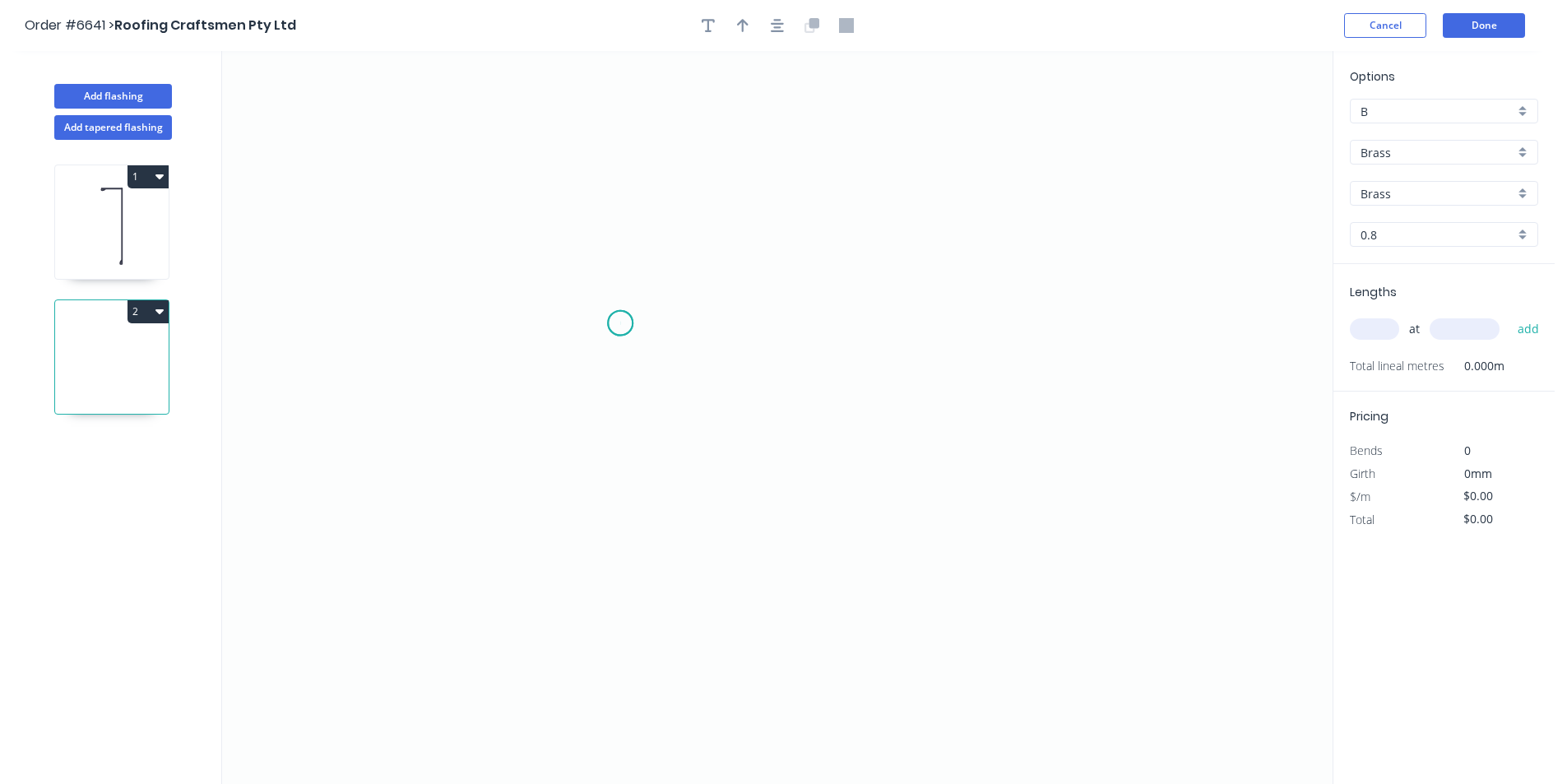
drag, startPoint x: 621, startPoint y: 323, endPoint x: 684, endPoint y: 293, distance: 69.8
click at [621, 322] on icon "0" at bounding box center [777, 417] width 1110 height 732
click at [638, 298] on icon "0" at bounding box center [777, 417] width 1110 height 732
click at [983, 296] on icon "0 ?" at bounding box center [777, 417] width 1110 height 732
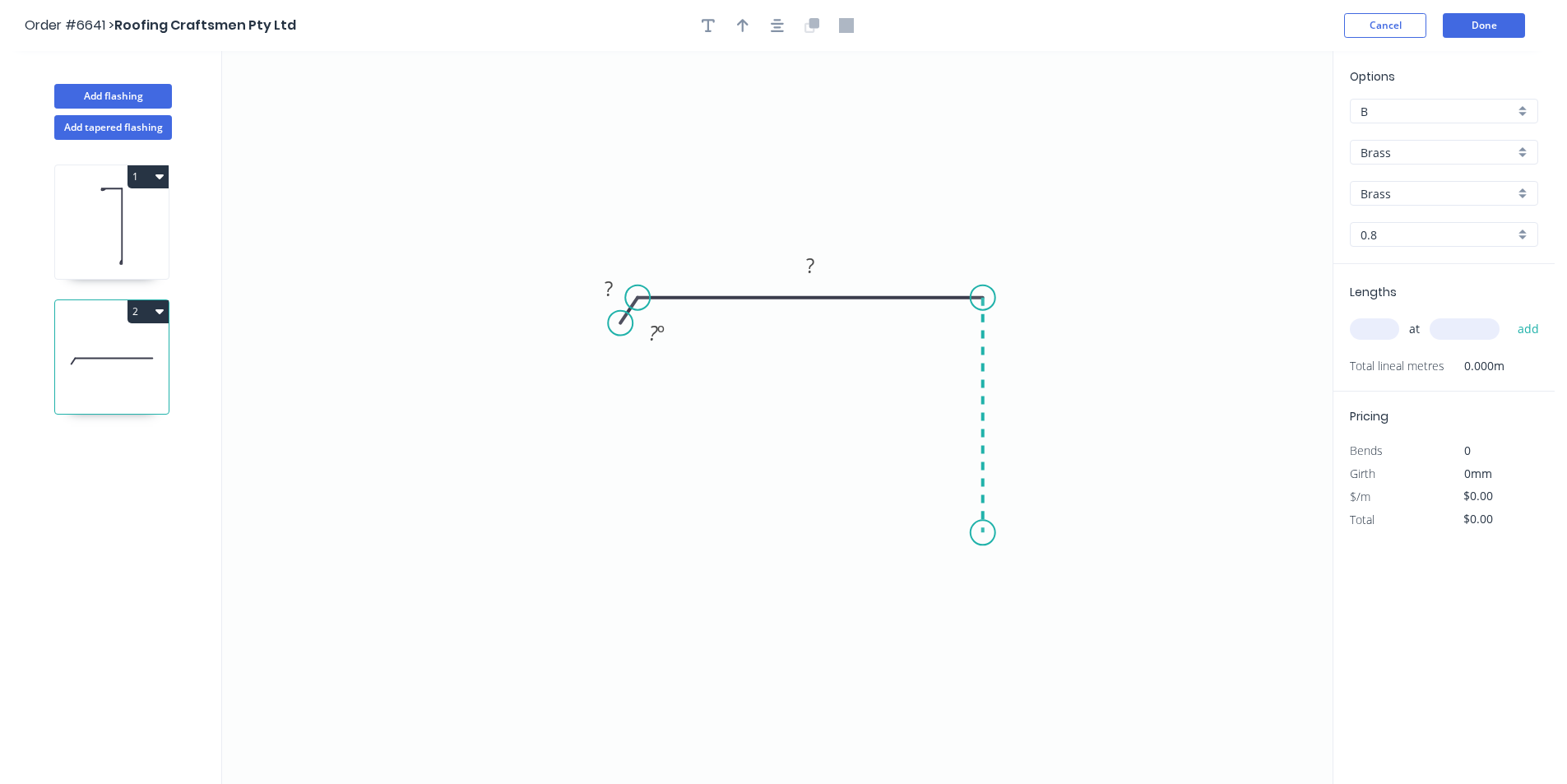
click at [982, 533] on icon "0 ? ? ? º" at bounding box center [777, 417] width 1110 height 732
click at [1251, 519] on icon "0 ? ? ? ? º" at bounding box center [777, 417] width 1110 height 732
click at [1286, 584] on icon "0 ? ? ? ? ? º" at bounding box center [777, 417] width 1110 height 732
click at [769, 16] on button "button" at bounding box center [777, 25] width 25 height 25
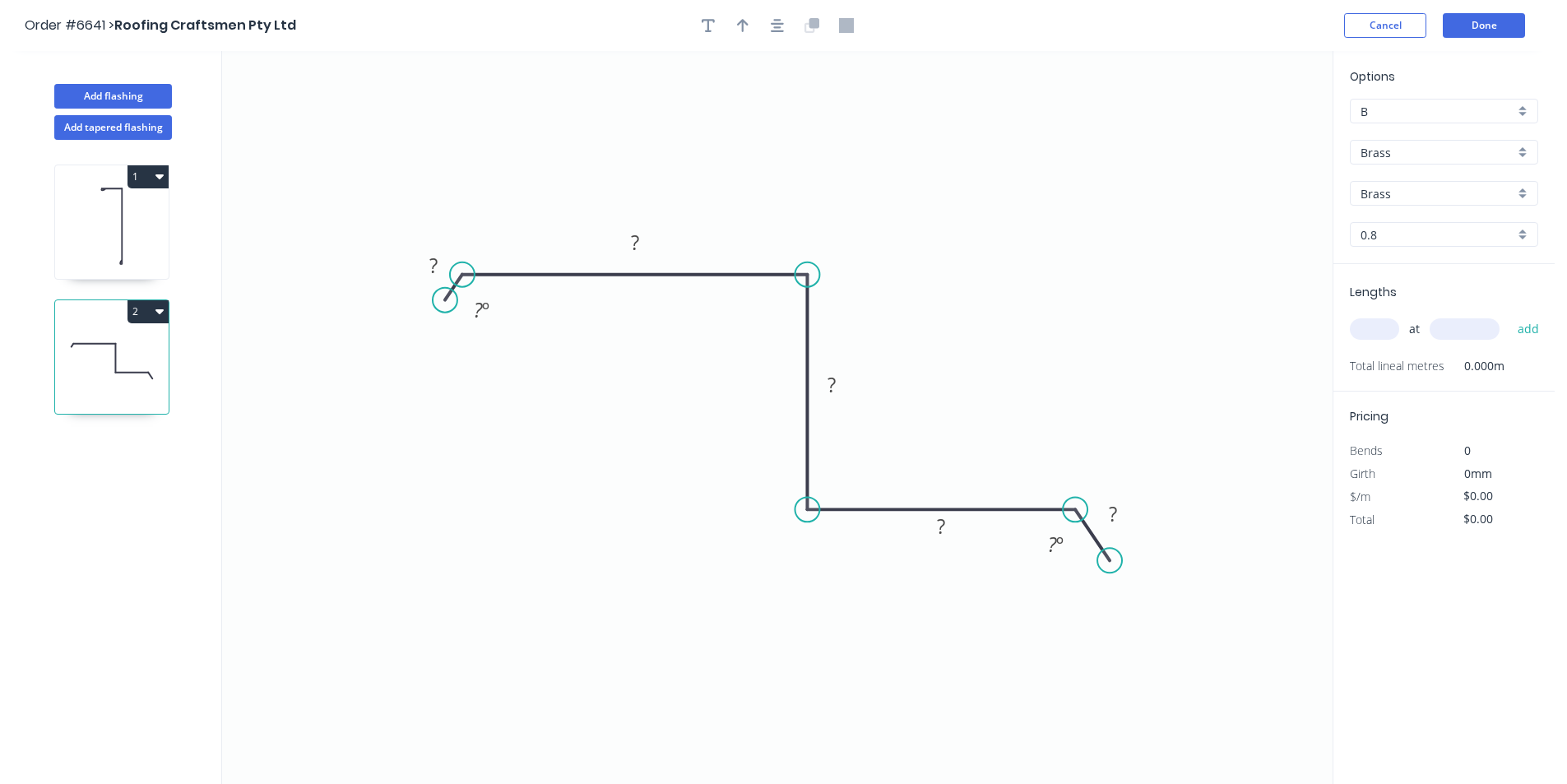
click at [133, 214] on icon at bounding box center [111, 226] width 113 height 105
type input "Colorbond"
type input "Monument"
type input "0.55"
type input "$12.06"
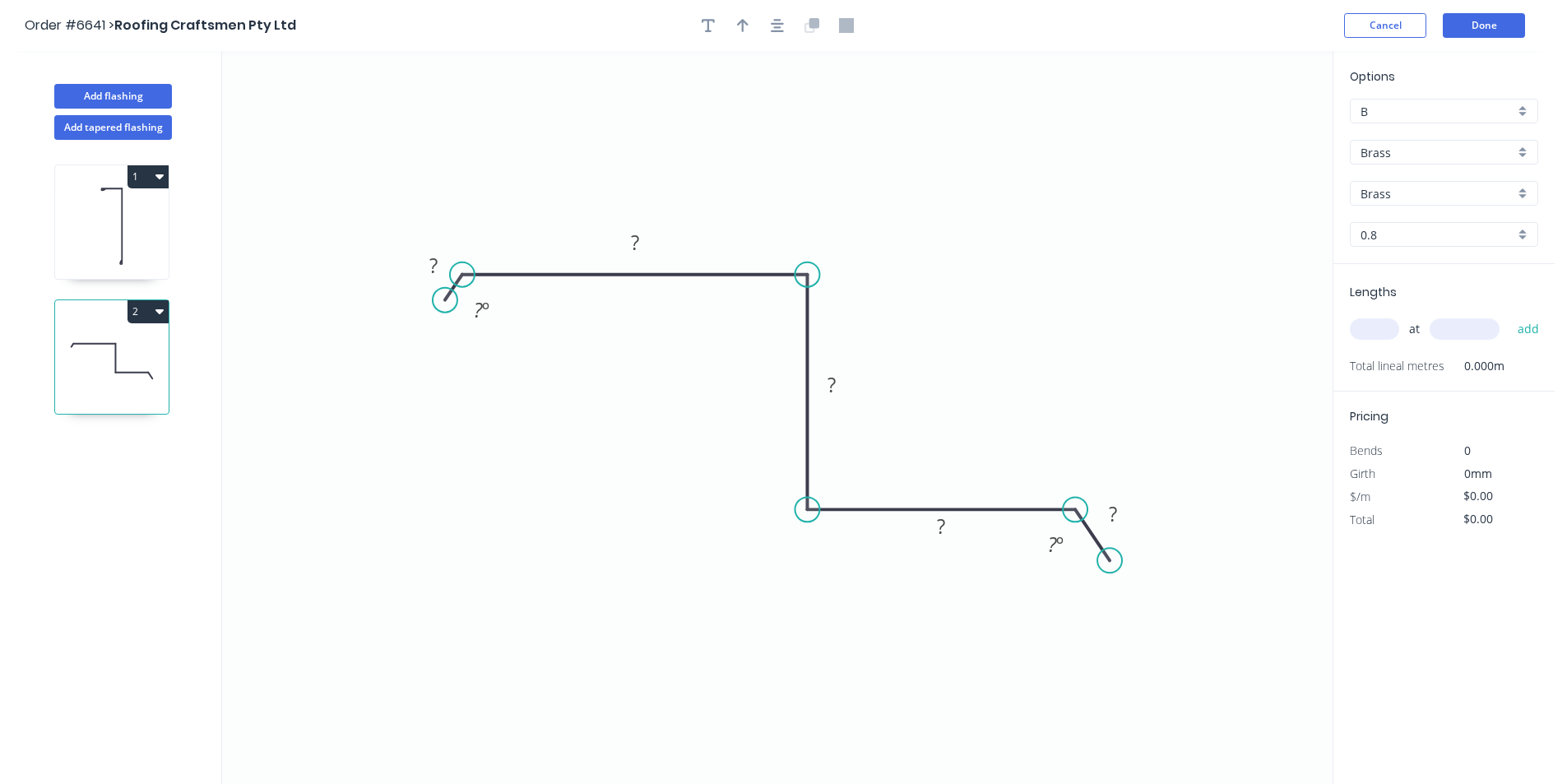
type input "$66.33"
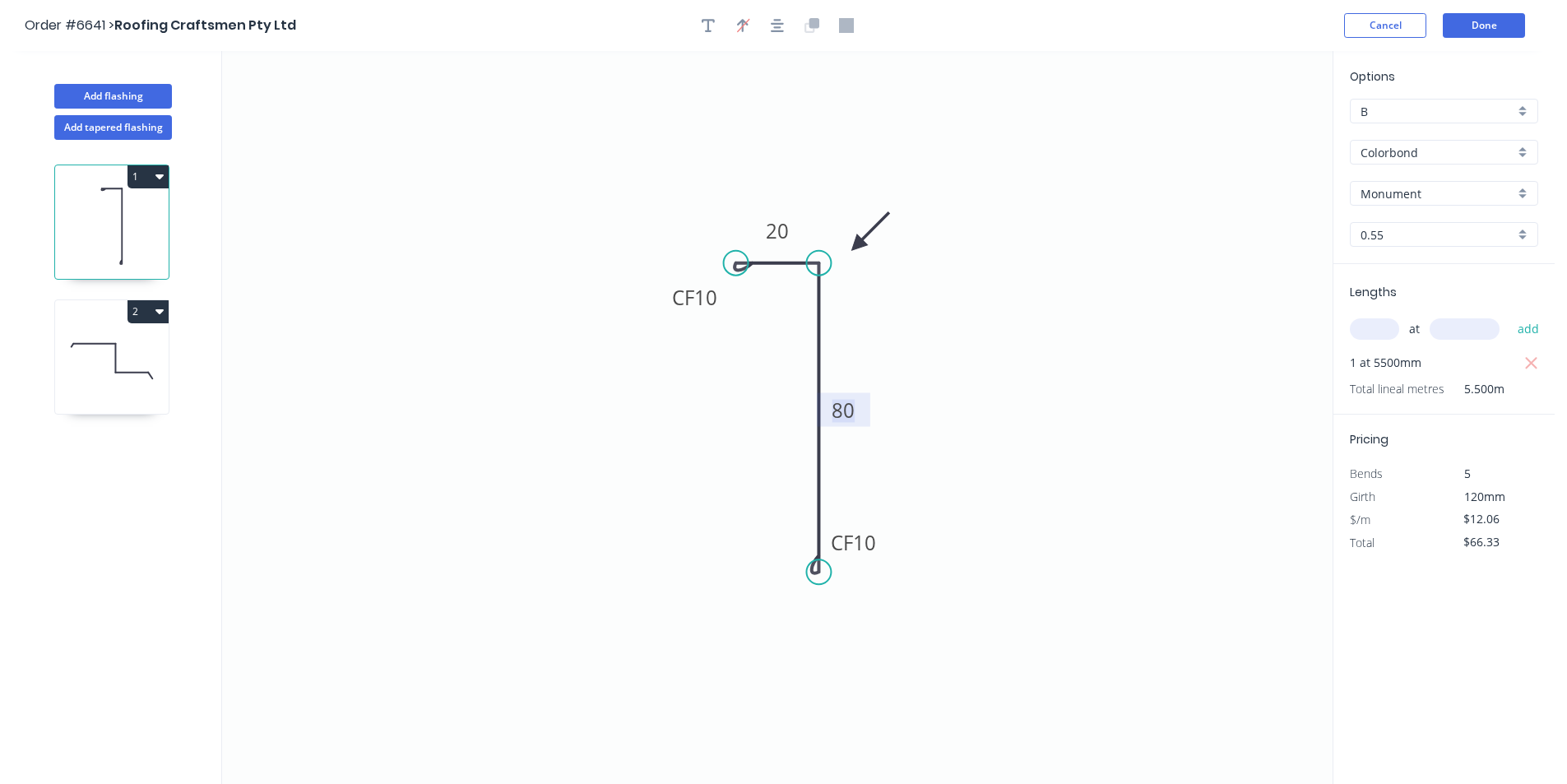
click at [846, 409] on tspan "80" at bounding box center [842, 409] width 23 height 27
drag, startPoint x: 98, startPoint y: 371, endPoint x: 185, endPoint y: 344, distance: 91.1
click at [99, 370] on icon at bounding box center [111, 361] width 113 height 105
type input "Brass"
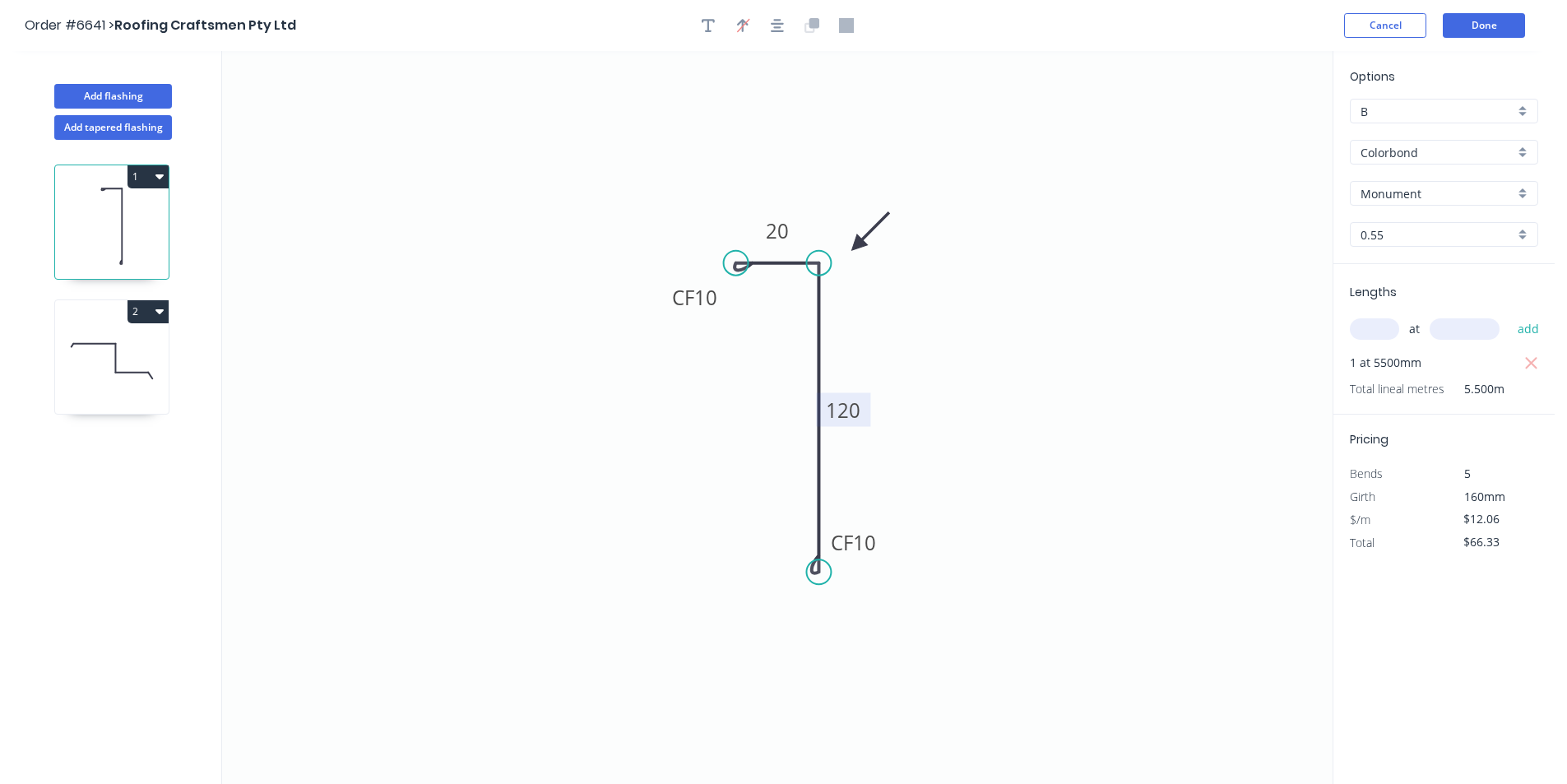
type input "0.8"
type input "$0.00"
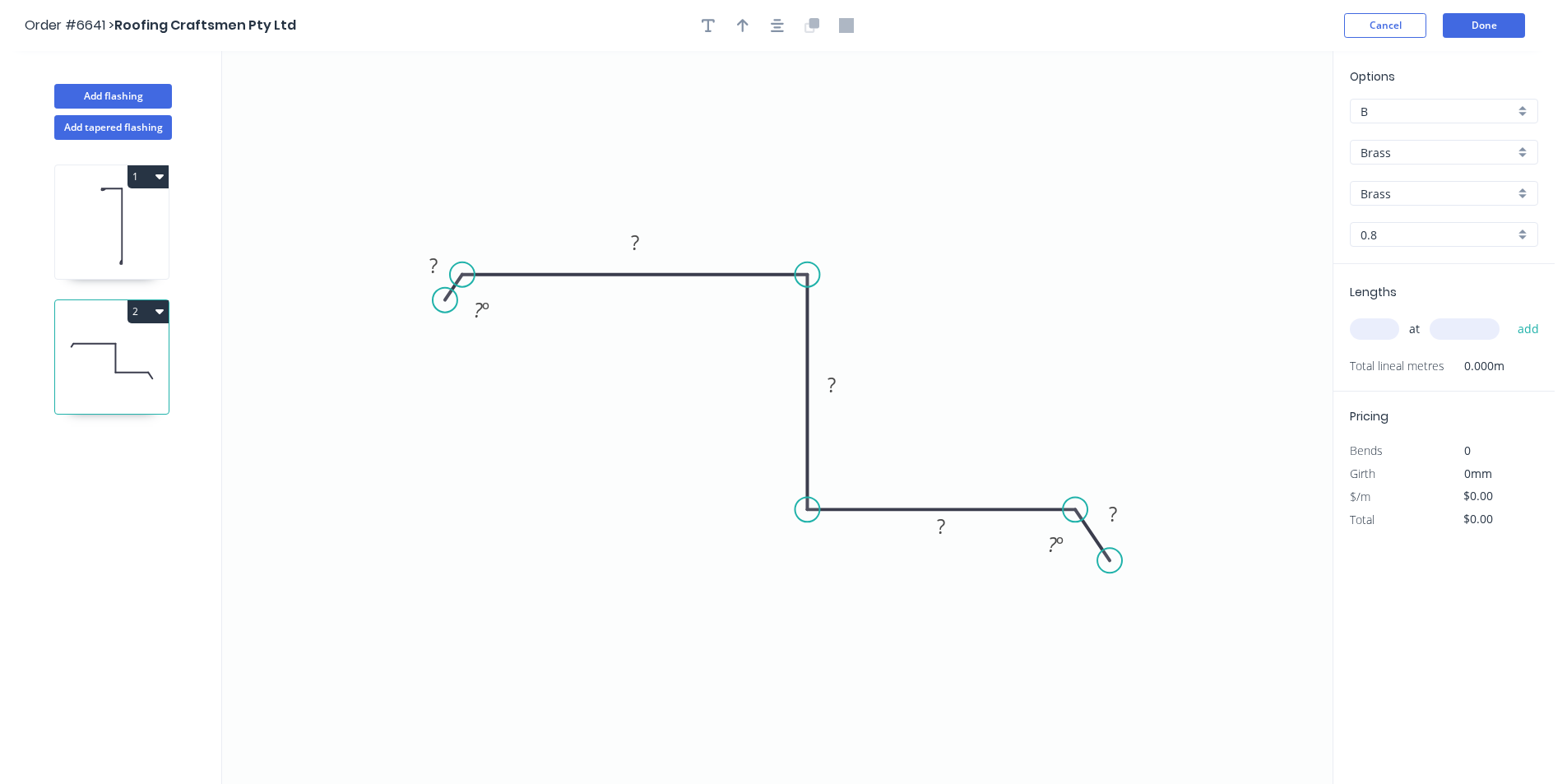
click at [1395, 144] on input "Brass" at bounding box center [1437, 152] width 154 height 17
click at [1396, 213] on div "Colorbond" at bounding box center [1444, 212] width 187 height 29
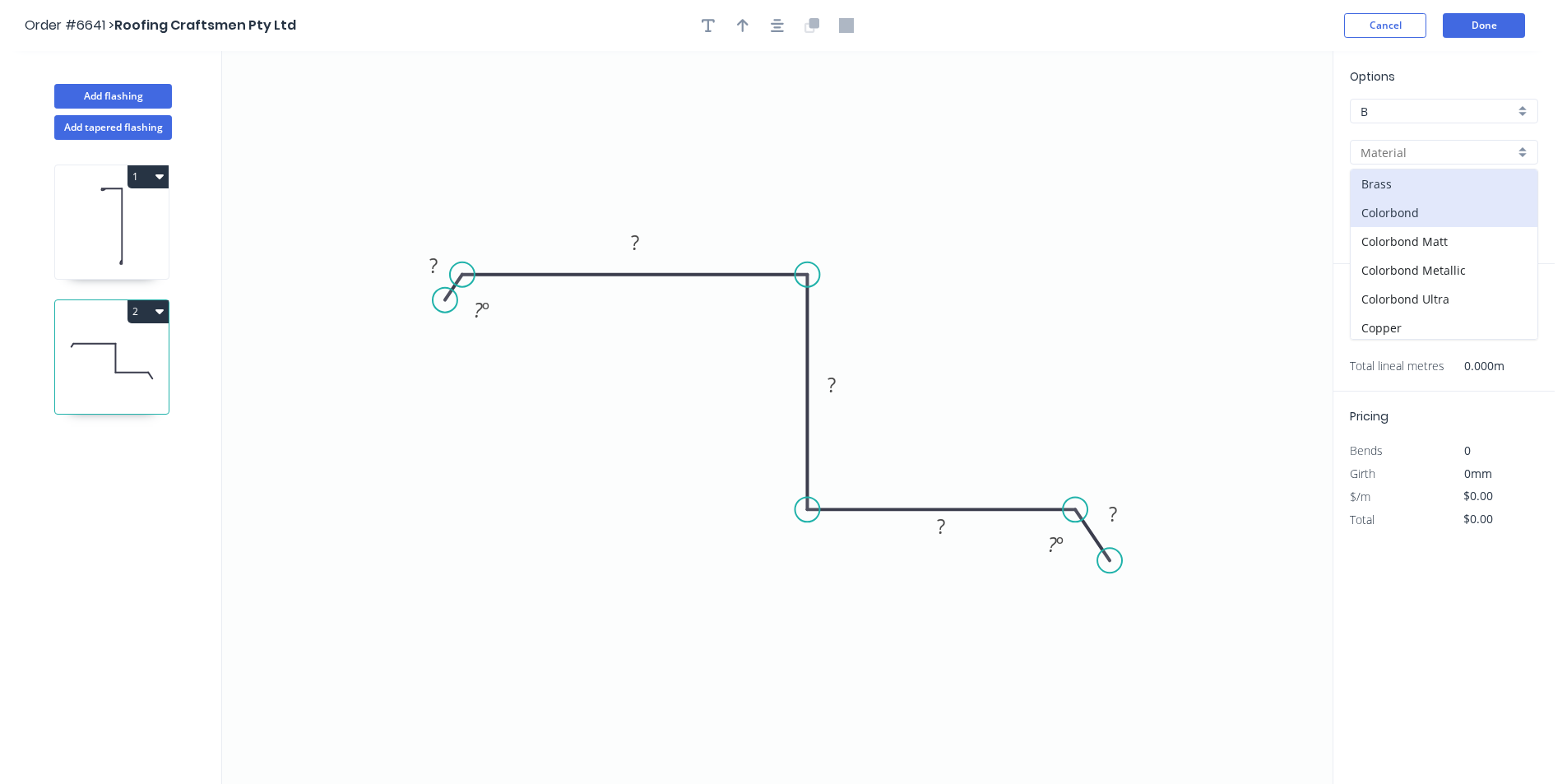
type input "Colorbond"
type input "Basalt"
type input "0.55"
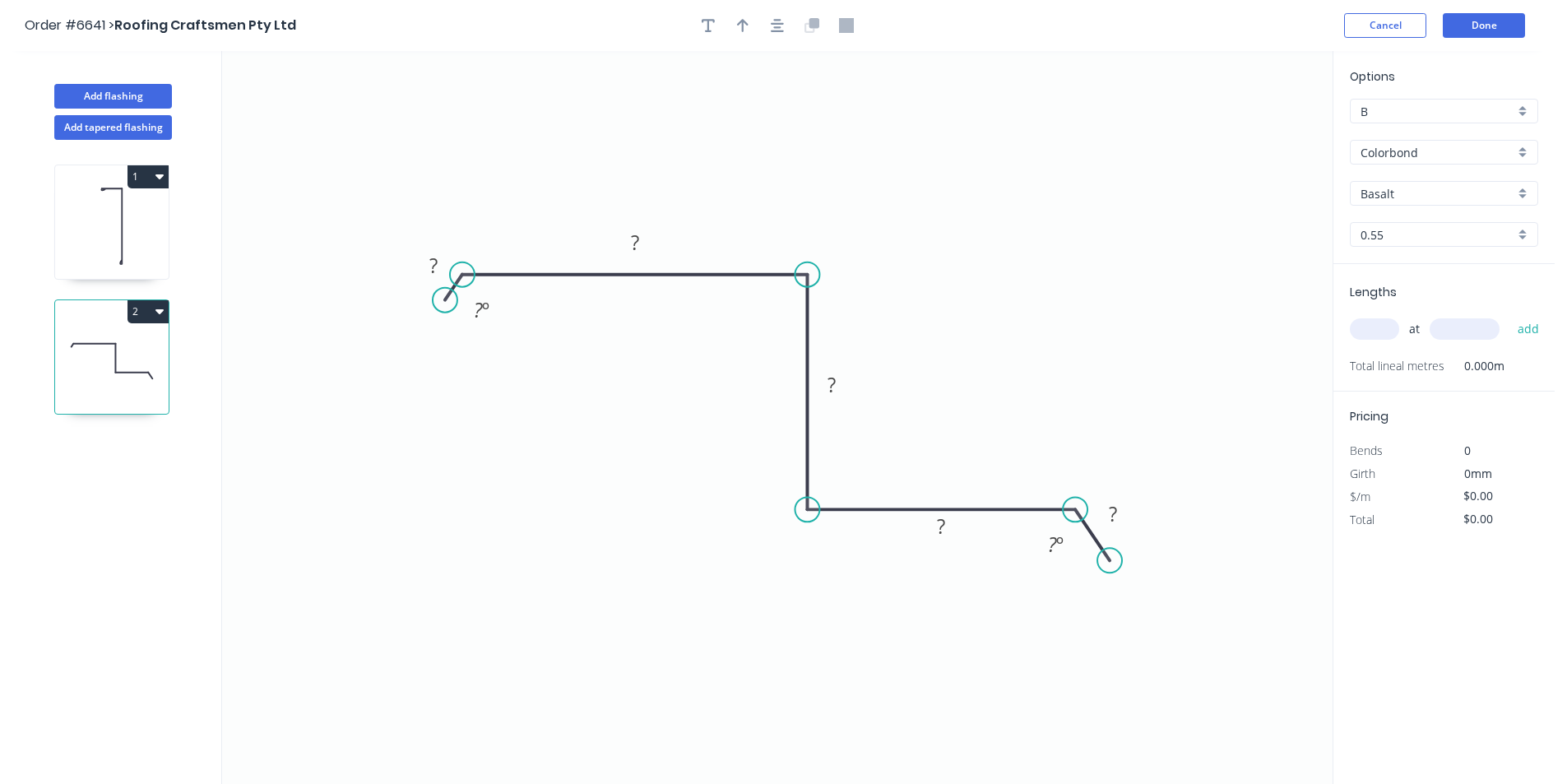
click at [1539, 174] on div "Options B B Colorbond Colorbond Colorbond Matt Colorbond Metallic Colorbond Ult…" at bounding box center [1445, 166] width 221 height 197
click at [1519, 179] on div "Options B B Colorbond Colorbond Colorbond Matt Colorbond Metallic Colorbond Ult…" at bounding box center [1445, 166] width 221 height 197
click at [1507, 197] on input "Basalt" at bounding box center [1437, 193] width 154 height 17
click at [1431, 280] on div "Monument" at bounding box center [1444, 271] width 187 height 29
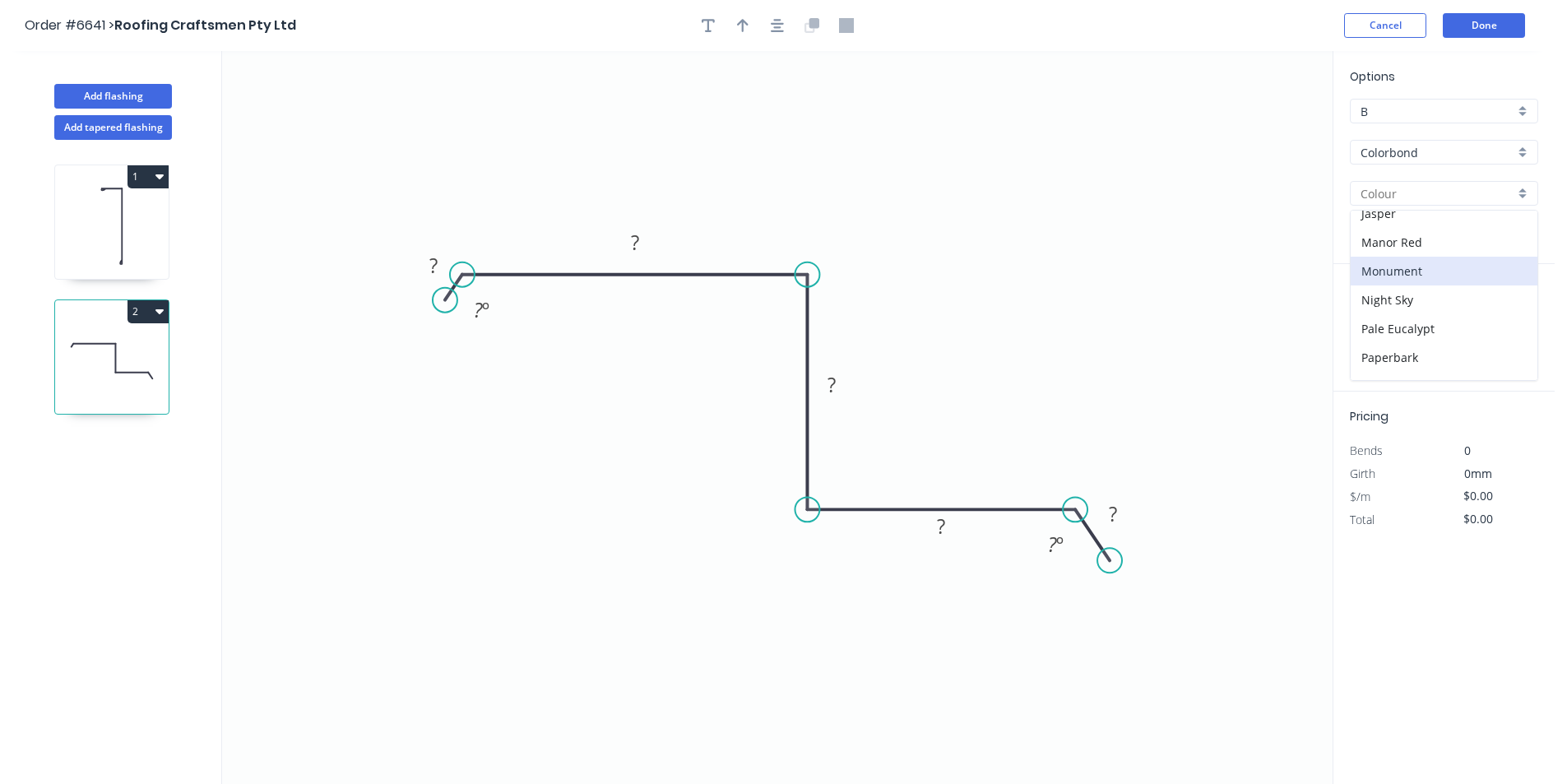
type input "Monument"
click at [446, 271] on rect at bounding box center [434, 266] width 33 height 23
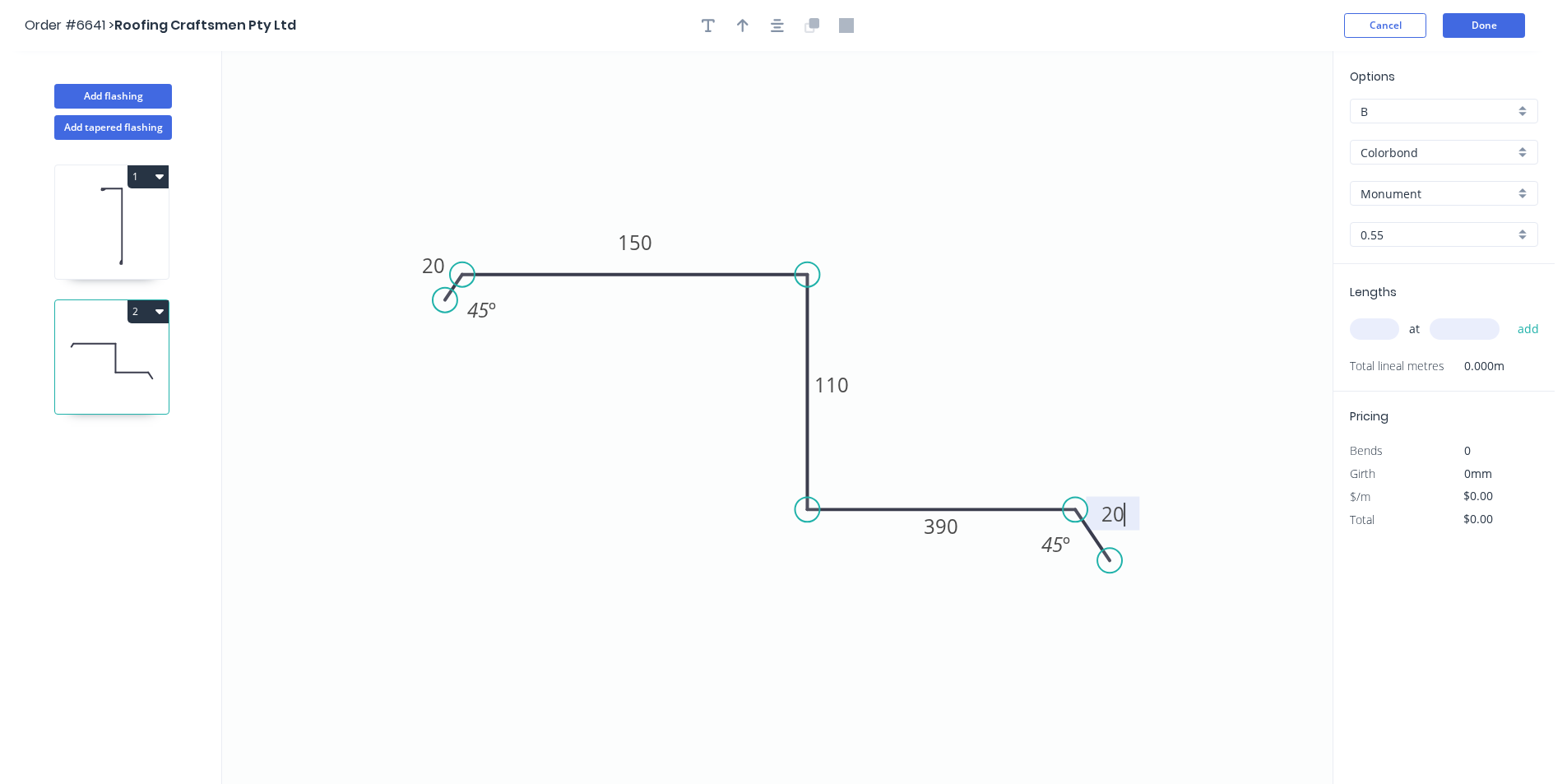
type input "$29.58"
click at [1377, 340] on div "at add" at bounding box center [1446, 329] width 192 height 28
click at [1381, 325] on input "text" at bounding box center [1375, 329] width 50 height 21
type input "1"
type input "1500"
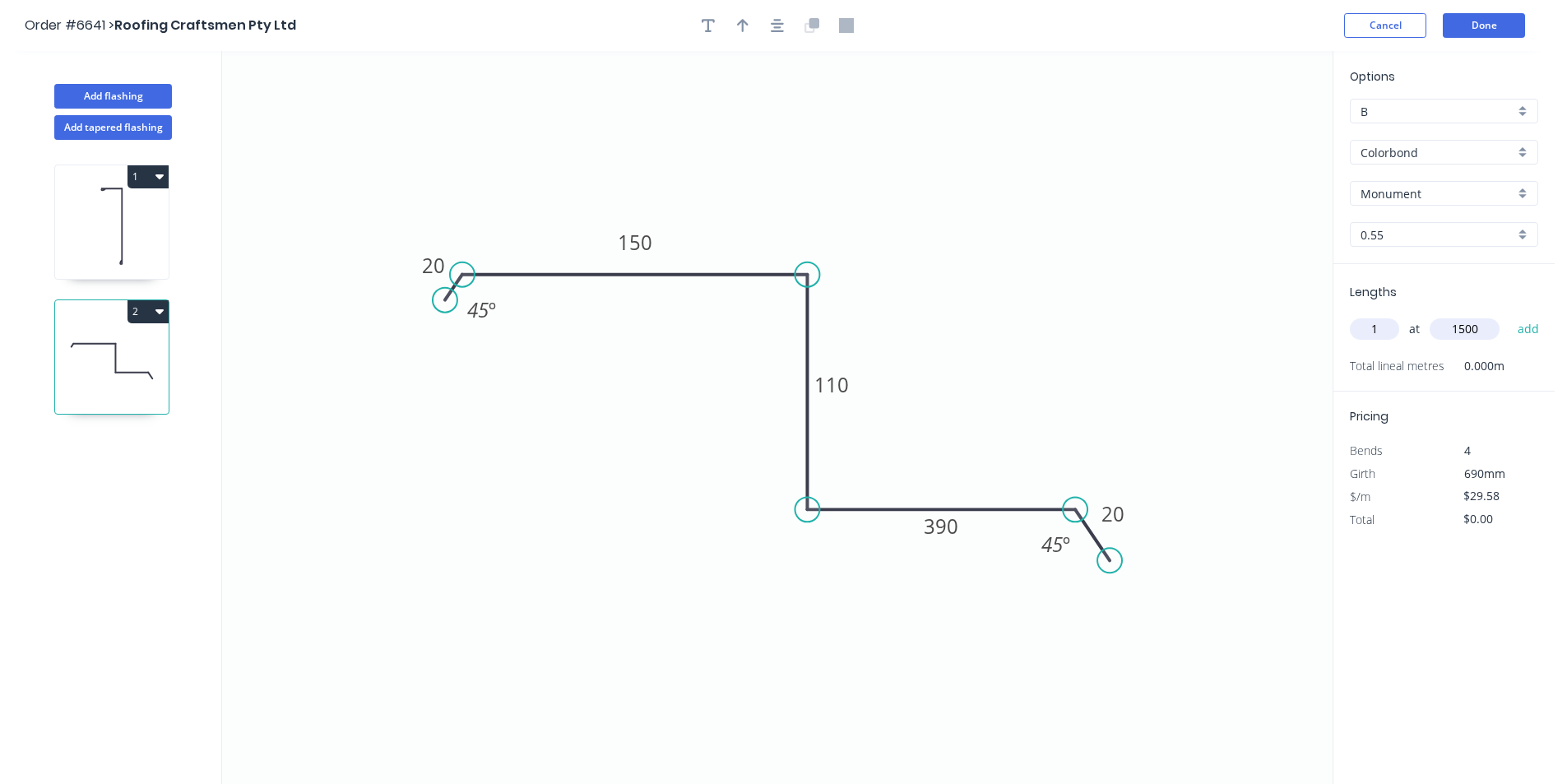
click at [1510, 315] on button "add" at bounding box center [1529, 329] width 39 height 28
type input "$44.37"
click at [93, 98] on button "Add flashing" at bounding box center [113, 96] width 118 height 25
type input "$0.00"
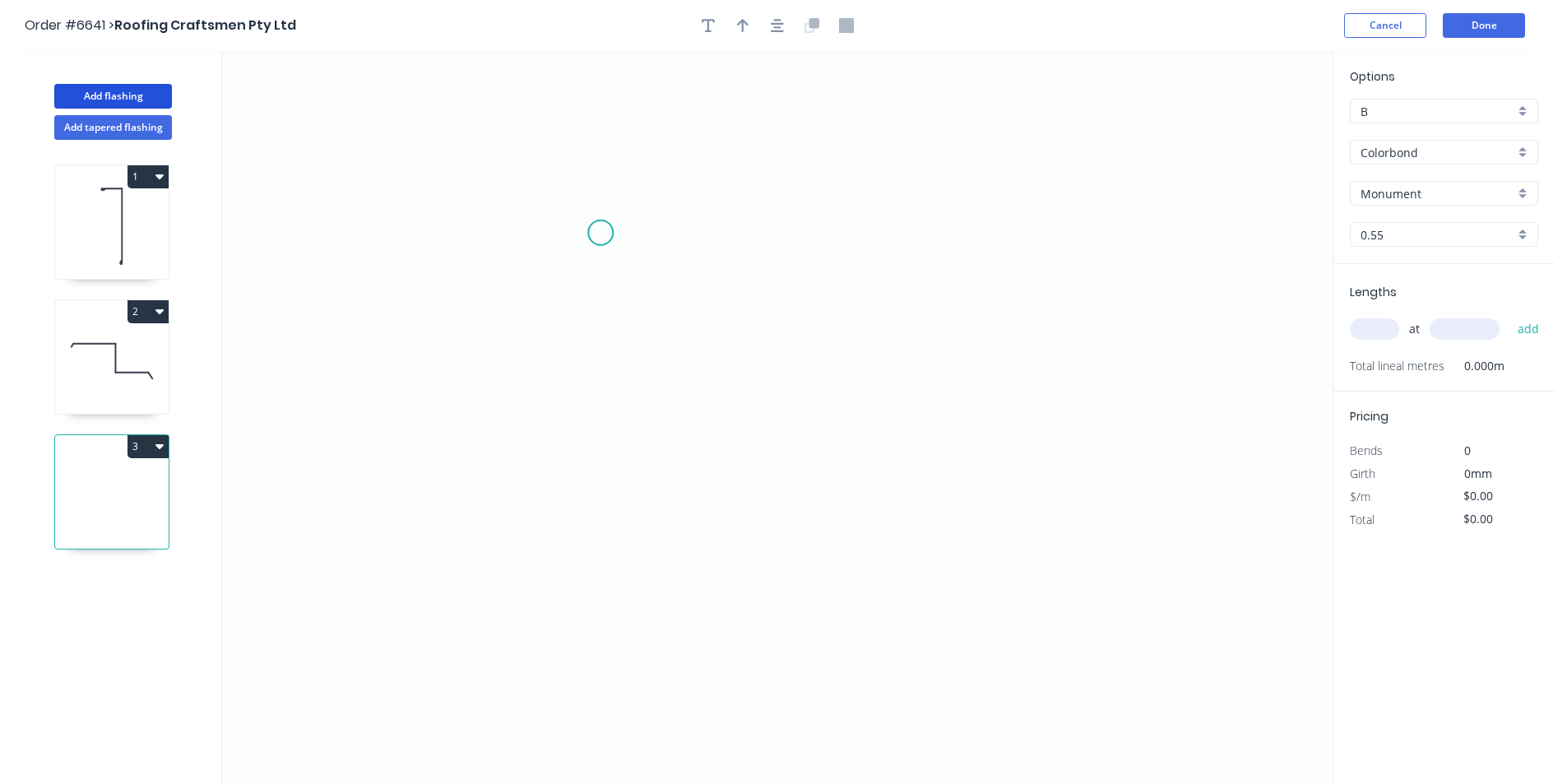
click at [600, 233] on icon "0" at bounding box center [777, 417] width 1110 height 732
click at [591, 397] on icon "0" at bounding box center [777, 417] width 1110 height 732
click at [871, 437] on icon "0 ?" at bounding box center [777, 417] width 1110 height 732
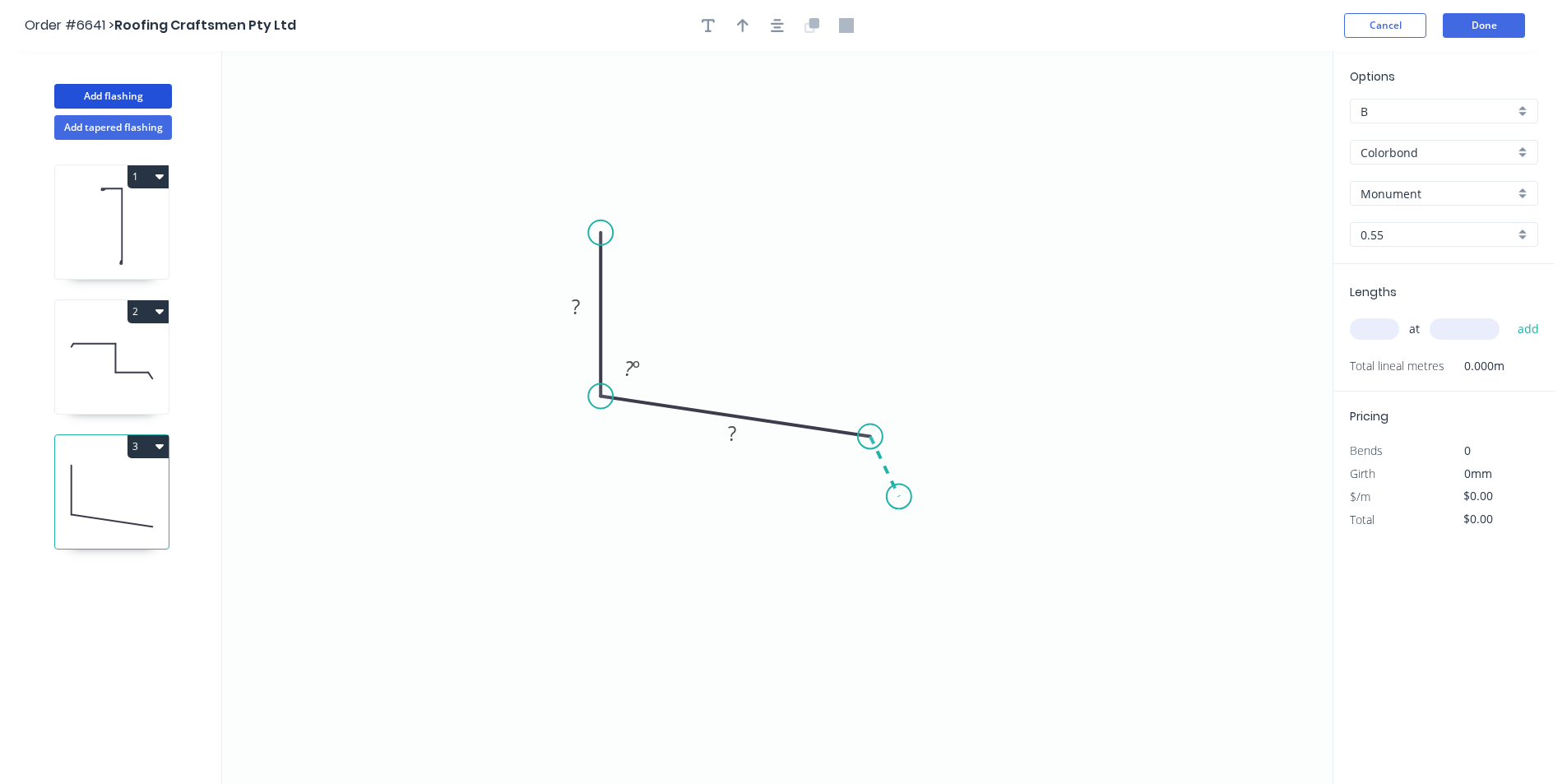
drag, startPoint x: 898, startPoint y: 498, endPoint x: 1027, endPoint y: 182, distance: 341.3
click at [899, 497] on icon "0 ? ? ? º" at bounding box center [777, 417] width 1110 height 732
click at [582, 306] on rect at bounding box center [576, 307] width 33 height 23
type input "$15.89"
click at [916, 444] on tspan "20" at bounding box center [906, 447] width 23 height 27
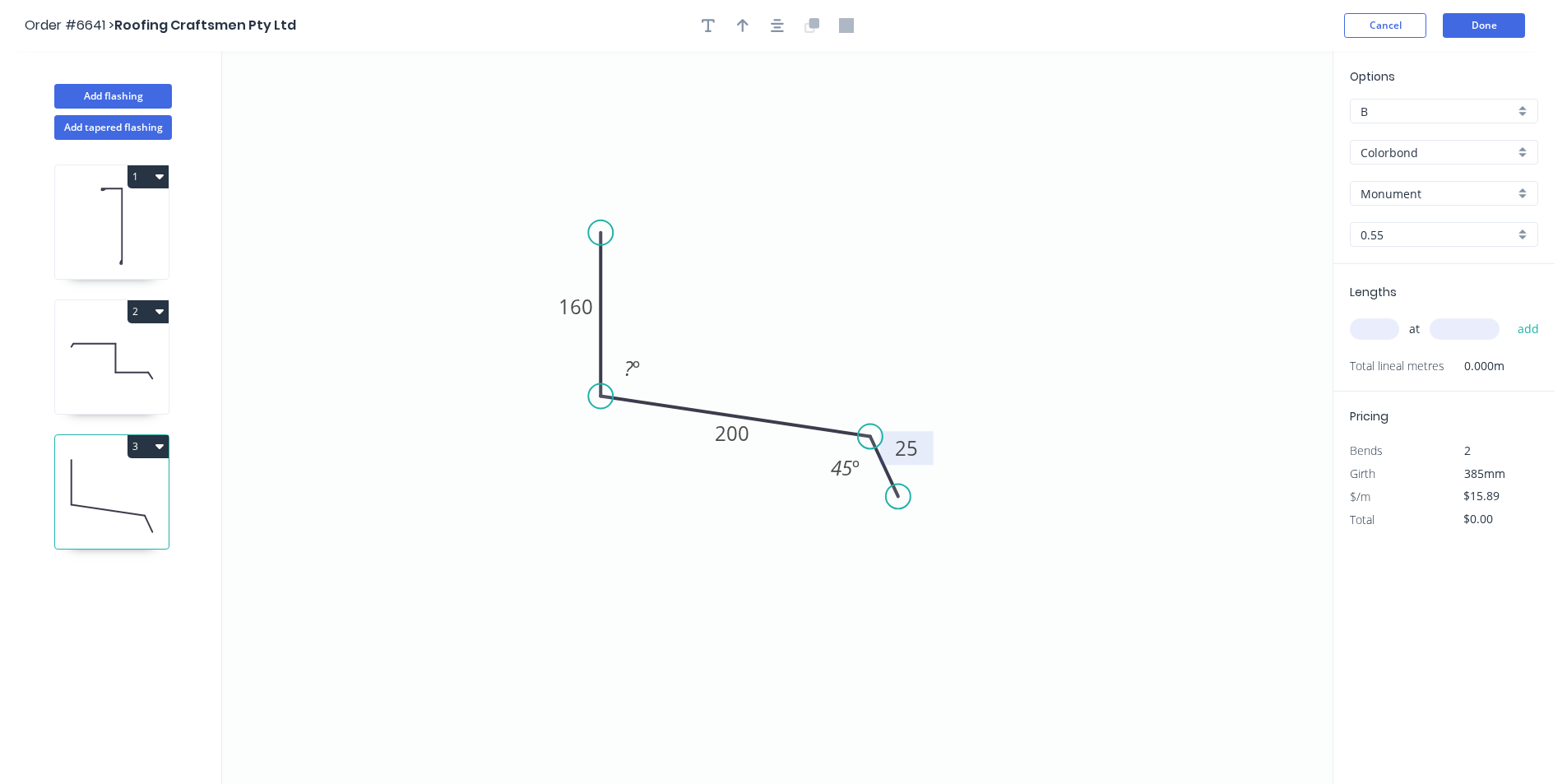
click at [1375, 334] on input "text" at bounding box center [1375, 329] width 50 height 21
type input "1"
type input "1200"
click at [1510, 315] on button "add" at bounding box center [1529, 329] width 39 height 28
type input "$19.07"
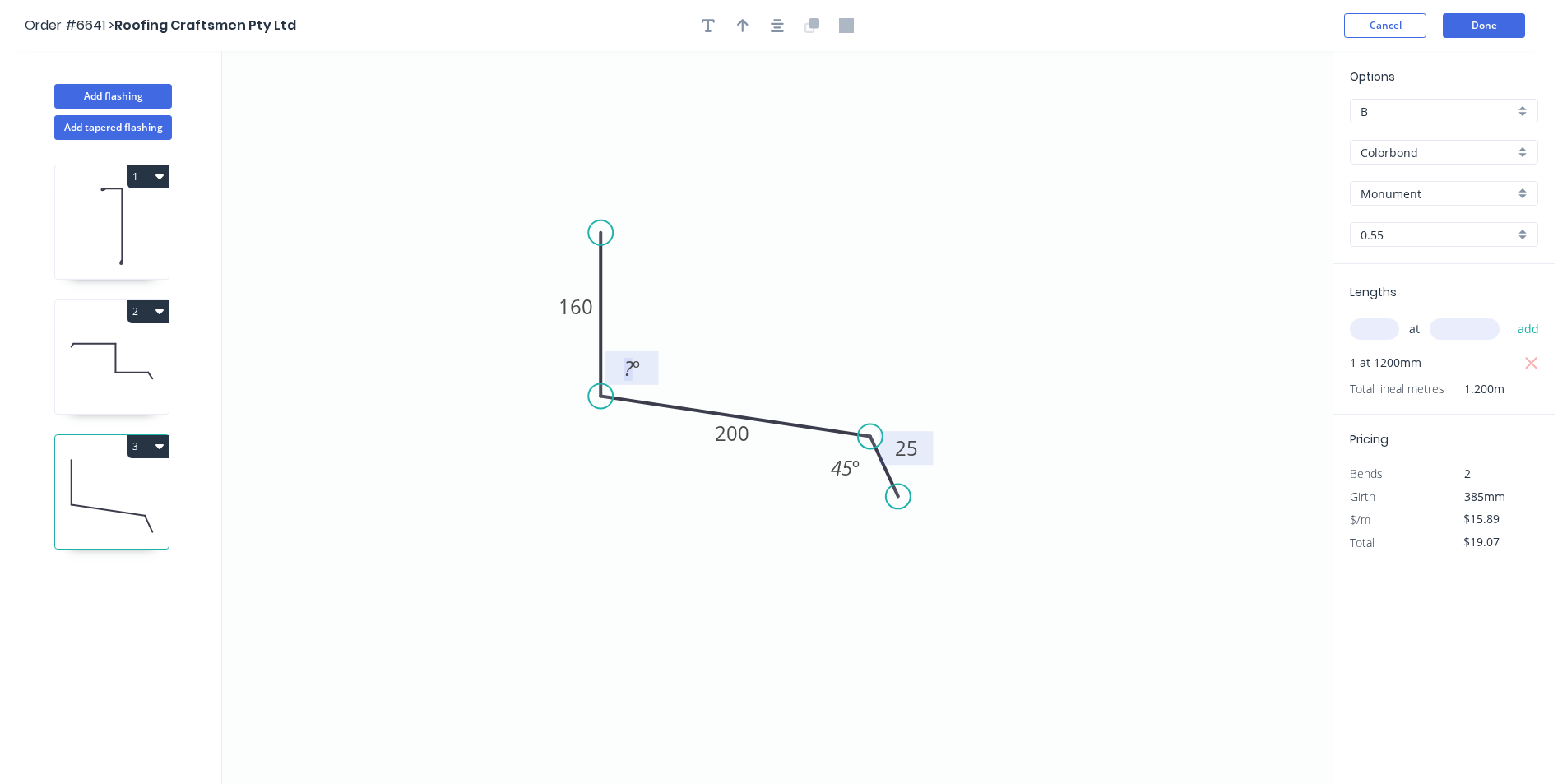
click at [629, 370] on tspan "?" at bounding box center [629, 367] width 9 height 27
click at [783, 23] on icon "button" at bounding box center [777, 26] width 13 height 13
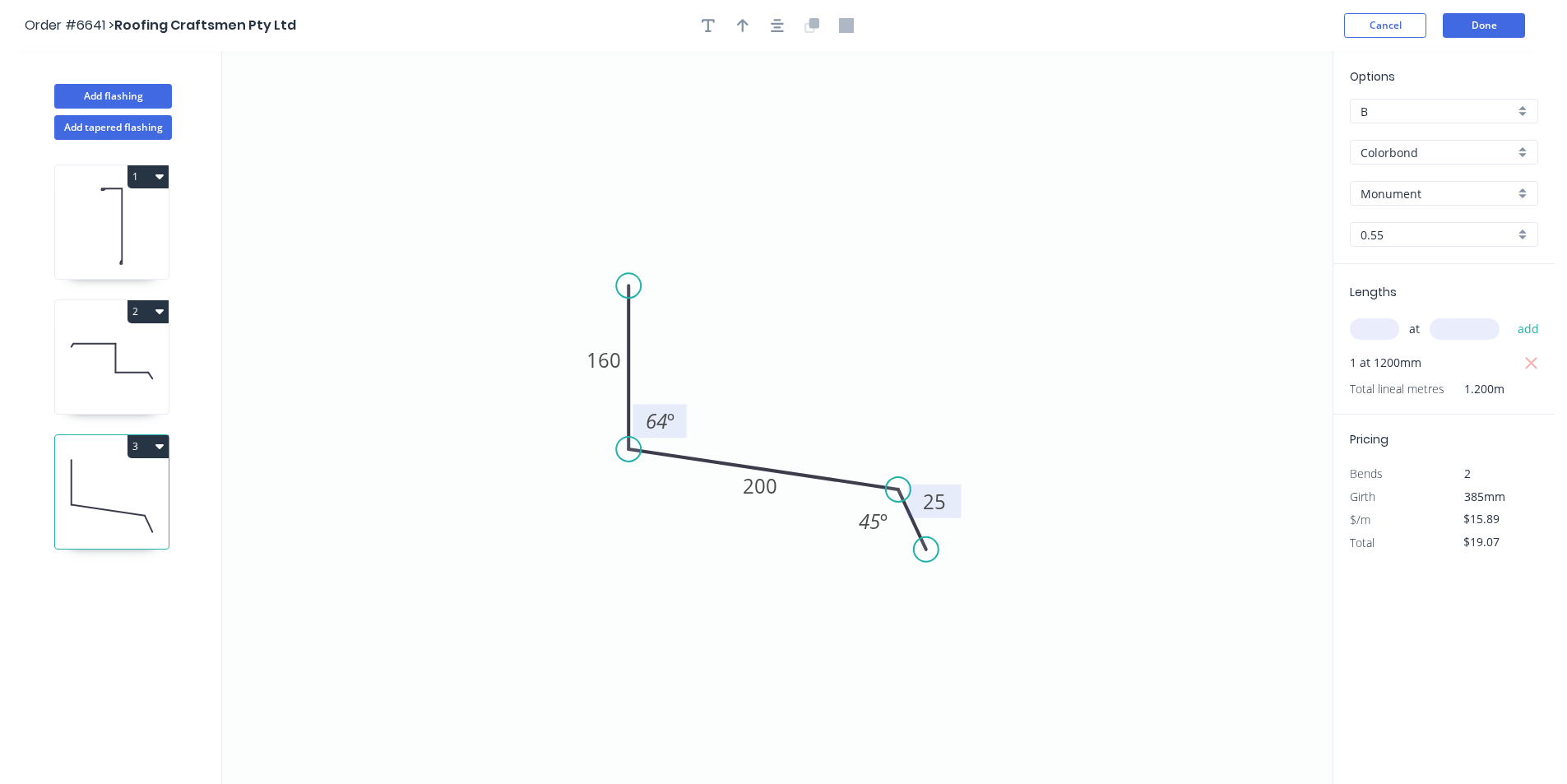
click at [725, 25] on div at bounding box center [778, 25] width 173 height 25
click at [743, 25] on icon "button" at bounding box center [743, 26] width 12 height 13
drag, startPoint x: 1178, startPoint y: 182, endPoint x: 845, endPoint y: 301, distance: 353.6
click at [784, 355] on icon "0 160 200 25 64 º 45 º" at bounding box center [777, 417] width 1110 height 732
drag, startPoint x: 1253, startPoint y: 125, endPoint x: 1026, endPoint y: 283, distance: 276.6
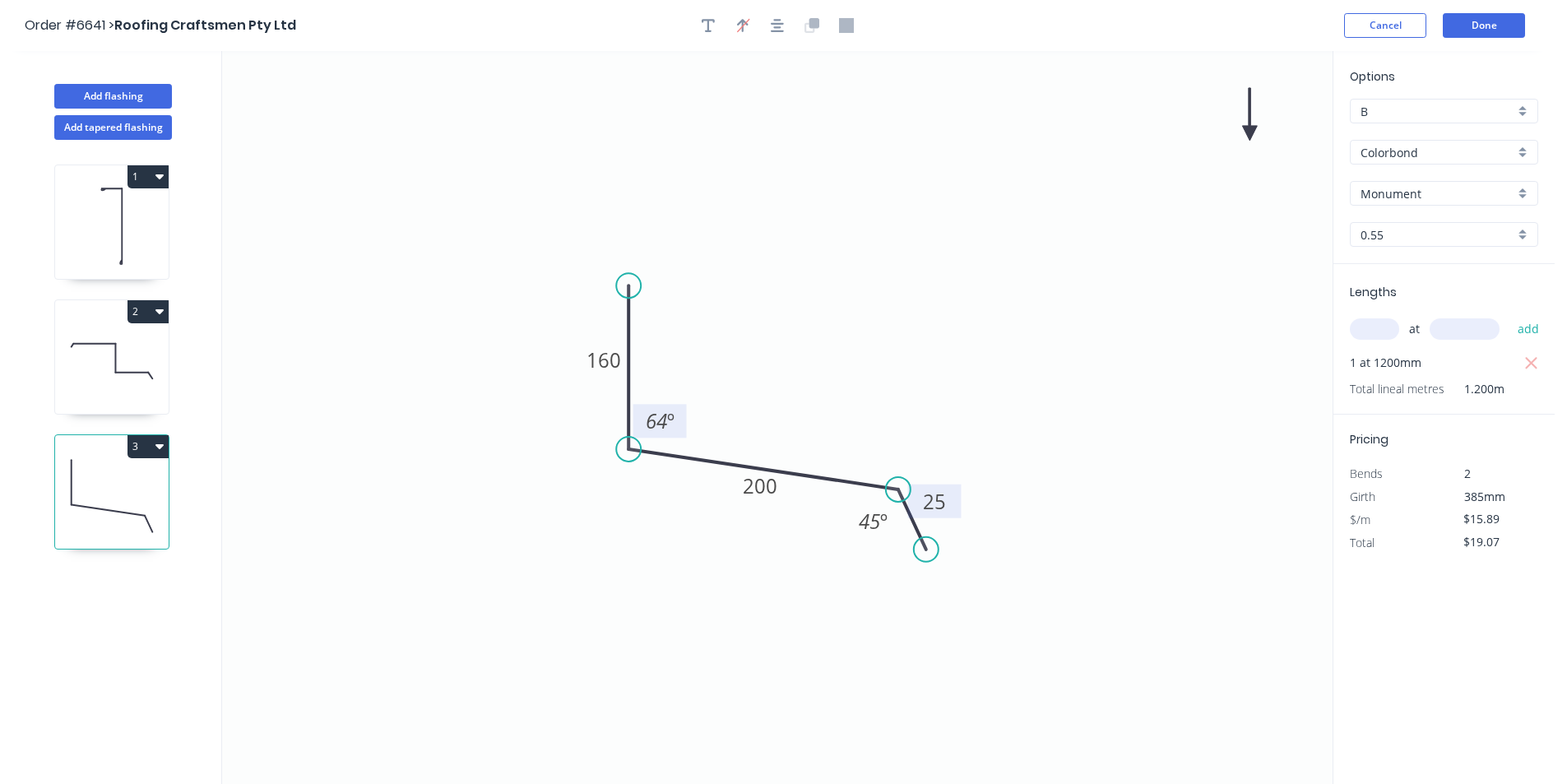
click at [1026, 306] on icon "0 160 200 25 64 º 45 º" at bounding box center [777, 417] width 1110 height 732
drag, startPoint x: 1238, startPoint y: 135, endPoint x: 725, endPoint y: 421, distance: 587.3
click at [725, 421] on icon at bounding box center [726, 401] width 15 height 52
click at [1471, 29] on button "Done" at bounding box center [1483, 25] width 82 height 25
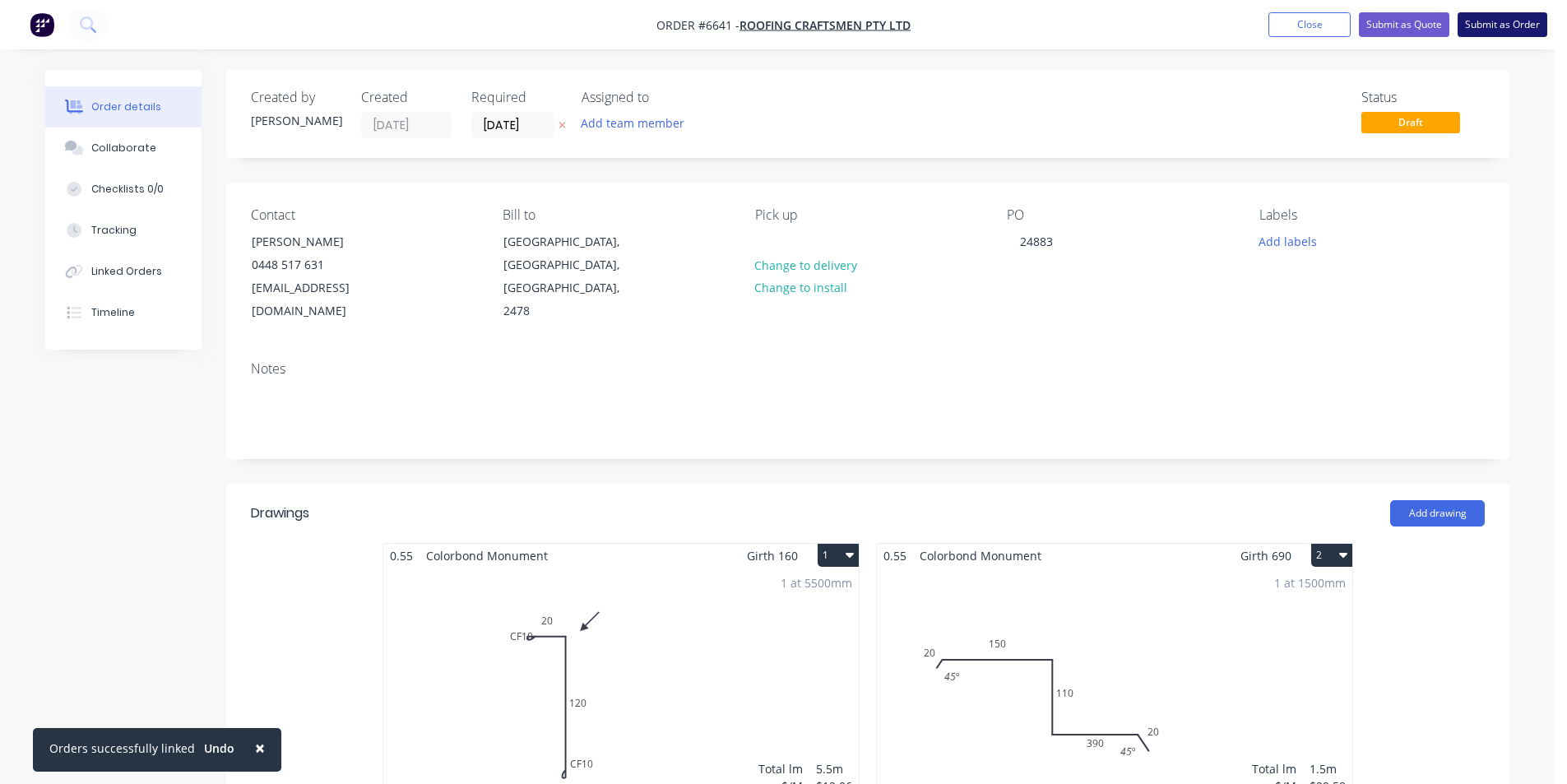
click at [1488, 32] on button "Submit as Order" at bounding box center [1503, 24] width 89 height 25
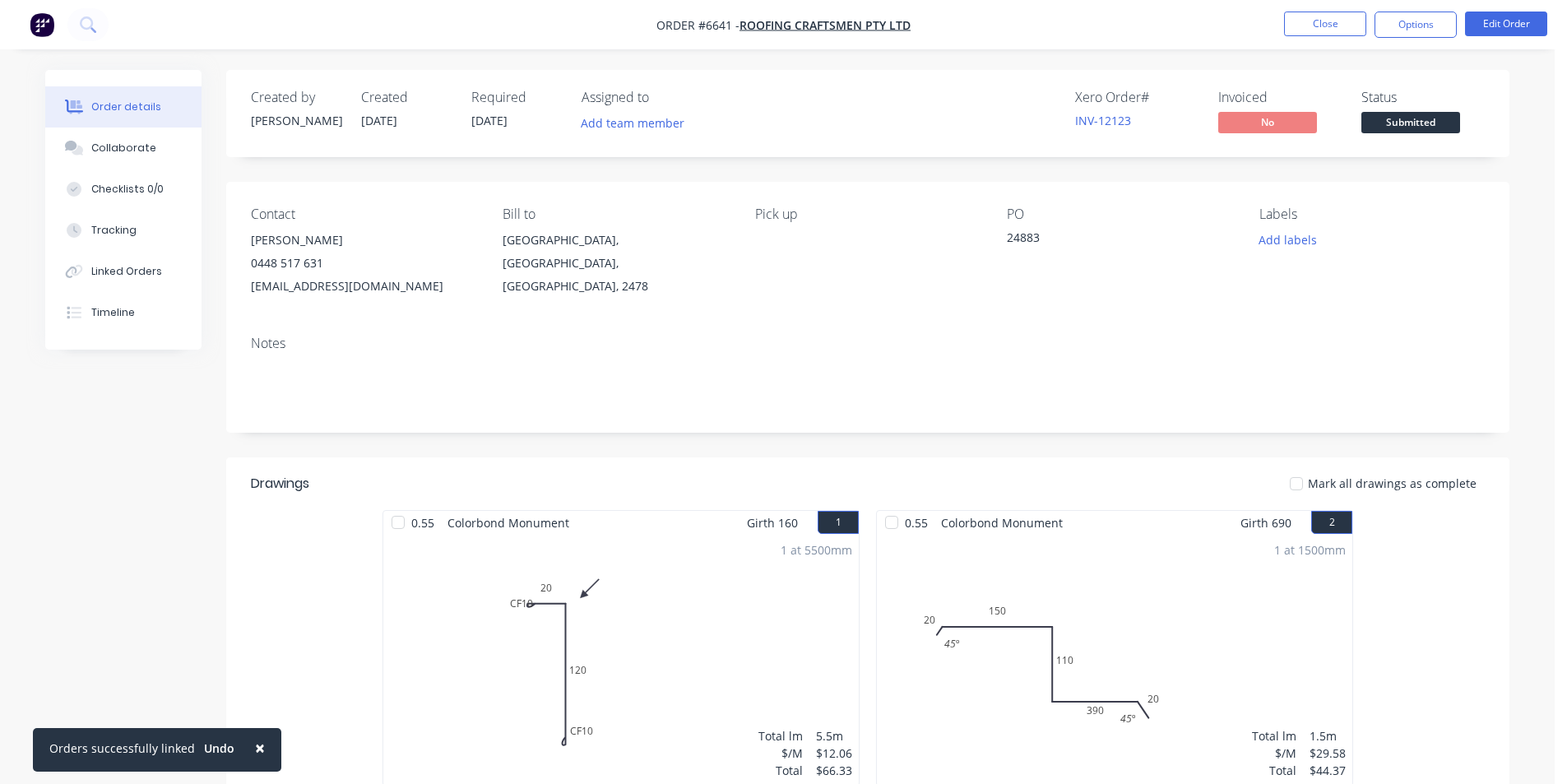
click at [1417, 121] on span "Submitted" at bounding box center [1410, 122] width 99 height 20
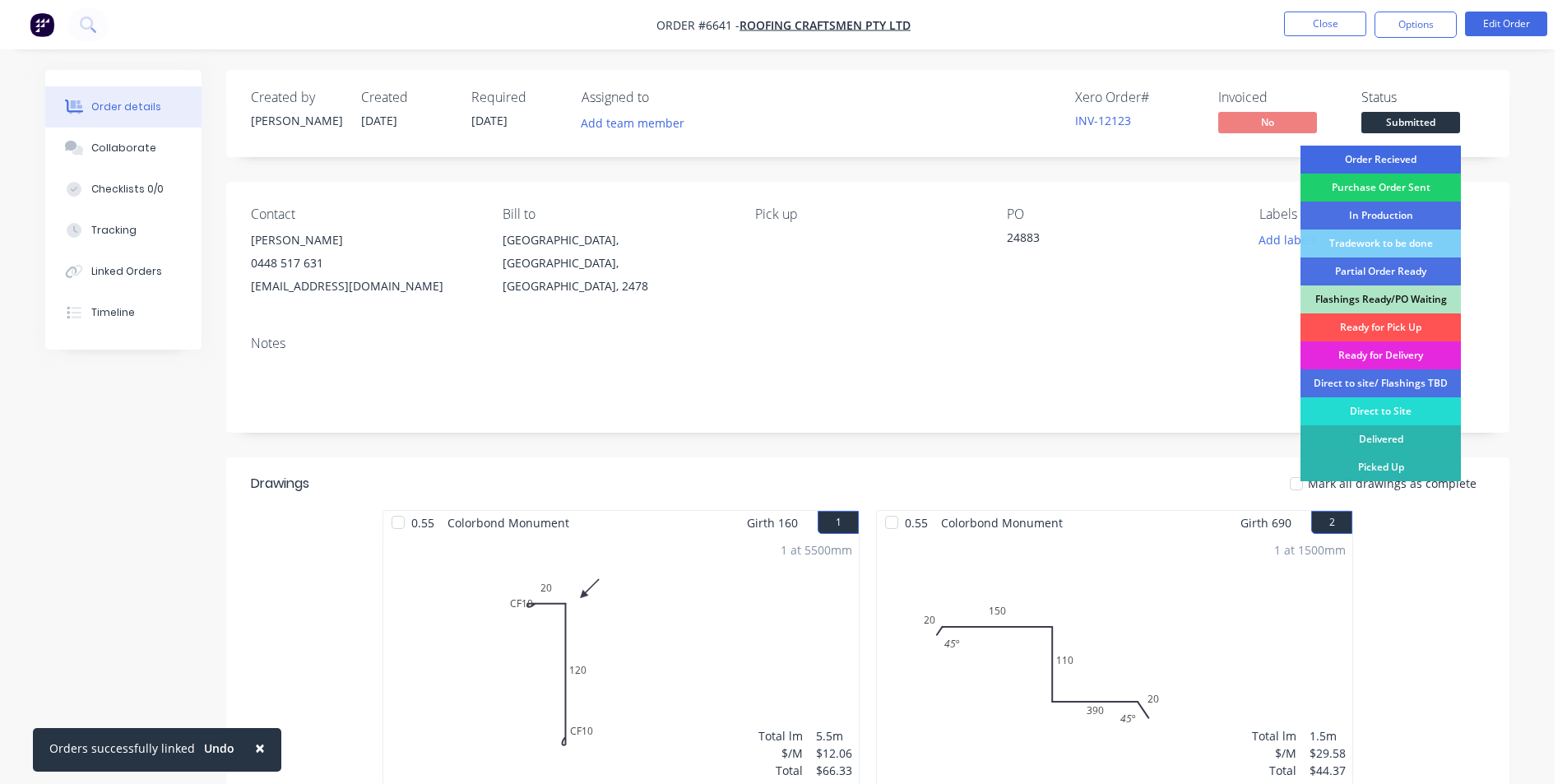
click at [1417, 158] on div "Order Recieved" at bounding box center [1381, 159] width 160 height 28
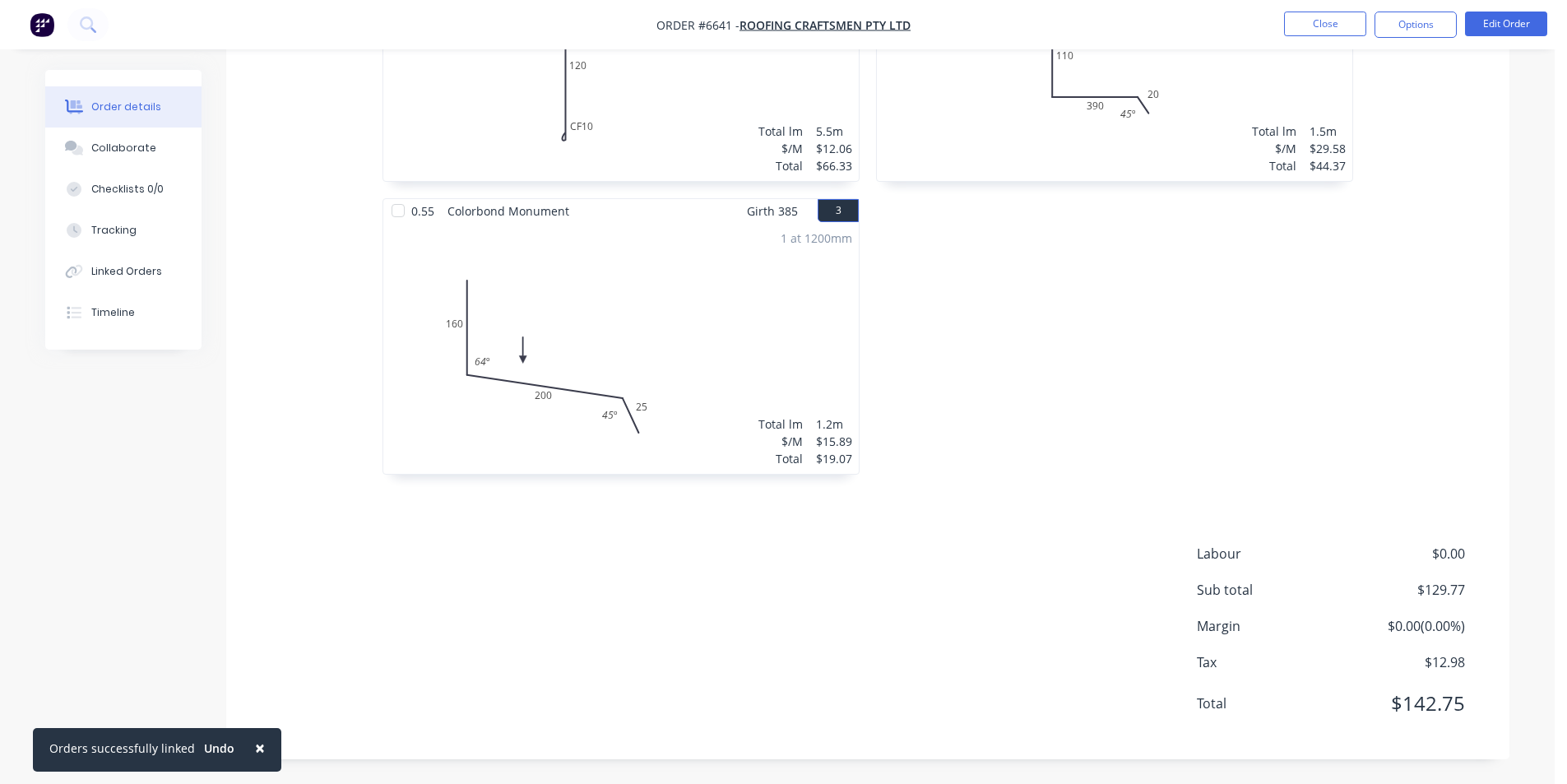
scroll to position [111, 0]
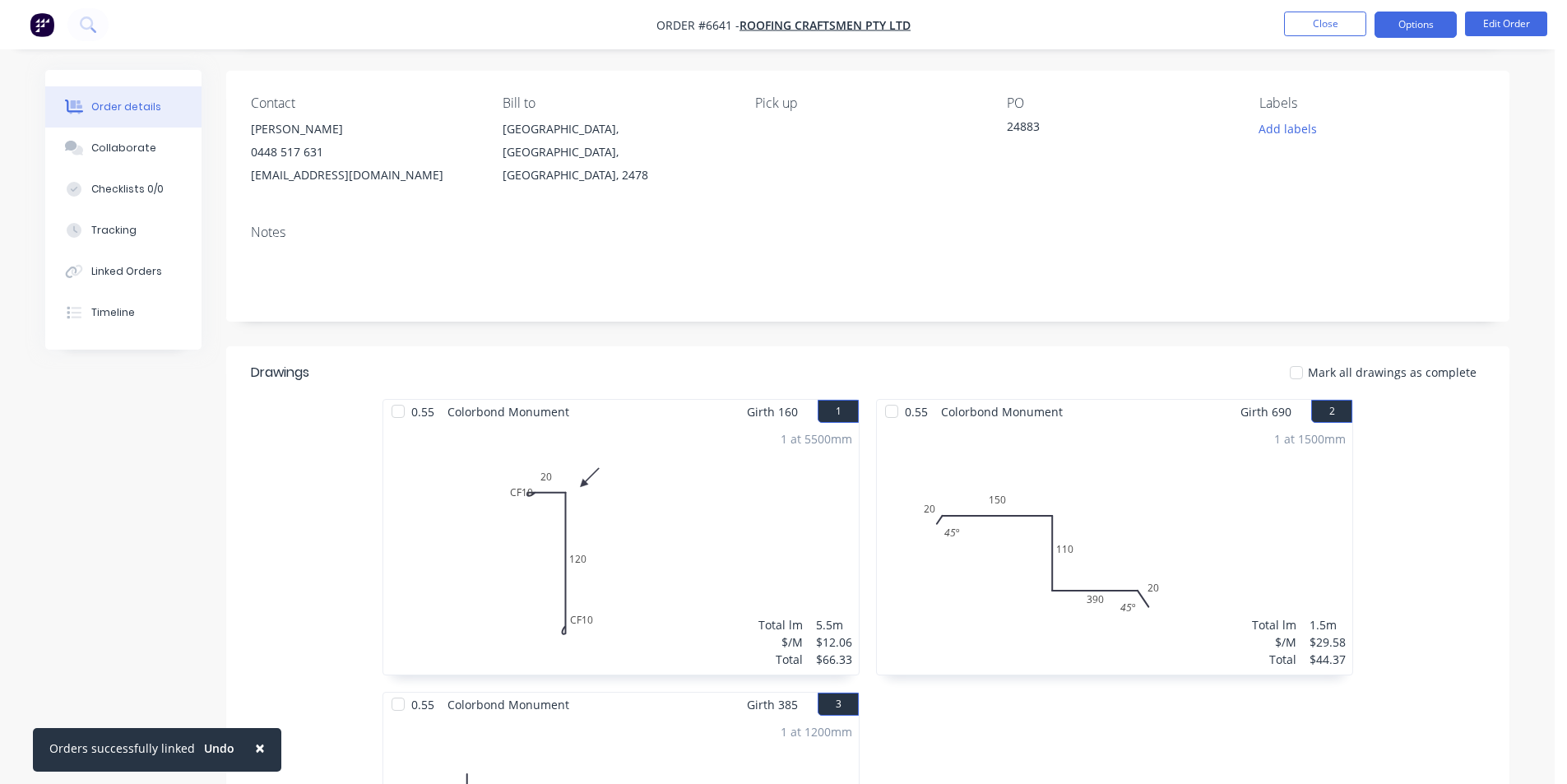
click at [1413, 30] on button "Options" at bounding box center [1415, 25] width 82 height 27
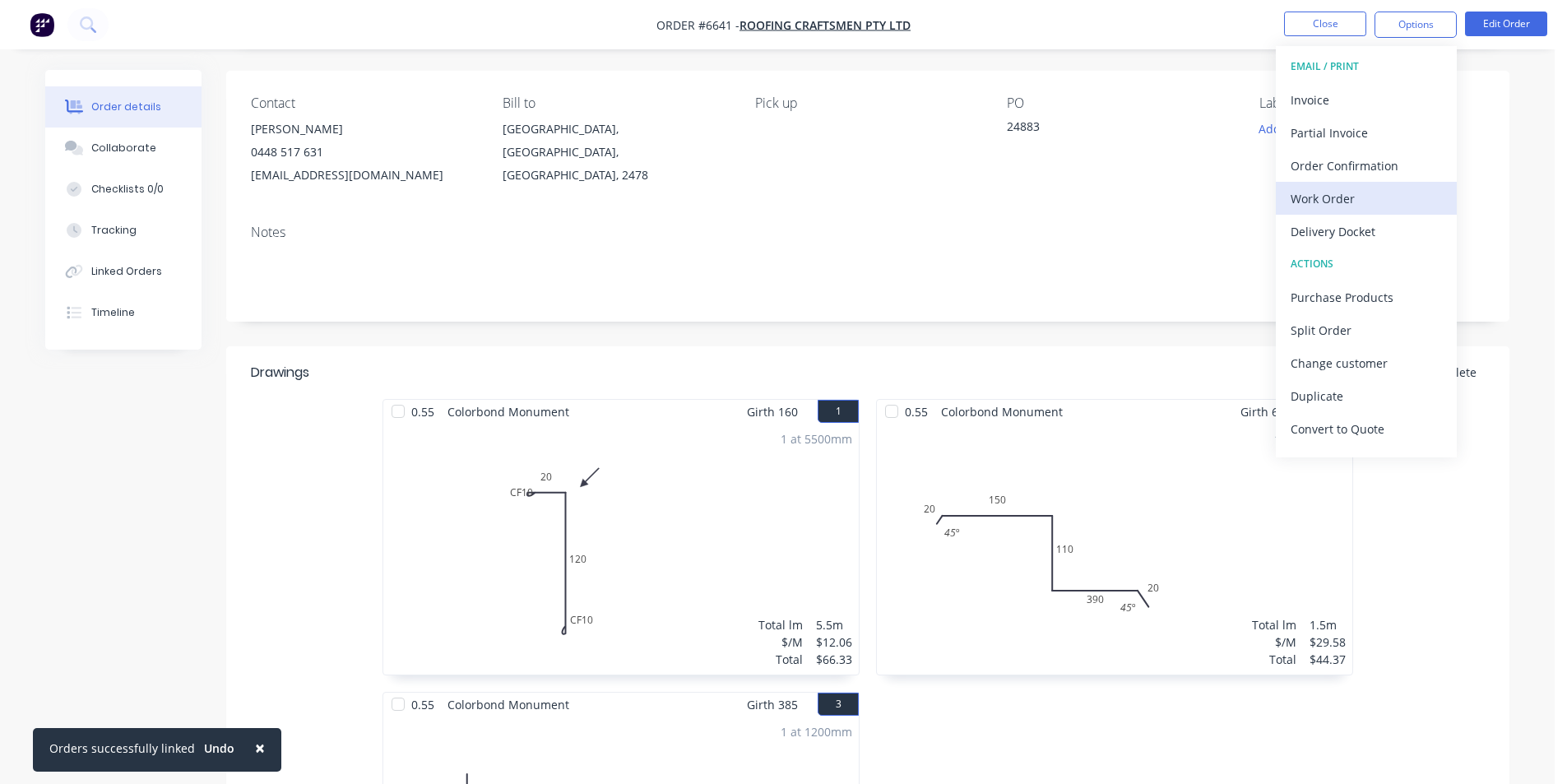
click at [1370, 210] on div "Work Order" at bounding box center [1366, 199] width 151 height 24
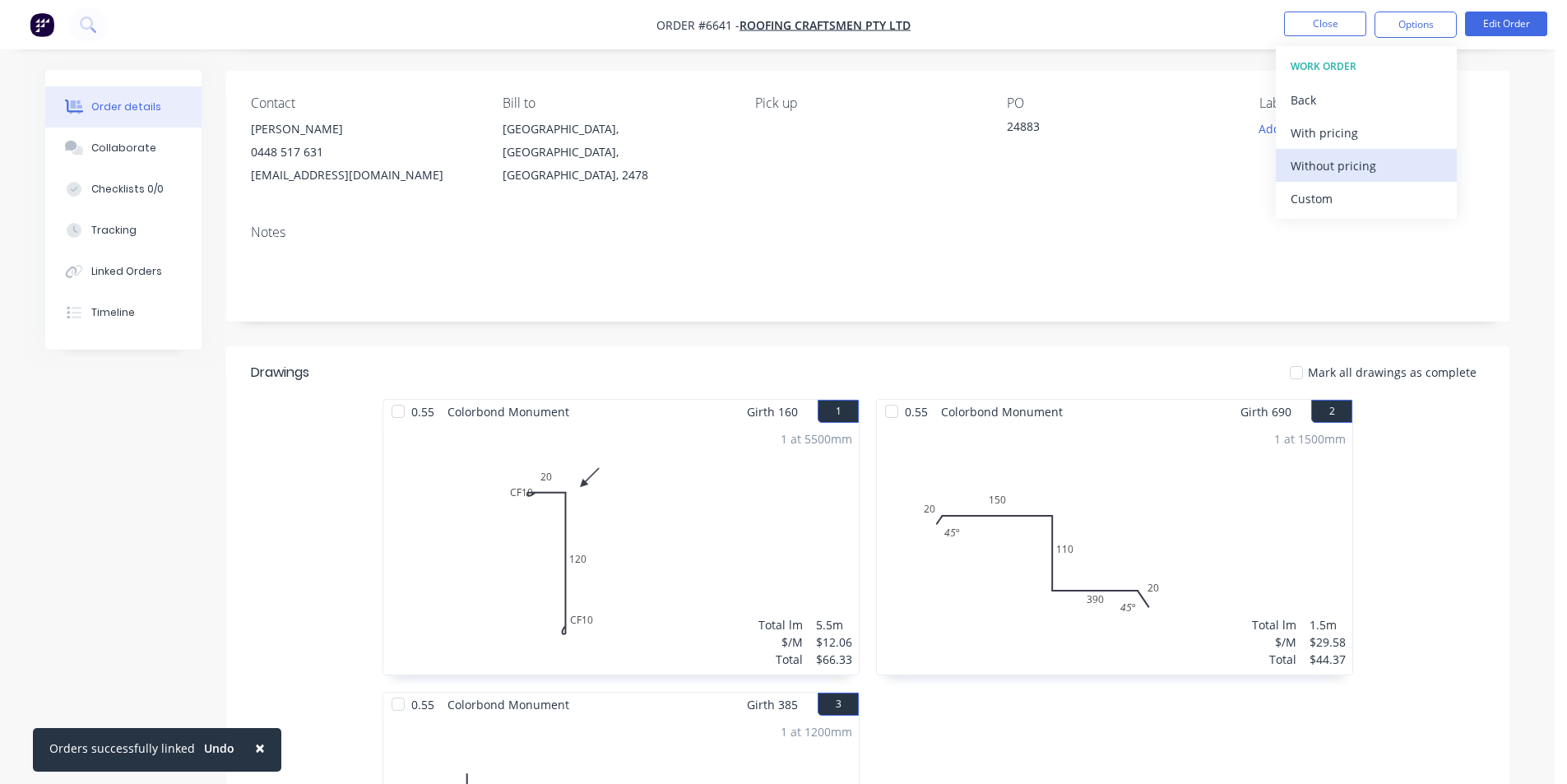
click at [1398, 177] on div "Without pricing" at bounding box center [1366, 166] width 151 height 24
click at [64, 136] on button "Collaborate" at bounding box center [123, 148] width 157 height 41
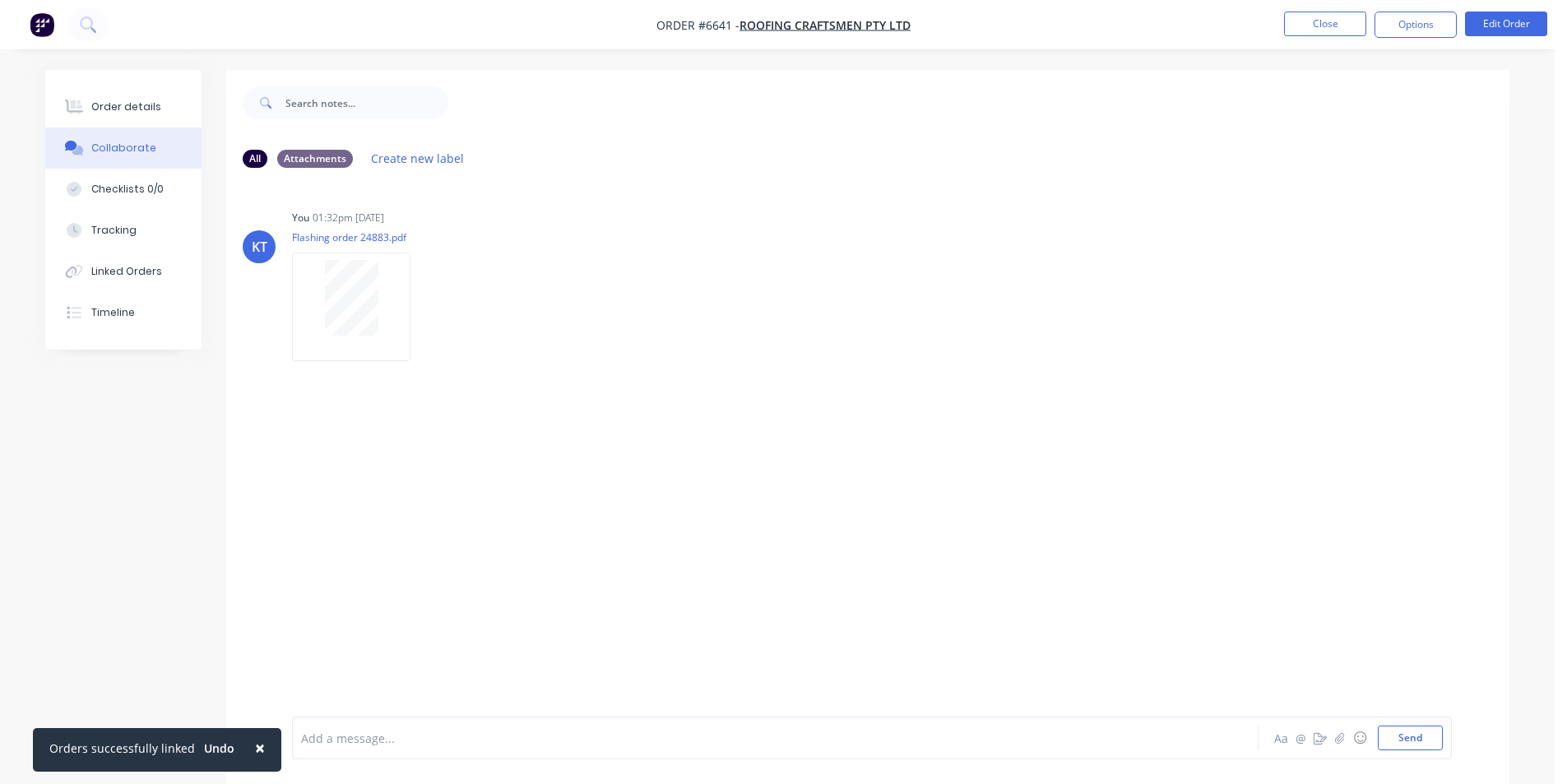
click at [1555, 771] on div at bounding box center [1555, 771] width 0 height 0
click at [1336, 734] on icon "button" at bounding box center [1340, 737] width 10 height 12
click at [1387, 745] on button "Send" at bounding box center [1410, 737] width 65 height 25
click at [1352, 737] on button "☺" at bounding box center [1360, 737] width 19 height 19
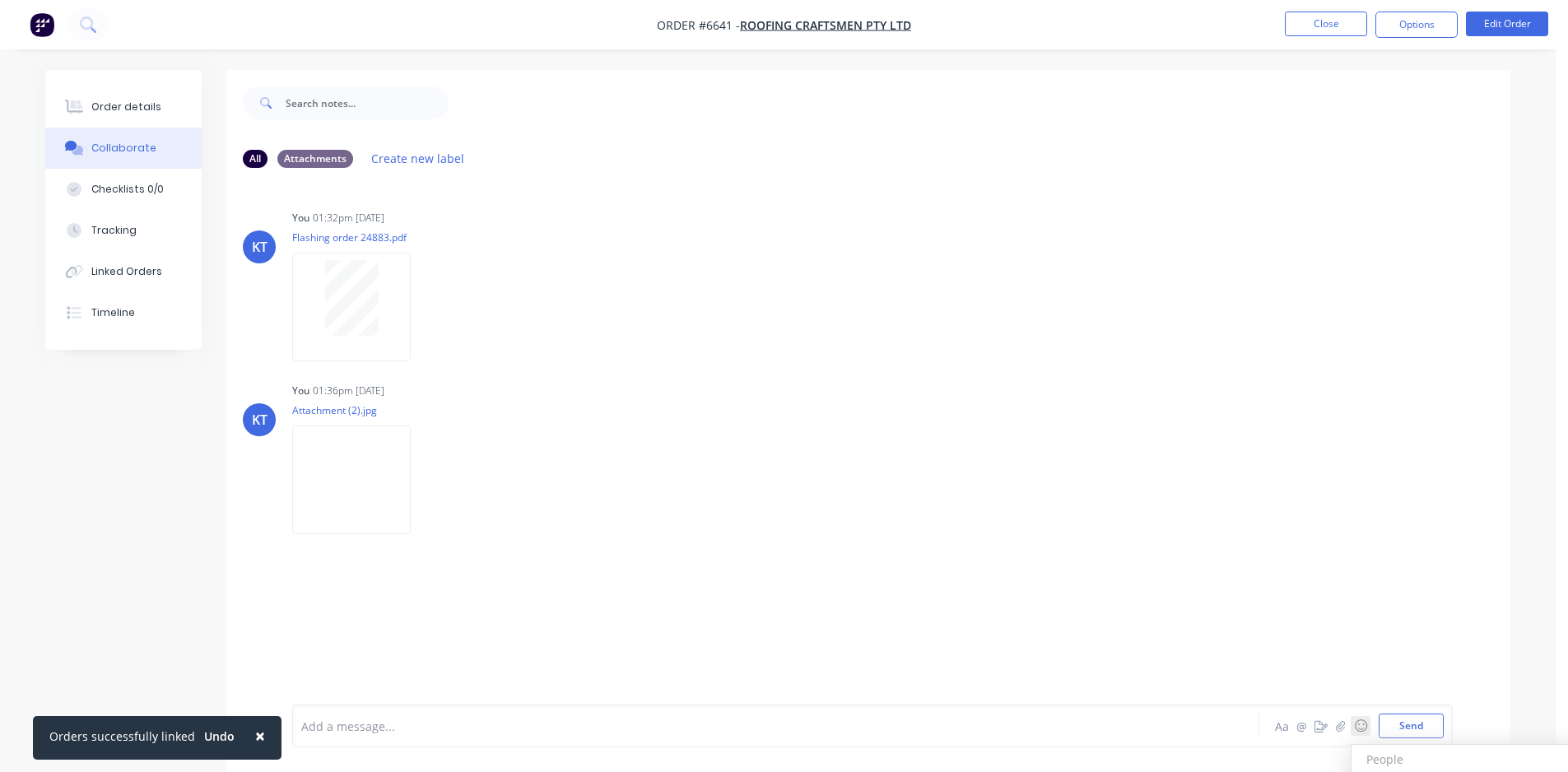
click at [1336, 744] on div "Add a message... Aa @ ☺ People People 😀 😃 😄 😁 😆 😅 🤣 😂 🙂 🙃 🫠 😉 😊 😇 🥰 😍 🤩 😘 😗 ☺️ …" at bounding box center [872, 726] width 1161 height 42
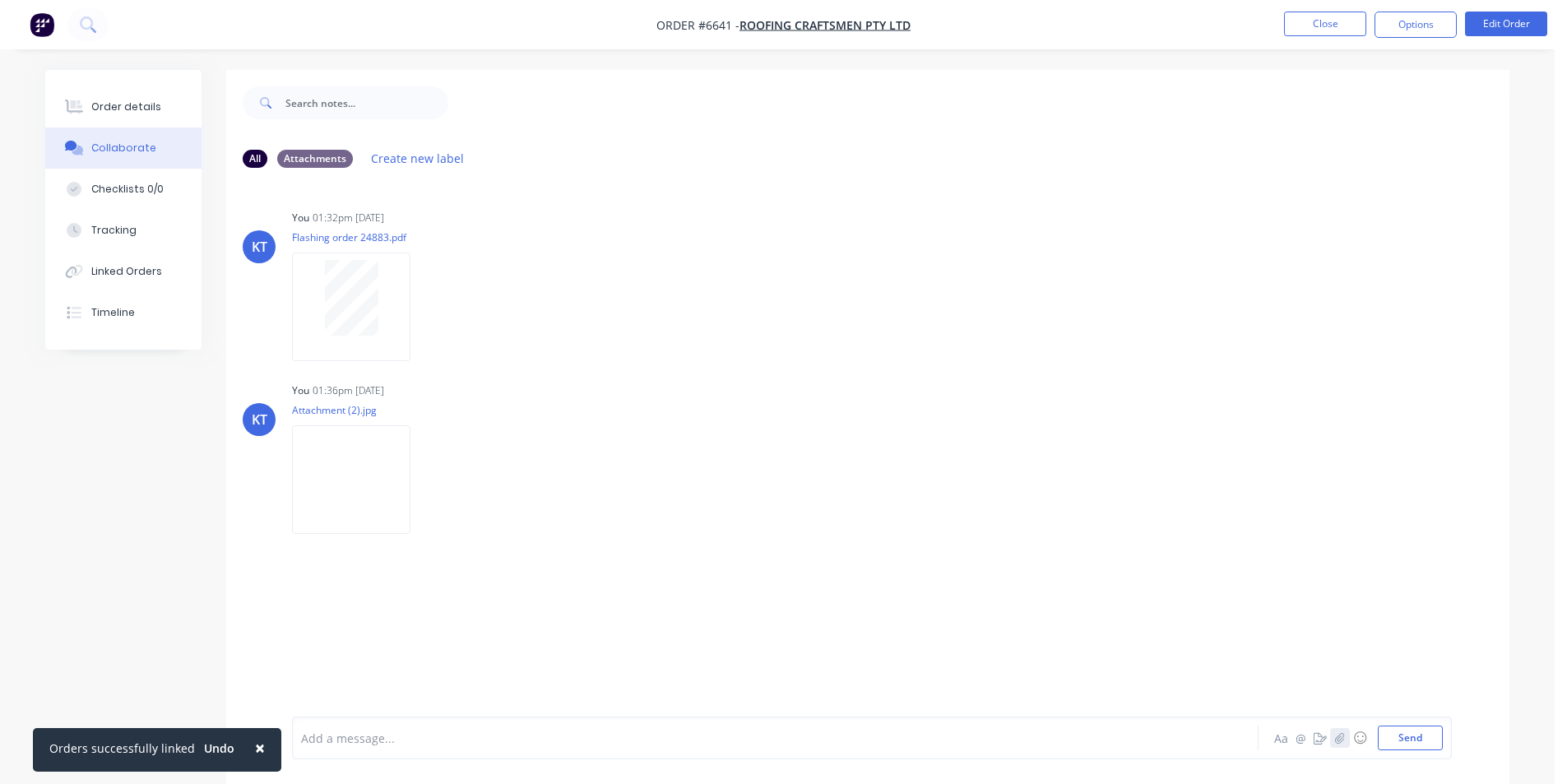
click at [1336, 738] on icon "button" at bounding box center [1340, 737] width 10 height 12
drag, startPoint x: 1388, startPoint y: 721, endPoint x: 1388, endPoint y: 733, distance: 12.0
click at [1388, 721] on div at bounding box center [872, 683] width 1142 height 84
click at [1388, 733] on button "Send" at bounding box center [1410, 737] width 65 height 25
click at [1327, 10] on nav "Order #6641 - Roofing Craftsmen Pty Ltd Close Options Edit Order" at bounding box center [784, 25] width 1567 height 50
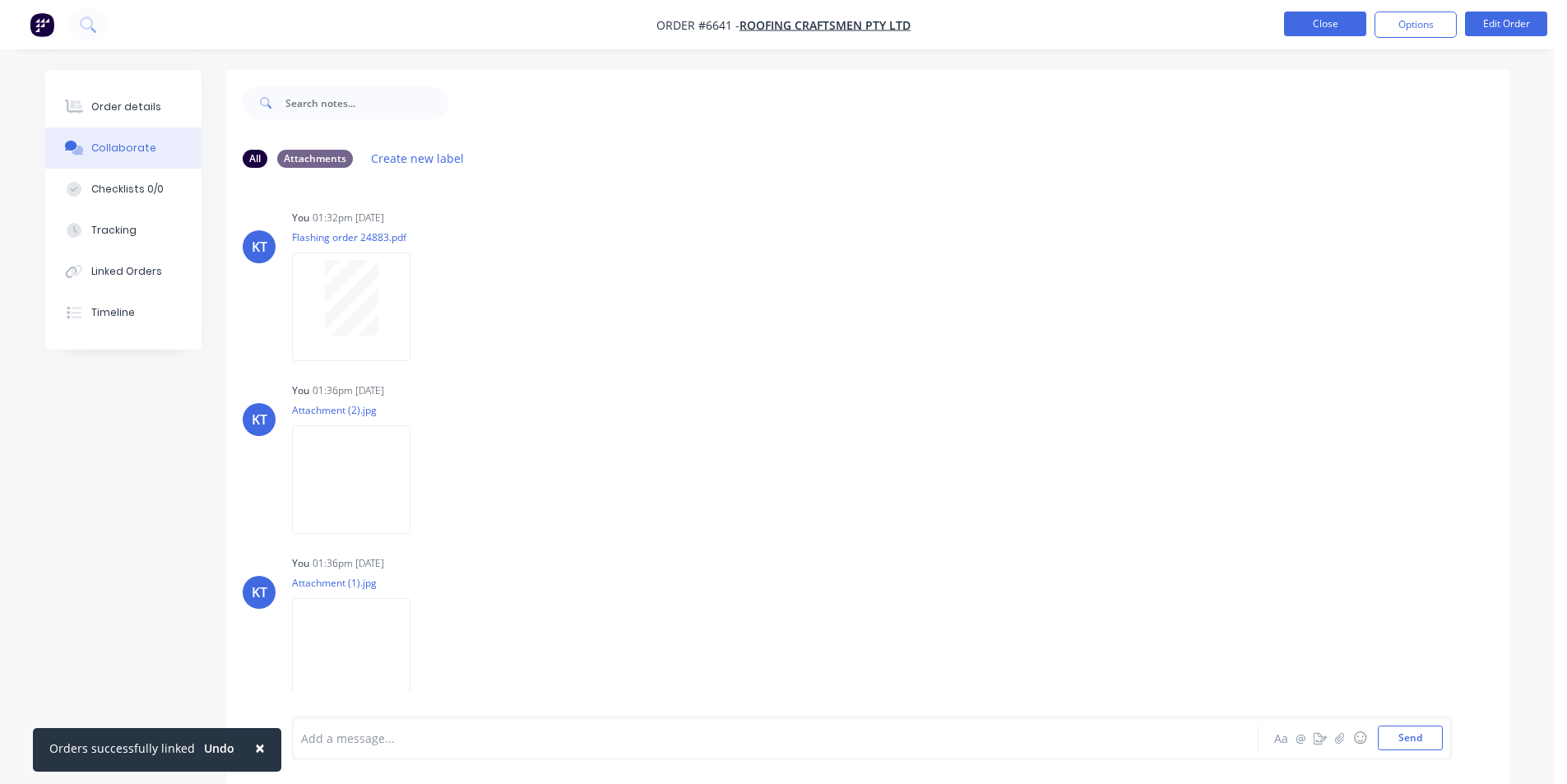
click at [1323, 22] on button "Close" at bounding box center [1325, 24] width 82 height 25
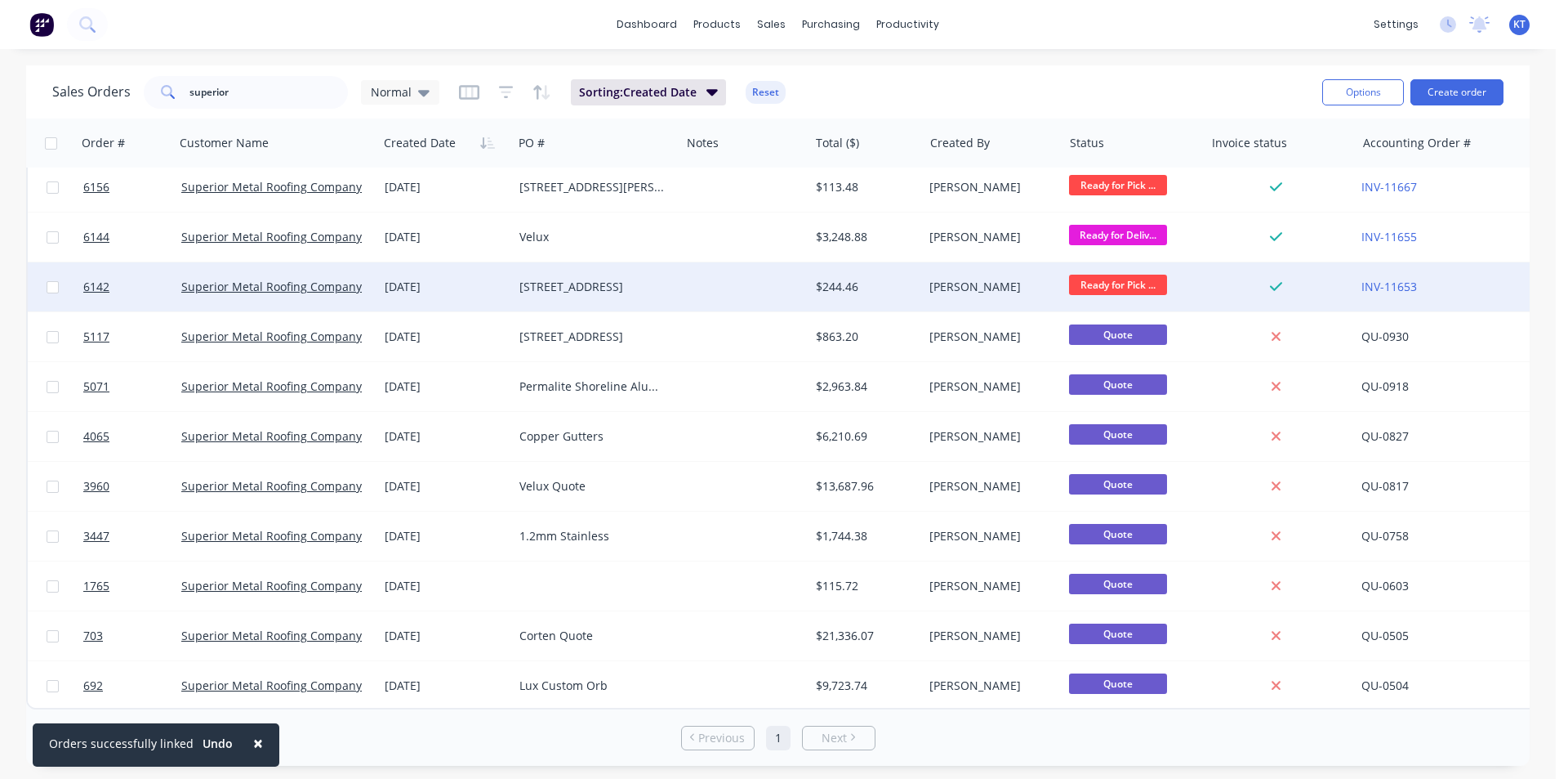
scroll to position [513, 0]
